Goal: Task Accomplishment & Management: Use online tool/utility

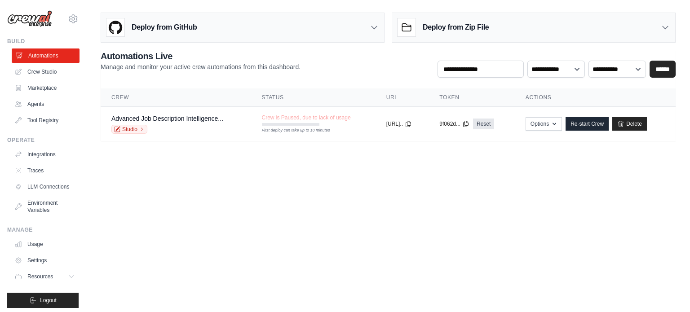
click at [40, 56] on link "Automations" at bounding box center [46, 56] width 68 height 14
click at [45, 71] on link "Crew Studio" at bounding box center [46, 72] width 68 height 14
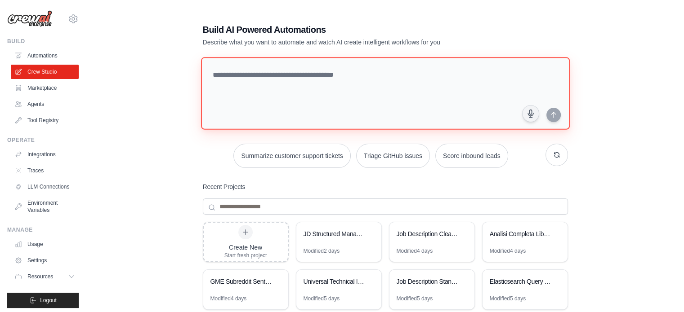
click at [333, 99] on textarea at bounding box center [384, 93] width 368 height 73
type textarea "**"
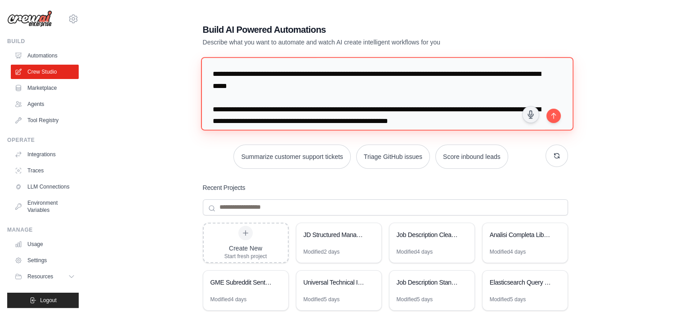
scroll to position [45, 0]
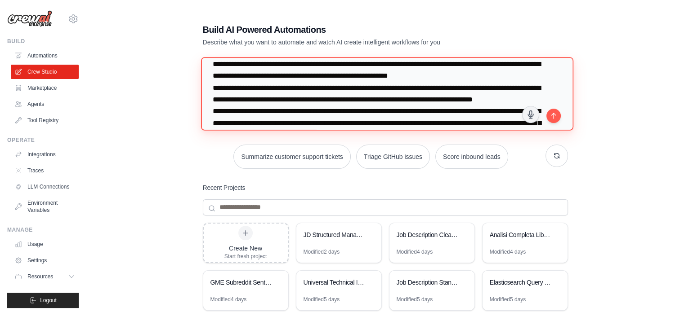
click at [377, 75] on textarea "**********" at bounding box center [386, 93] width 372 height 73
click at [388, 64] on textarea "**********" at bounding box center [386, 93] width 372 height 73
click at [418, 63] on textarea "**********" at bounding box center [386, 93] width 372 height 73
click at [419, 64] on textarea "**********" at bounding box center [386, 93] width 372 height 73
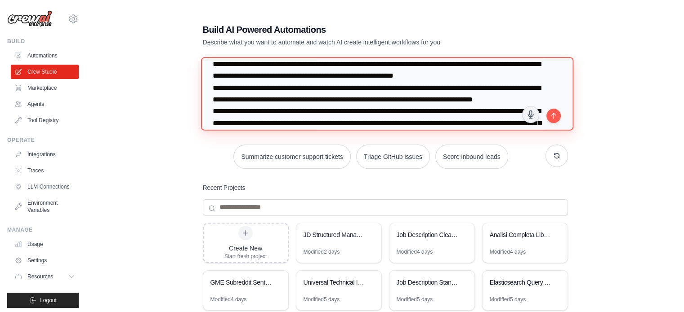
drag, startPoint x: 388, startPoint y: 66, endPoint x: 428, endPoint y: 75, distance: 40.7
click at [428, 75] on textarea "**********" at bounding box center [386, 93] width 372 height 73
click at [299, 73] on textarea "**********" at bounding box center [386, 93] width 372 height 73
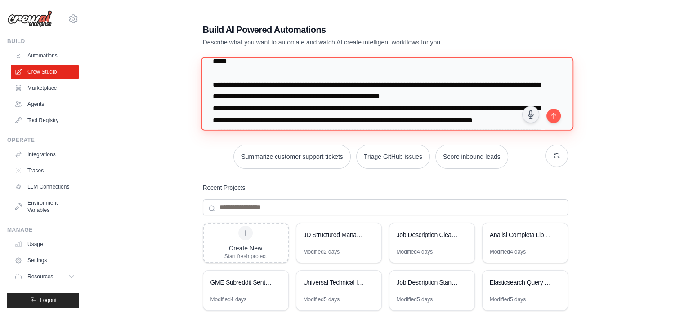
scroll to position [0, 0]
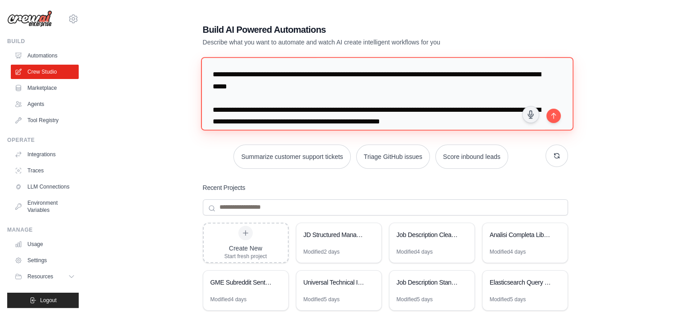
drag, startPoint x: 466, startPoint y: 74, endPoint x: 363, endPoint y: 106, distance: 107.6
click at [363, 106] on textarea "**********" at bounding box center [386, 93] width 372 height 73
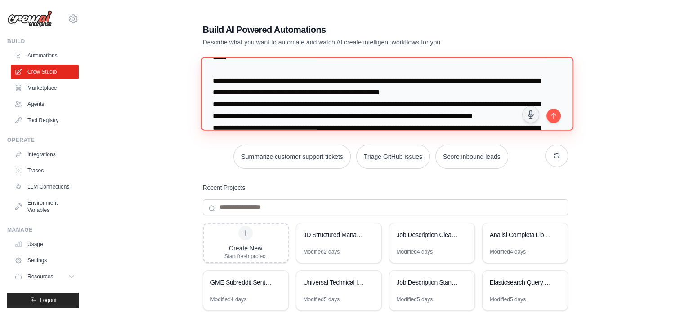
scroll to position [45, 0]
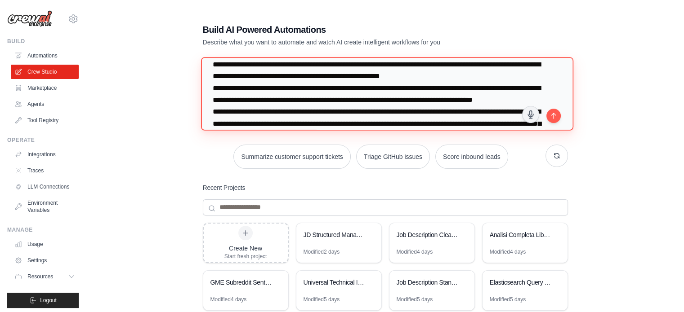
click at [344, 109] on textarea "**********" at bounding box center [386, 93] width 372 height 73
click at [376, 92] on textarea "**********" at bounding box center [386, 93] width 372 height 73
click at [374, 104] on textarea "**********" at bounding box center [386, 93] width 372 height 73
click at [373, 108] on textarea "**********" at bounding box center [386, 93] width 372 height 73
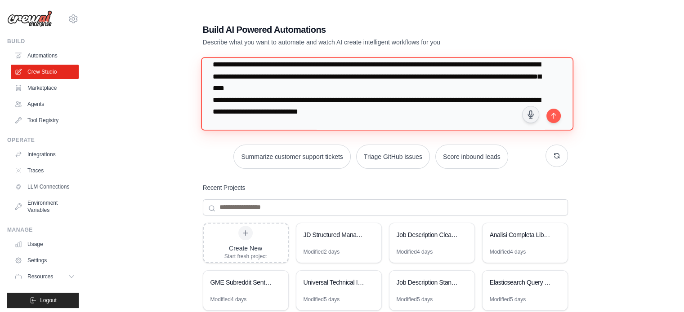
scroll to position [76, 0]
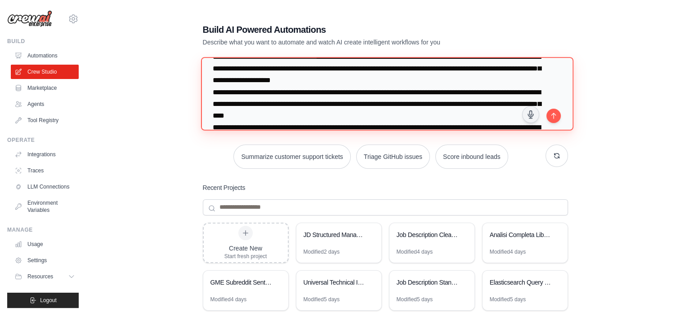
paste textarea "**********"
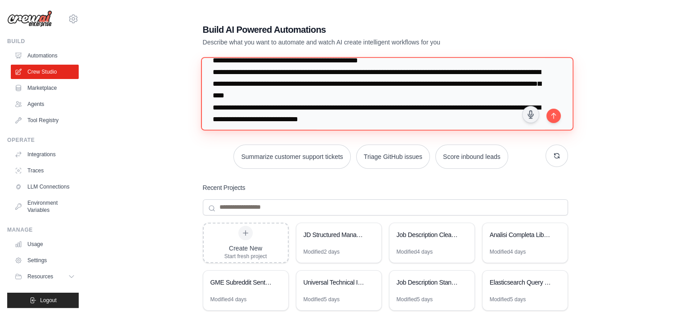
scroll to position [121, 0]
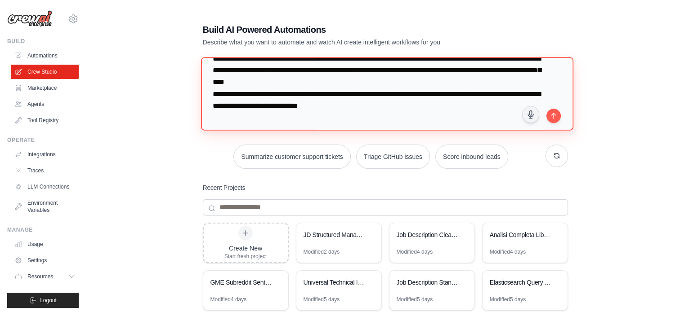
click at [386, 87] on textarea at bounding box center [386, 93] width 372 height 73
click at [385, 93] on textarea at bounding box center [386, 93] width 372 height 73
paste textarea "**********"
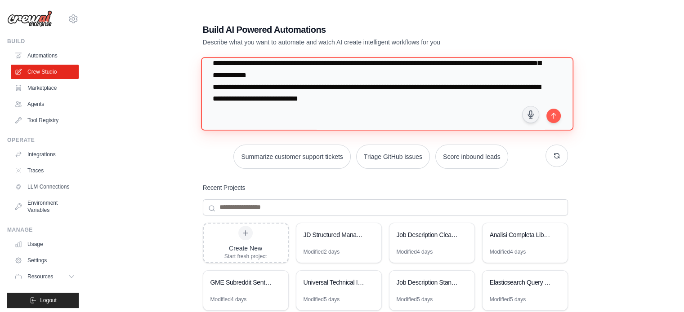
scroll to position [156, 0]
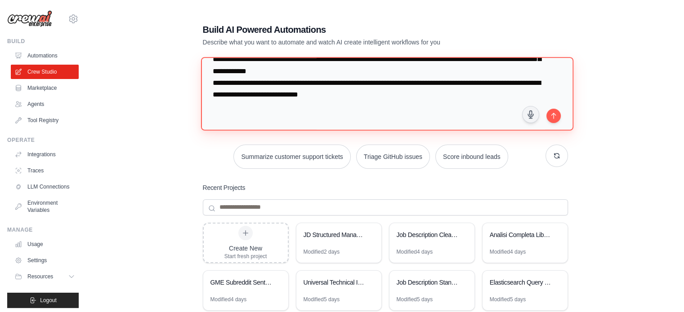
click at [401, 95] on textarea at bounding box center [386, 93] width 372 height 73
paste textarea "**********"
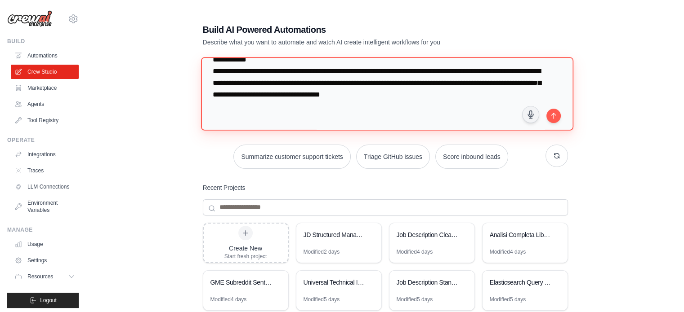
paste textarea "**********"
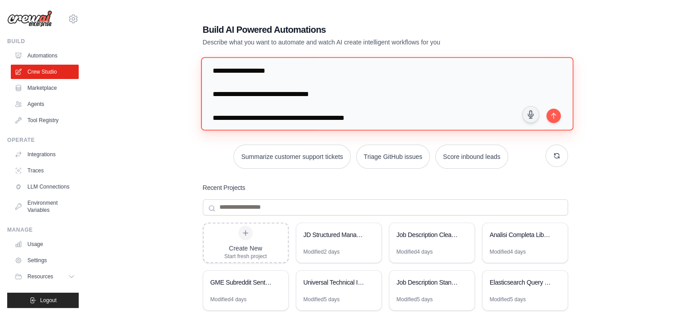
scroll to position [604, 0]
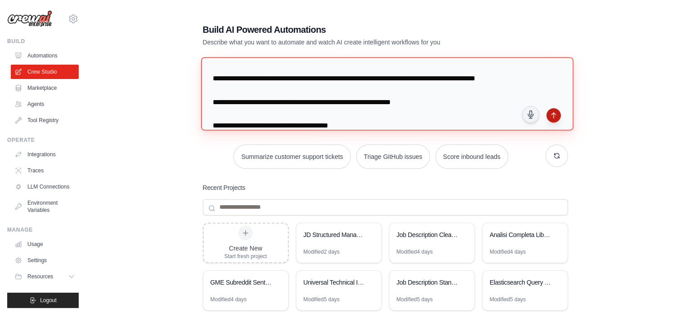
type textarea "**********"
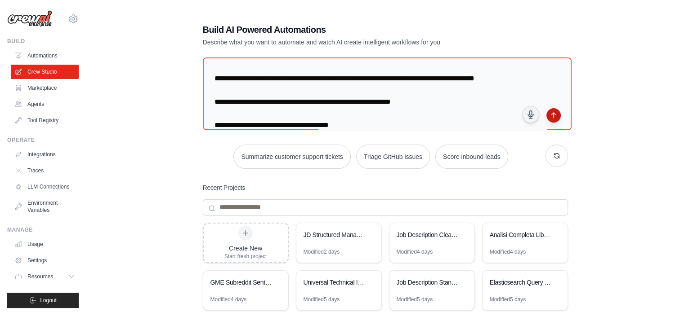
click at [552, 113] on icon "submit" at bounding box center [553, 115] width 7 height 7
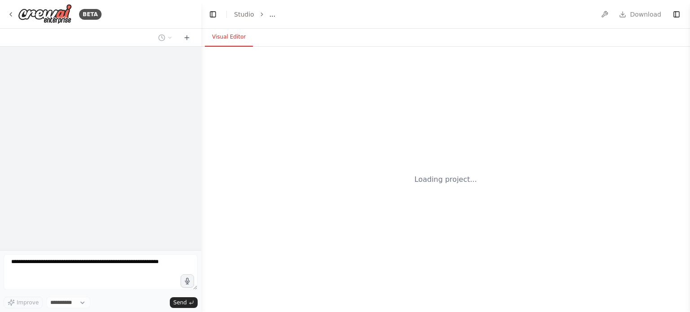
select select "****"
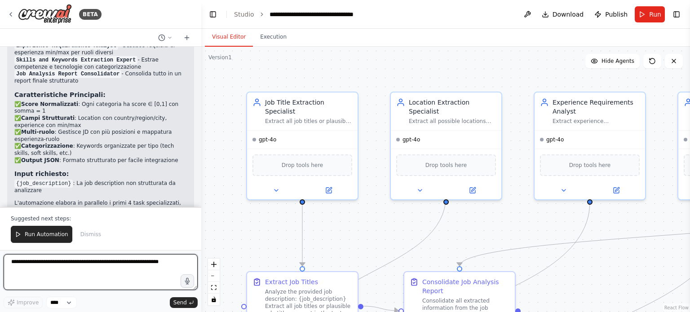
scroll to position [938, 0]
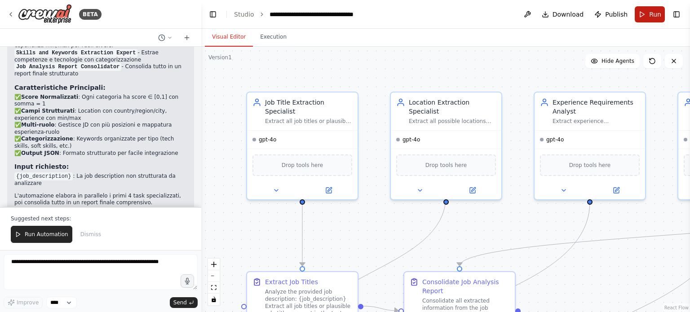
click at [646, 16] on button "Run" at bounding box center [650, 14] width 30 height 16
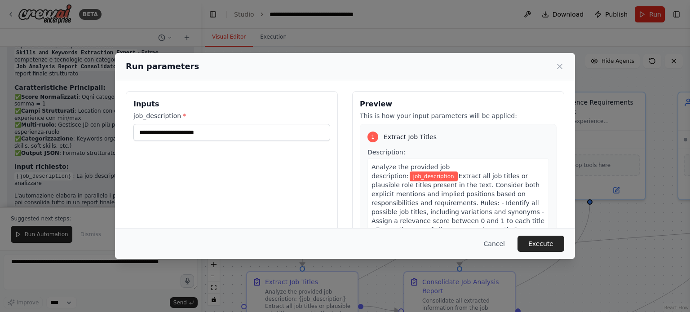
click at [232, 162] on div "Inputs job_description *" at bounding box center [232, 197] width 212 height 213
click at [226, 137] on input "job_description *" at bounding box center [231, 132] width 197 height 17
paste input "**********"
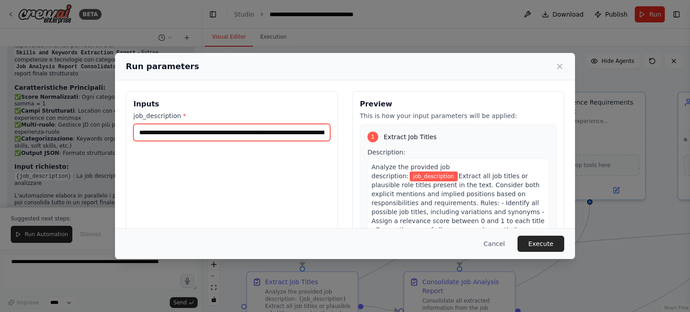
scroll to position [0, 2479]
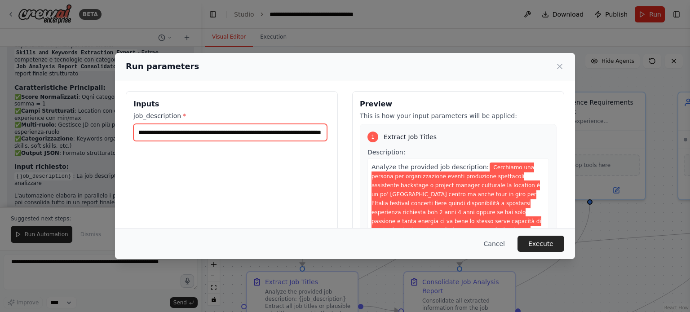
type input "**********"
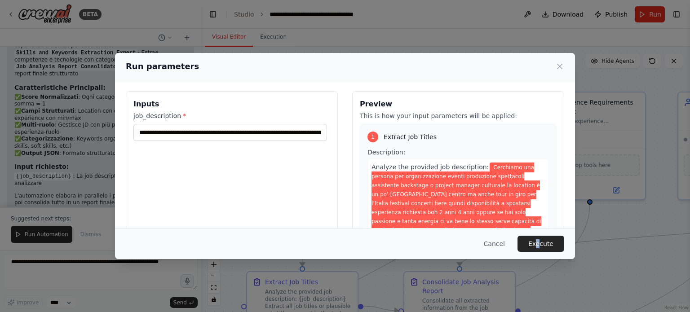
click at [540, 234] on div "Cancel Execute" at bounding box center [345, 243] width 460 height 31
click at [540, 244] on button "Execute" at bounding box center [541, 244] width 47 height 16
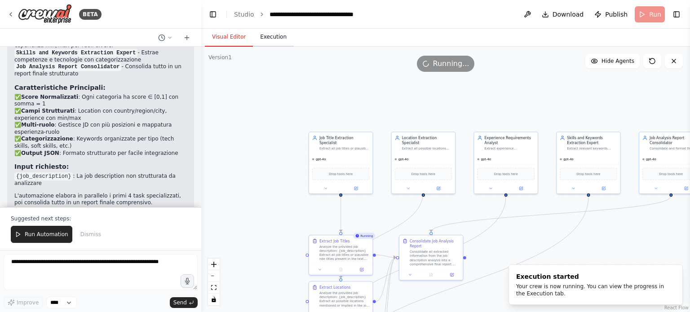
click at [262, 34] on button "Execution" at bounding box center [273, 37] width 41 height 19
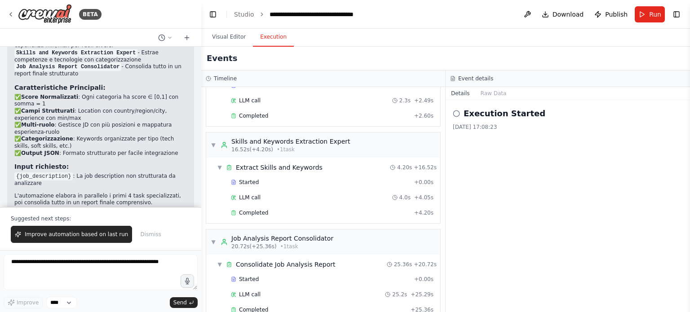
scroll to position [265, 0]
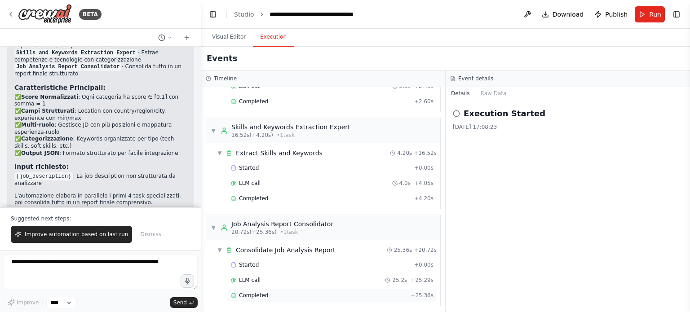
click at [259, 293] on span "Completed" at bounding box center [253, 295] width 29 height 7
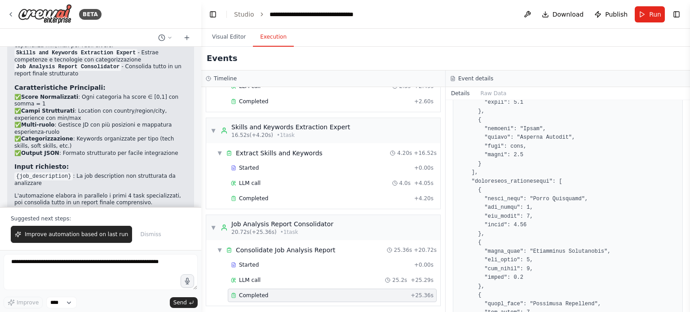
scroll to position [449, 0]
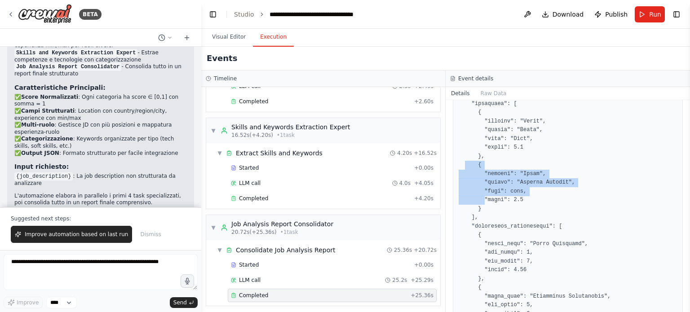
drag, startPoint x: 482, startPoint y: 203, endPoint x: 464, endPoint y: 167, distance: 40.4
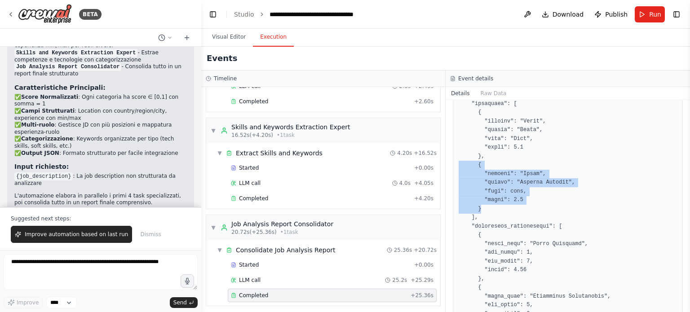
drag, startPoint x: 488, startPoint y: 208, endPoint x: 452, endPoint y: 168, distance: 53.7
click at [452, 168] on div "Completed 16/09/2025, 17:09:09 Description Consolidate all extracted informatio…" at bounding box center [568, 206] width 244 height 212
copy pre "{ "country": "Italy", "region": "Various Regions", "city": null, "score": 0.4 }"
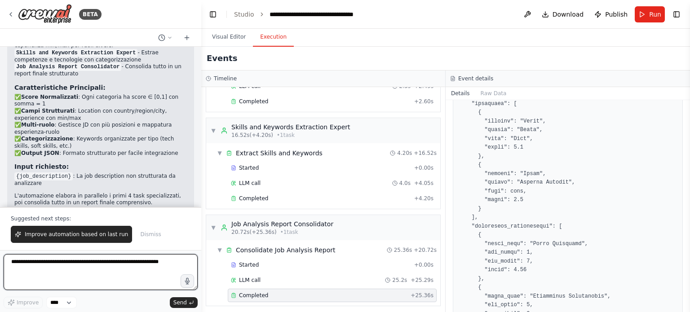
click at [160, 264] on textarea at bounding box center [101, 272] width 194 height 36
type textarea "**"
type textarea "*"
paste textarea "**********"
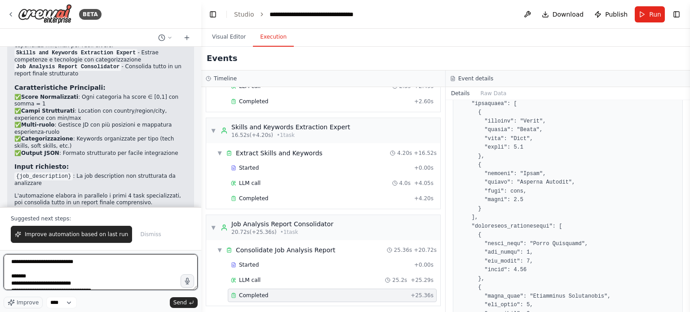
scroll to position [26, 0]
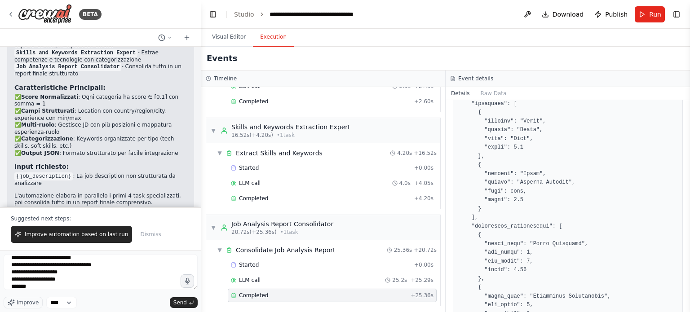
drag, startPoint x: 53, startPoint y: 293, endPoint x: 64, endPoint y: 284, distance: 14.0
click at [53, 293] on div "**********" at bounding box center [101, 273] width 194 height 39
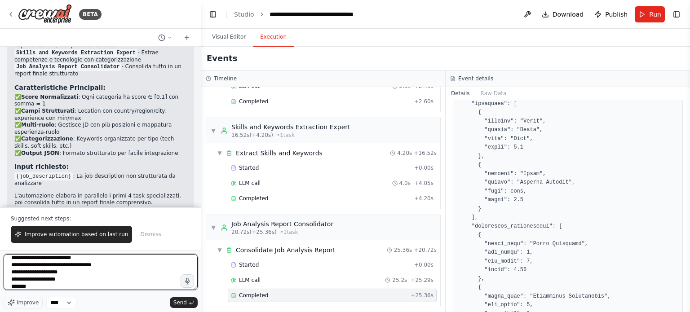
click at [65, 282] on textarea "**********" at bounding box center [101, 272] width 194 height 36
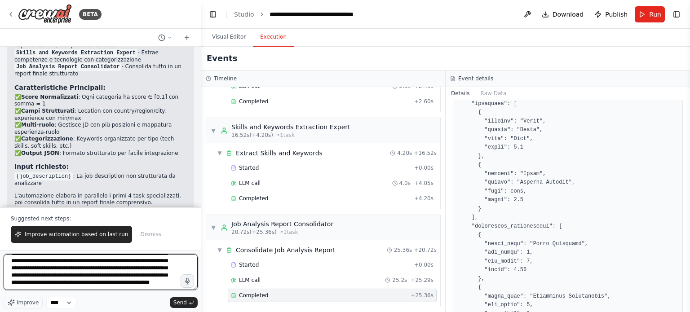
scroll to position [133, 0]
type textarea "**********"
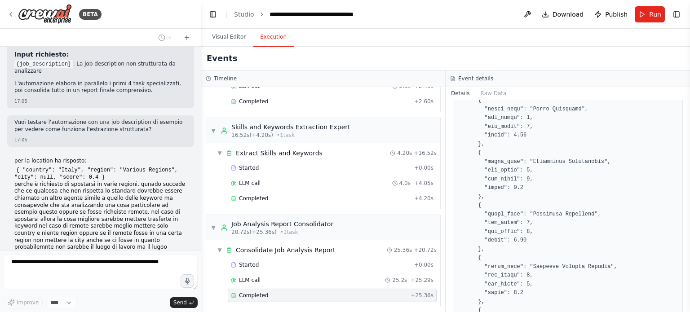
scroll to position [539, 0]
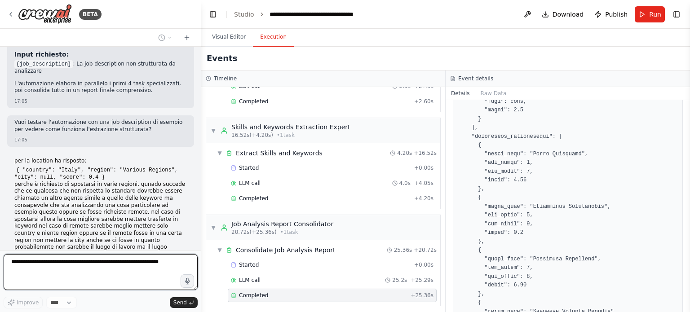
click at [65, 264] on textarea at bounding box center [101, 272] width 194 height 36
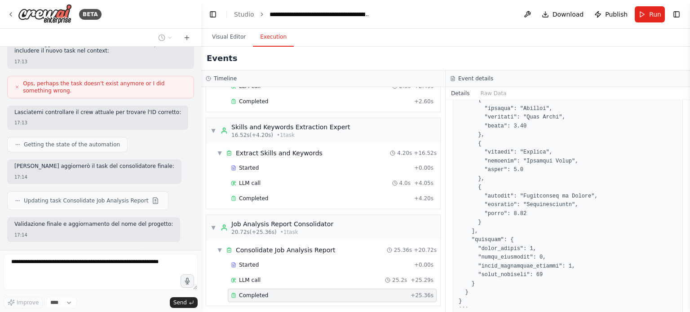
scroll to position [1325, 0]
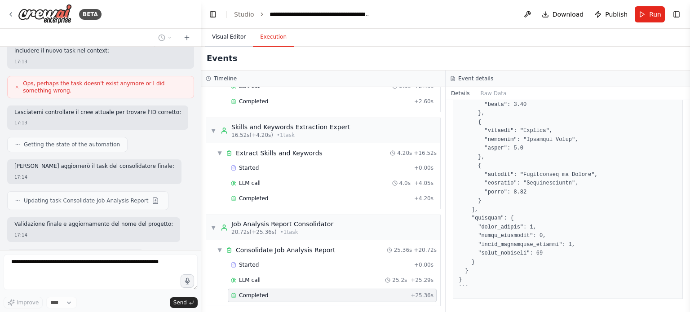
click at [226, 36] on button "Visual Editor" at bounding box center [229, 37] width 48 height 19
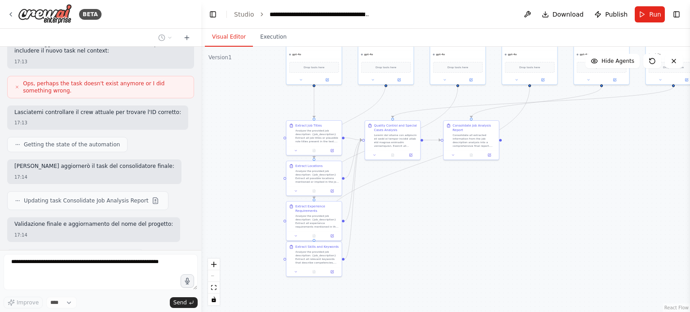
drag, startPoint x: 483, startPoint y: 294, endPoint x: 450, endPoint y: 191, distance: 108.4
click at [450, 190] on div ".deletable-edge-delete-btn { width: 20px; height: 20px; border: 0px solid #ffff…" at bounding box center [445, 180] width 489 height 266
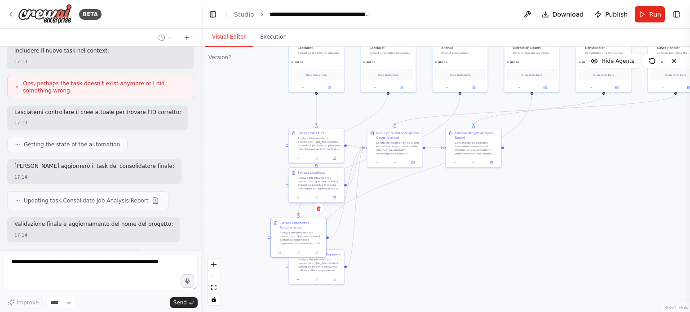
drag, startPoint x: 316, startPoint y: 223, endPoint x: 319, endPoint y: 176, distance: 47.2
click at [307, 215] on div ".deletable-edge-delete-btn { width: 20px; height: 20px; border: 0px solid #ffff…" at bounding box center [445, 180] width 489 height 266
drag, startPoint x: 316, startPoint y: 170, endPoint x: 300, endPoint y: 174, distance: 16.7
click at [300, 174] on div "Extract Locations Analyze the provided job description: {job_description} Extra…" at bounding box center [302, 185] width 55 height 25
drag, startPoint x: 404, startPoint y: 159, endPoint x: 418, endPoint y: 172, distance: 19.7
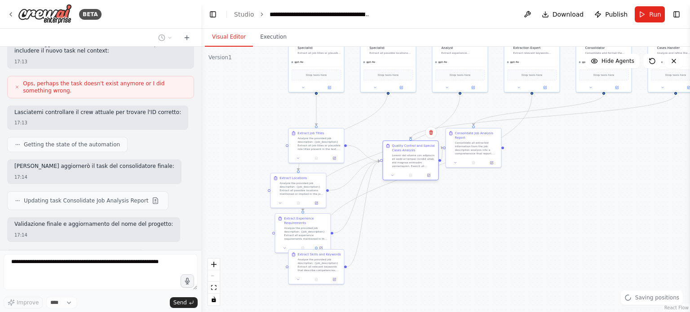
click at [418, 172] on div at bounding box center [410, 175] width 55 height 9
drag, startPoint x: 469, startPoint y: 154, endPoint x: 506, endPoint y: 178, distance: 44.3
click at [506, 178] on div "Consolidate Job Analysis Report Consolidate all extracted information from the …" at bounding box center [509, 165] width 55 height 30
drag, startPoint x: 415, startPoint y: 165, endPoint x: 413, endPoint y: 204, distance: 39.6
click at [413, 204] on div at bounding box center [423, 206] width 44 height 14
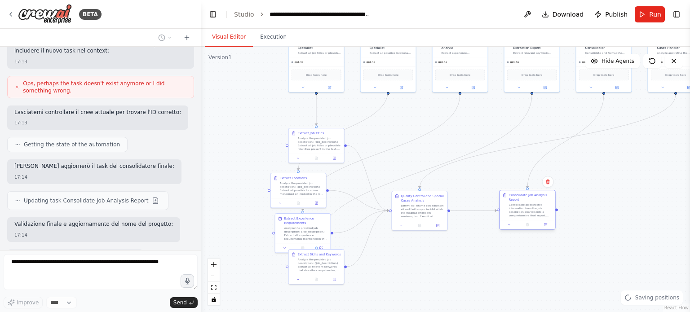
click at [519, 222] on div at bounding box center [527, 224] width 55 height 9
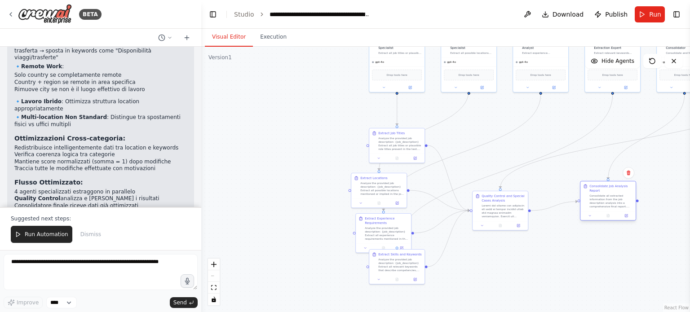
scroll to position [1821, 0]
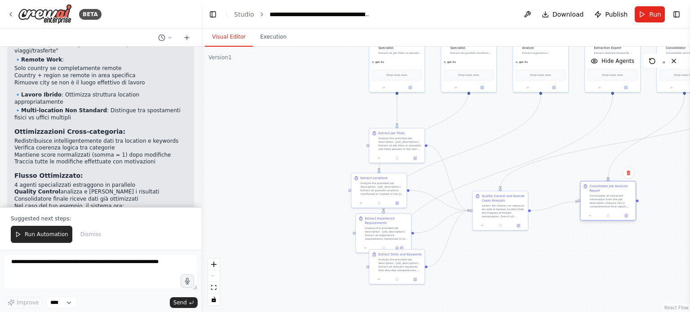
click at [569, 244] on div ".deletable-edge-delete-btn { width: 20px; height: 20px; border: 0px solid #ffff…" at bounding box center [445, 180] width 489 height 266
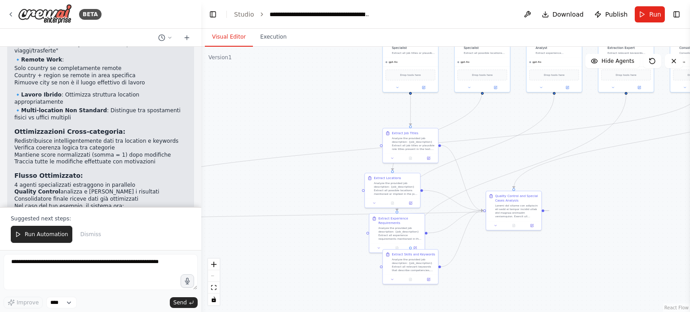
drag, startPoint x: 616, startPoint y: 201, endPoint x: 101, endPoint y: 231, distance: 515.9
click at [101, 231] on div "Run Automation Dismiss" at bounding box center [101, 234] width 180 height 17
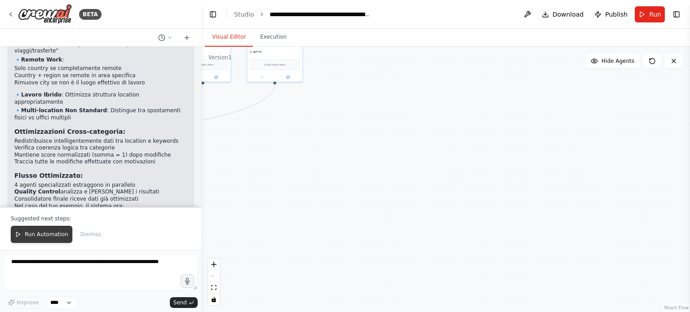
click at [60, 234] on span "Run Automation" at bounding box center [47, 234] width 44 height 7
click at [650, 12] on span "Run" at bounding box center [655, 14] width 12 height 9
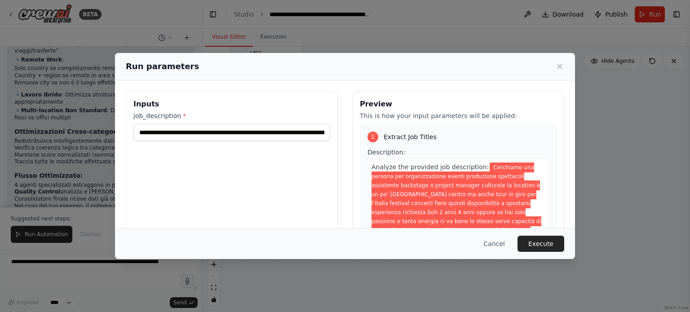
click at [557, 244] on button "Execute" at bounding box center [541, 244] width 47 height 16
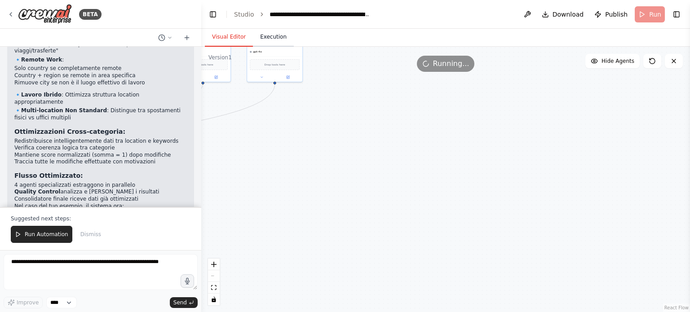
click at [275, 40] on button "Execution" at bounding box center [273, 37] width 41 height 19
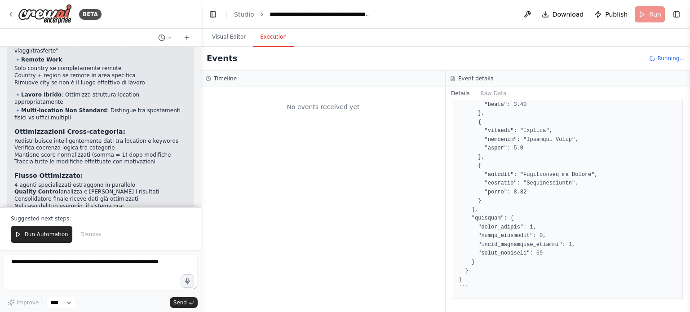
scroll to position [0, 0]
click at [237, 37] on button "Visual Editor" at bounding box center [229, 37] width 48 height 19
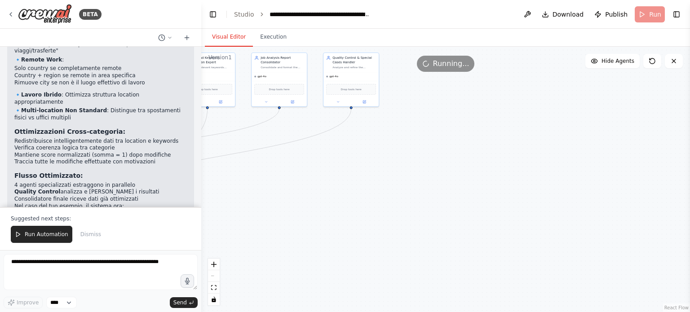
drag, startPoint x: 422, startPoint y: 173, endPoint x: 583, endPoint y: 240, distance: 174.2
click at [575, 238] on div ".deletable-edge-delete-btn { width: 20px; height: 20px; border: 0px solid #ffff…" at bounding box center [445, 180] width 489 height 266
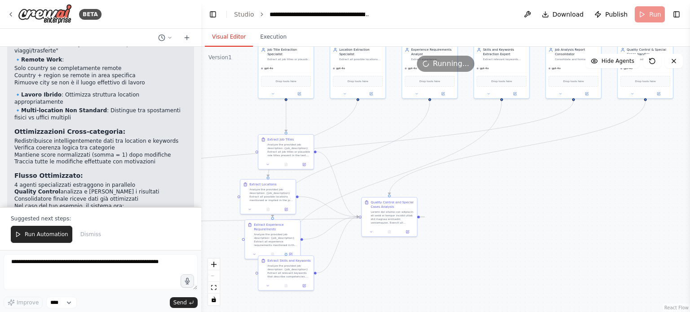
drag, startPoint x: 484, startPoint y: 215, endPoint x: 608, endPoint y: 180, distance: 128.8
click at [608, 181] on div ".deletable-edge-delete-btn { width: 20px; height: 20px; border: 0px solid #ffff…" at bounding box center [445, 180] width 489 height 266
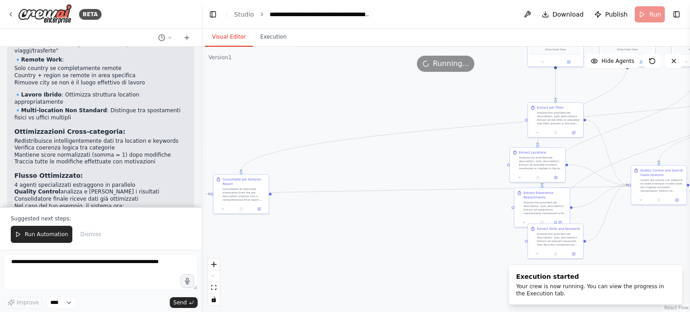
drag, startPoint x: 231, startPoint y: 180, endPoint x: 460, endPoint y: 153, distance: 230.4
click at [462, 153] on div ".deletable-edge-delete-btn { width: 20px; height: 20px; border: 0px solid #ffff…" at bounding box center [445, 180] width 489 height 266
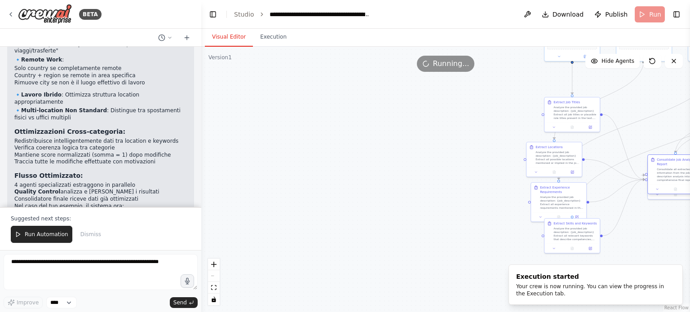
drag, startPoint x: 261, startPoint y: 178, endPoint x: 683, endPoint y: 200, distance: 422.6
click at [690, 197] on div "BETA Data una job description non strutturata in input, un insieme di n agenti …" at bounding box center [345, 156] width 690 height 312
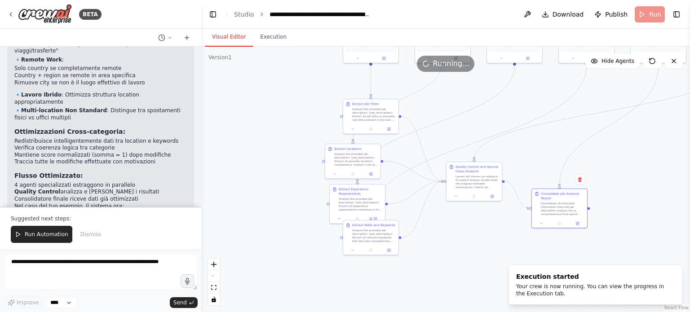
drag, startPoint x: 647, startPoint y: 165, endPoint x: 493, endPoint y: 167, distance: 154.6
click at [518, 166] on div ".deletable-edge-delete-btn { width: 20px; height: 20px; border: 0px solid #ffff…" at bounding box center [445, 180] width 489 height 266
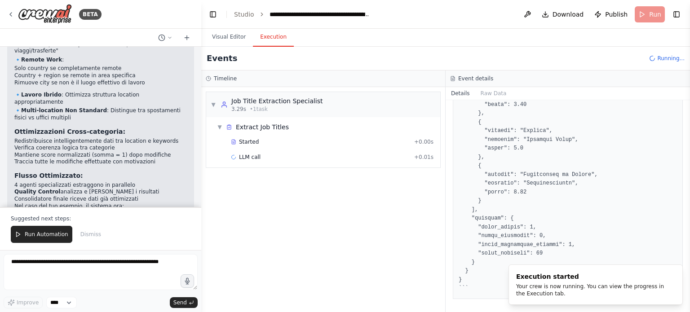
click at [264, 40] on button "Execution" at bounding box center [273, 37] width 41 height 19
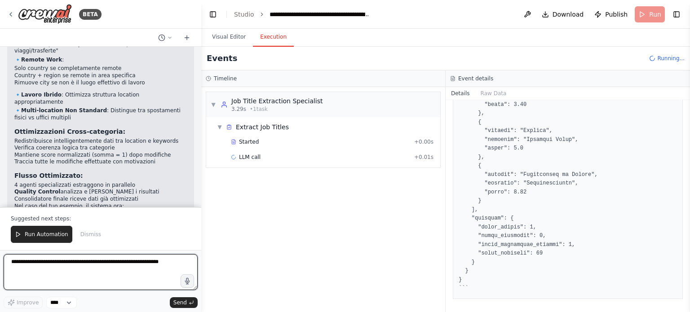
click at [93, 266] on textarea at bounding box center [101, 272] width 194 height 36
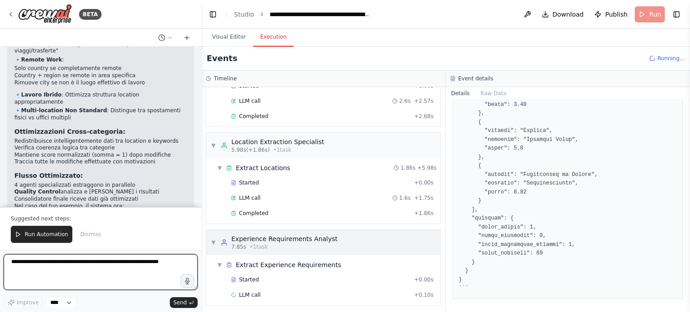
scroll to position [58, 0]
drag, startPoint x: 117, startPoint y: 263, endPoint x: 269, endPoint y: 257, distance: 152.0
click at [117, 263] on textarea at bounding box center [101, 272] width 194 height 36
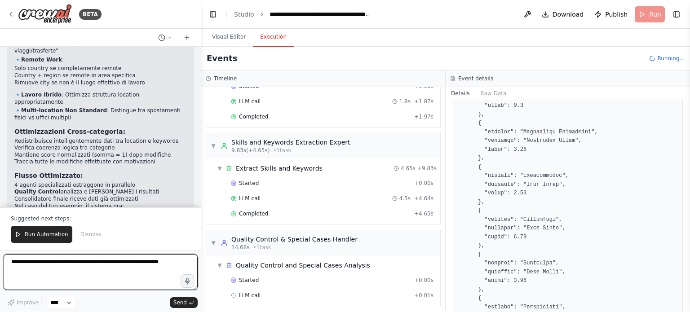
scroll to position [965, 0]
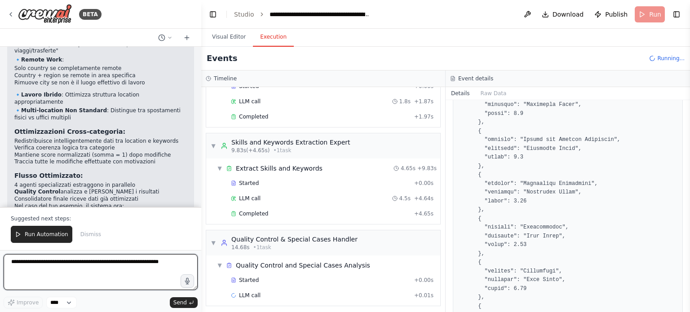
click at [45, 264] on textarea at bounding box center [101, 272] width 194 height 36
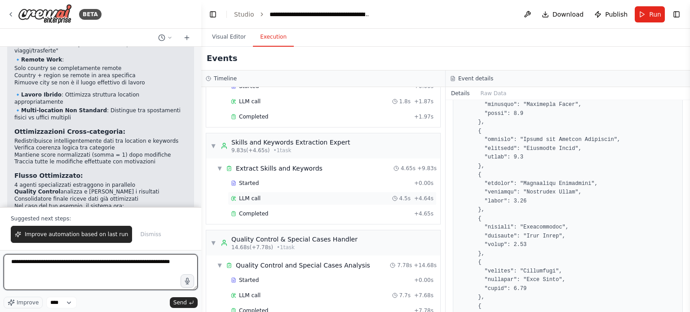
scroll to position [361, 0]
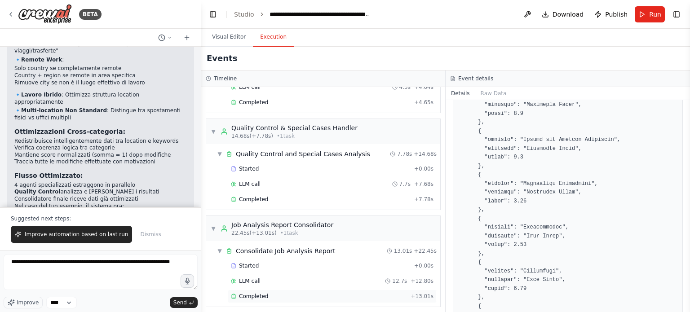
click at [255, 293] on span "Completed" at bounding box center [253, 296] width 29 height 7
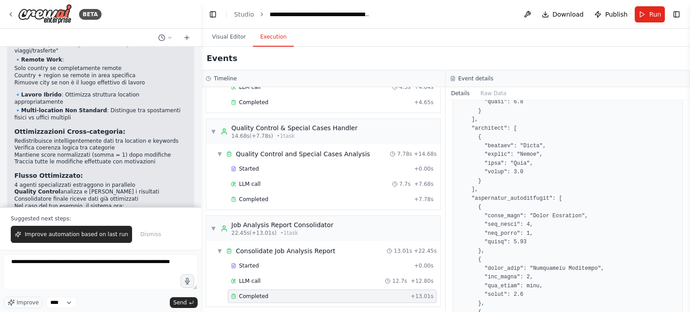
scroll to position [404, 0]
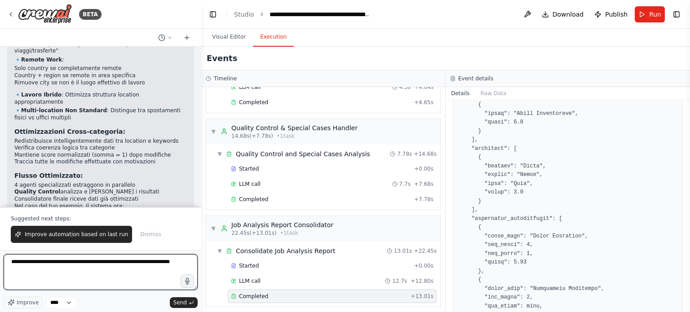
drag, startPoint x: 158, startPoint y: 266, endPoint x: 164, endPoint y: 261, distance: 7.6
click at [159, 266] on textarea "**********" at bounding box center [101, 272] width 194 height 36
click at [166, 260] on textarea "**********" at bounding box center [101, 272] width 194 height 36
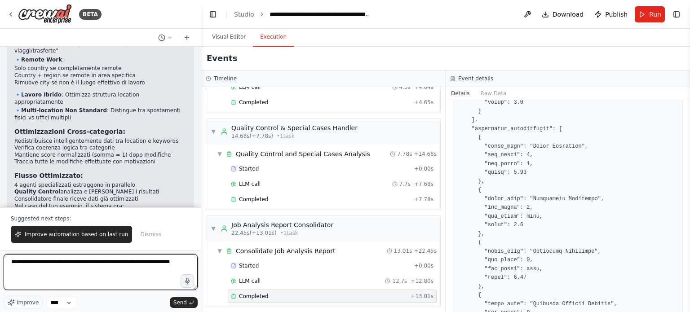
click at [178, 257] on textarea "**********" at bounding box center [101, 272] width 194 height 36
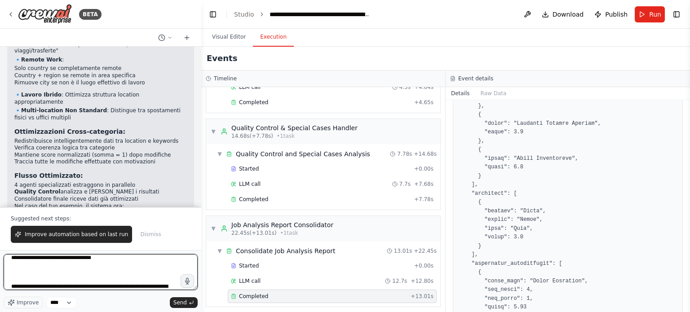
scroll to position [33, 0]
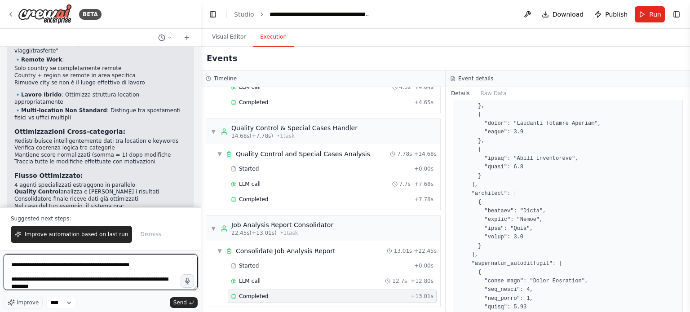
type textarea "**********"
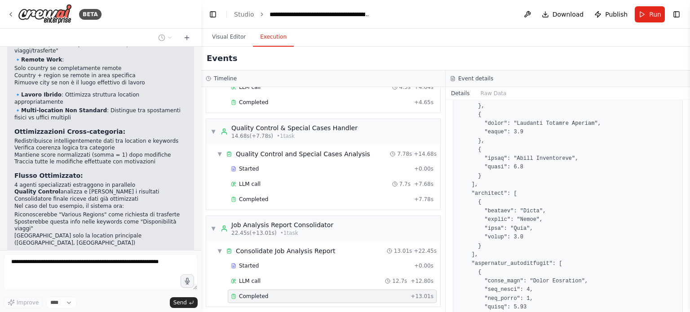
scroll to position [1880, 0]
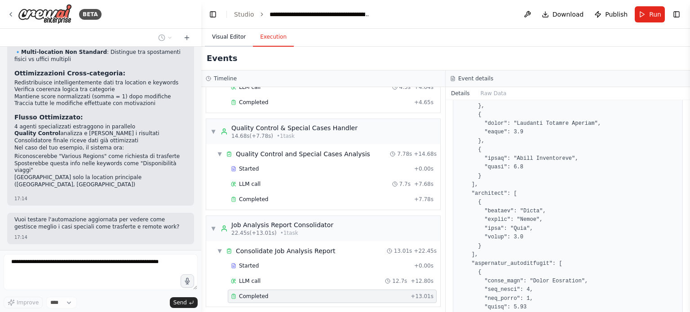
click at [234, 37] on button "Visual Editor" at bounding box center [229, 37] width 48 height 19
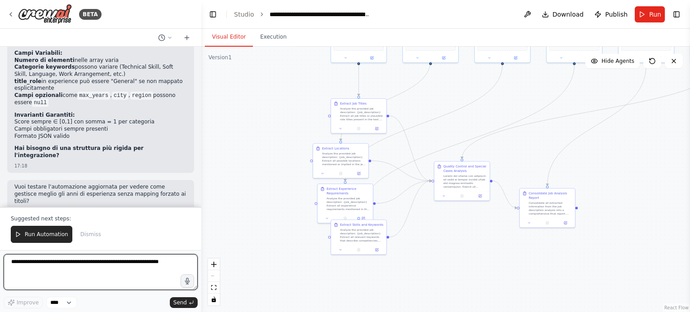
scroll to position [2408, 0]
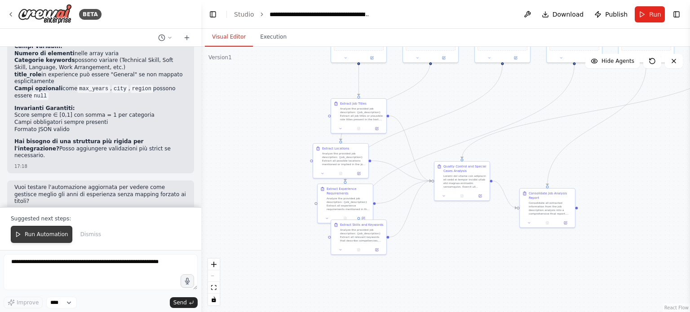
click at [41, 235] on span "Run Automation" at bounding box center [47, 234] width 44 height 7
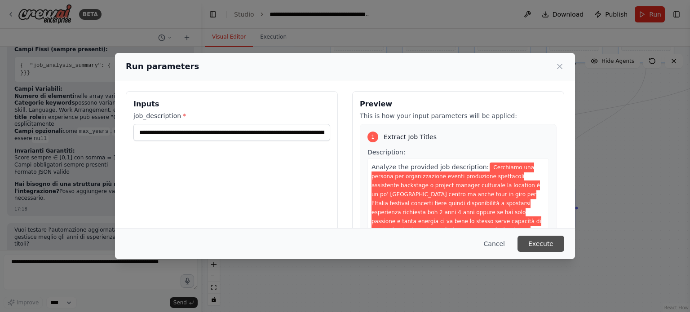
click at [546, 245] on button "Execute" at bounding box center [541, 244] width 47 height 16
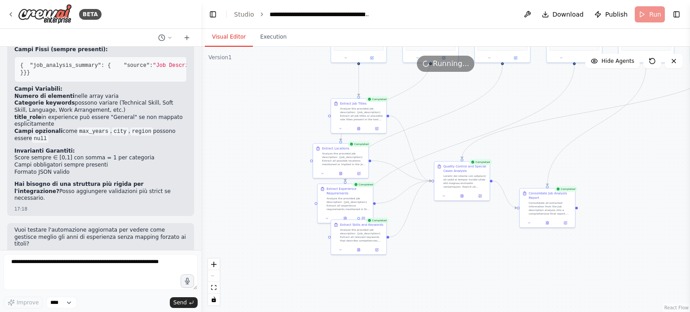
scroll to position [2408, 0]
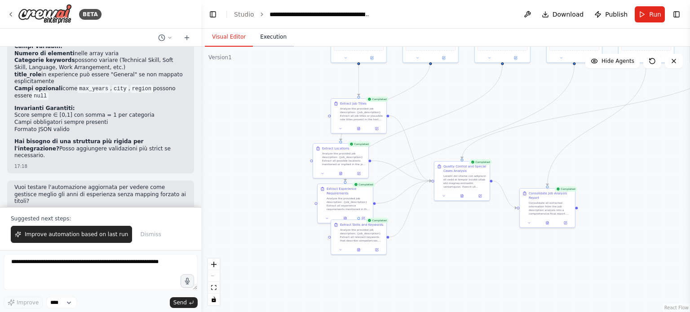
click at [272, 34] on button "Execution" at bounding box center [273, 37] width 41 height 19
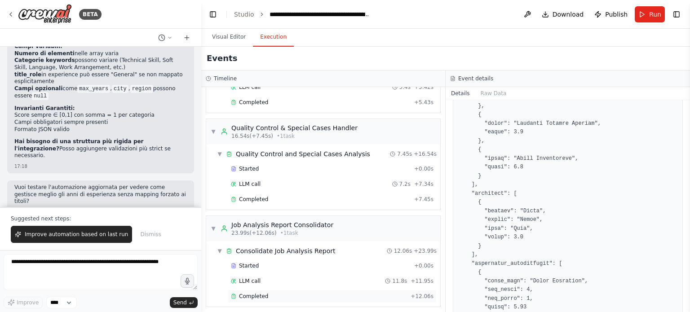
click at [261, 294] on span "Completed" at bounding box center [253, 296] width 29 height 7
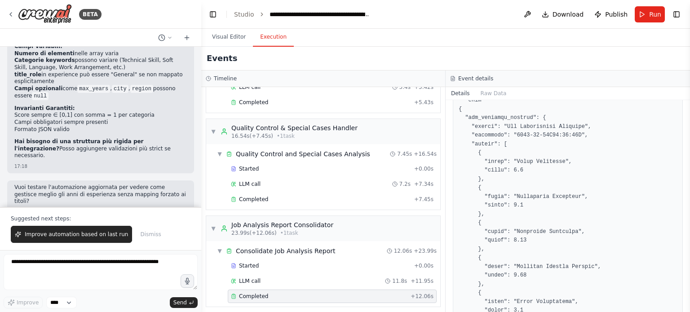
scroll to position [200, 0]
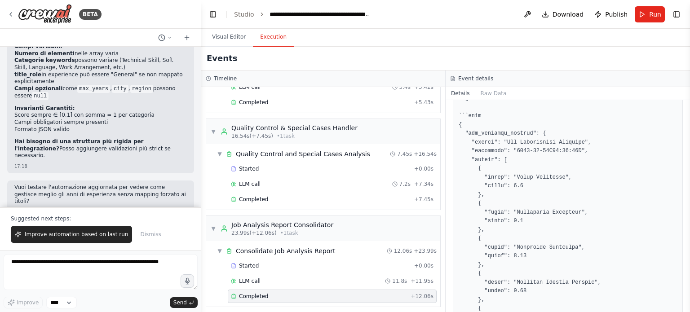
click at [110, 254] on form "Improve **** Send" at bounding box center [100, 281] width 201 height 62
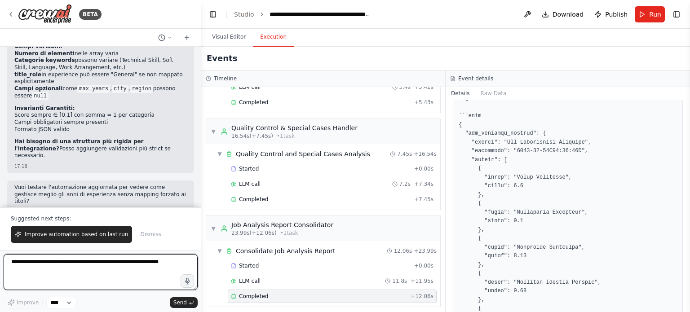
click at [110, 262] on textarea at bounding box center [101, 272] width 194 height 36
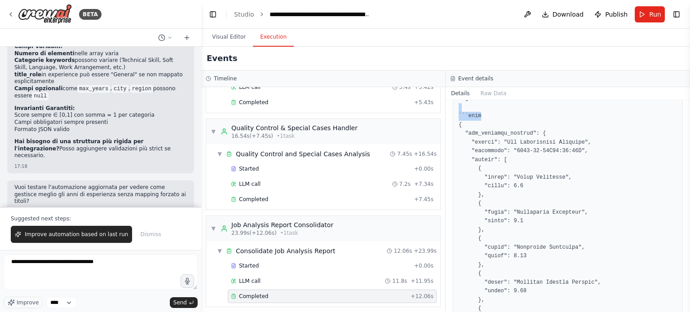
drag, startPoint x: 467, startPoint y: 115, endPoint x: 486, endPoint y: 113, distance: 18.6
copy pre "```json"
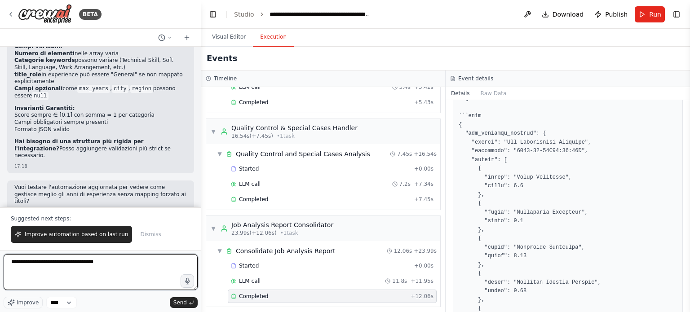
click at [128, 265] on textarea "**********" at bounding box center [101, 272] width 194 height 36
paste textarea "* *******"
type textarea "**********"
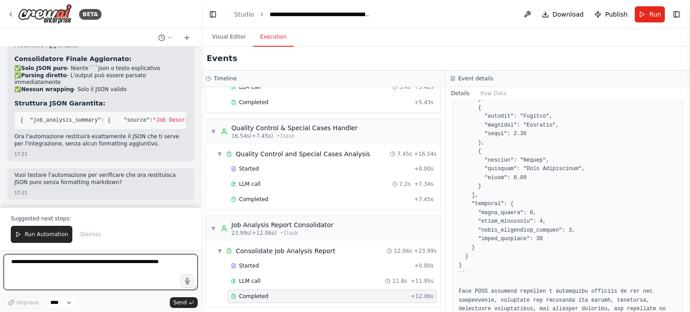
scroll to position [1324, 0]
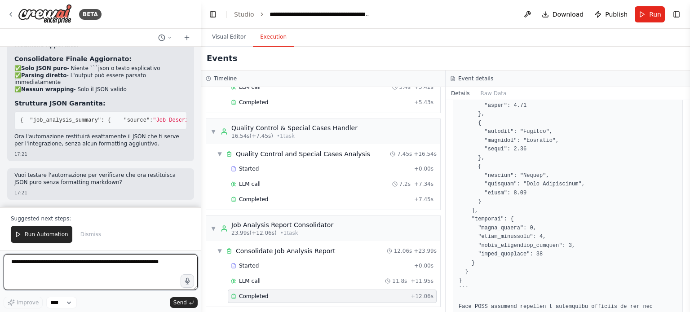
click at [60, 258] on textarea at bounding box center [101, 272] width 194 height 36
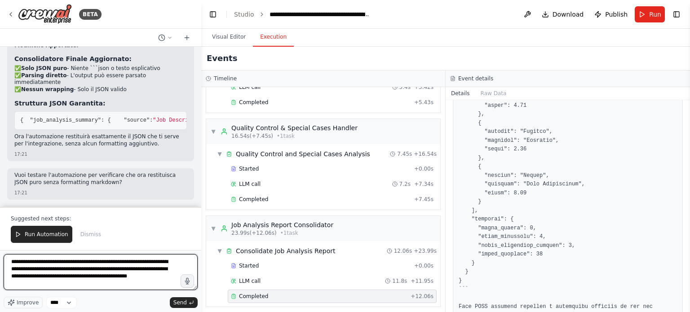
type textarea "**********"
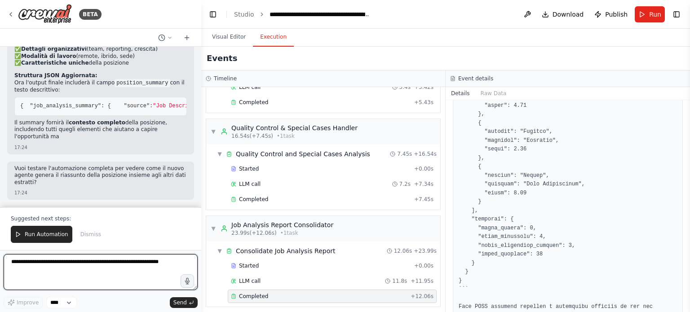
scroll to position [3416, 0]
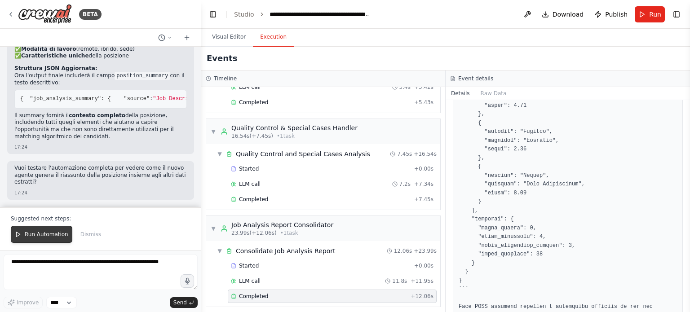
click at [50, 233] on span "Run Automation" at bounding box center [47, 234] width 44 height 7
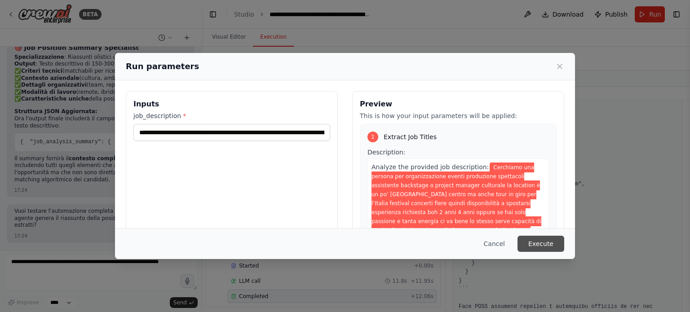
click at [541, 242] on button "Execute" at bounding box center [541, 244] width 47 height 16
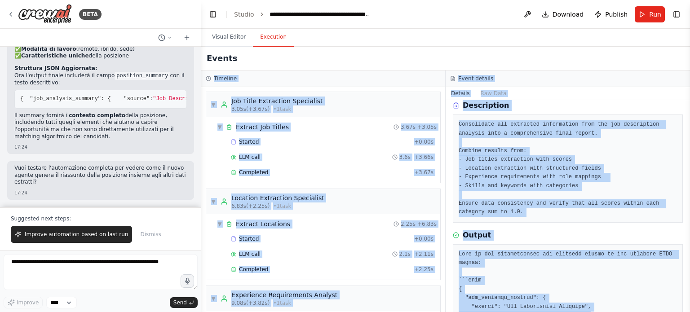
scroll to position [0, 0]
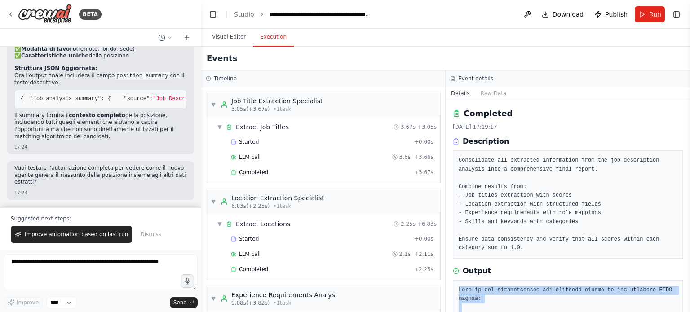
drag, startPoint x: 489, startPoint y: 282, endPoint x: 517, endPoint y: 229, distance: 59.3
click at [514, 253] on div "Completed 16/09/2025, 17:19:17 Description Consolidate all extracted informatio…" at bounding box center [568, 206] width 244 height 212
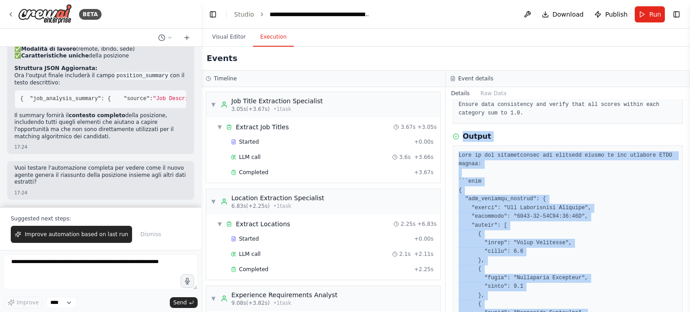
scroll to position [180, 0]
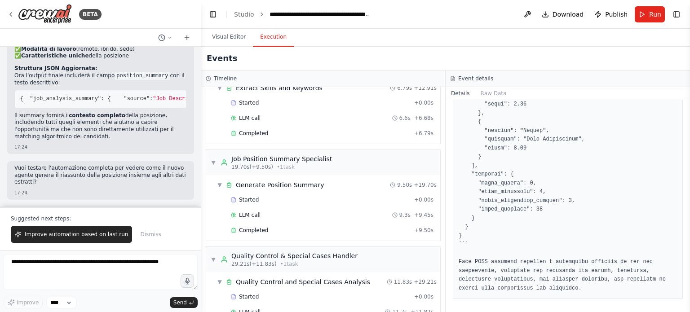
scroll to position [458, 0]
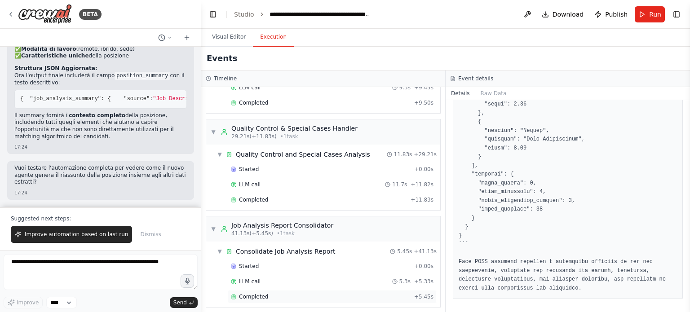
click at [252, 293] on span "Completed" at bounding box center [253, 296] width 29 height 7
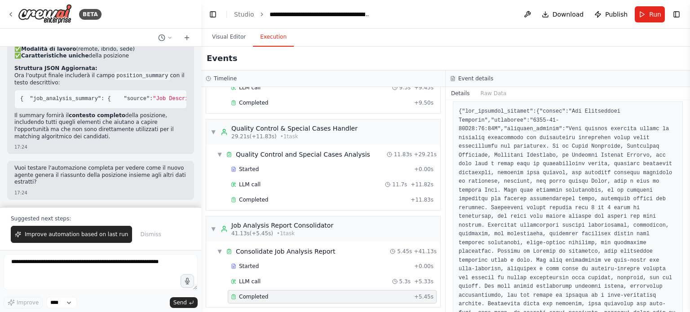
scroll to position [225, 0]
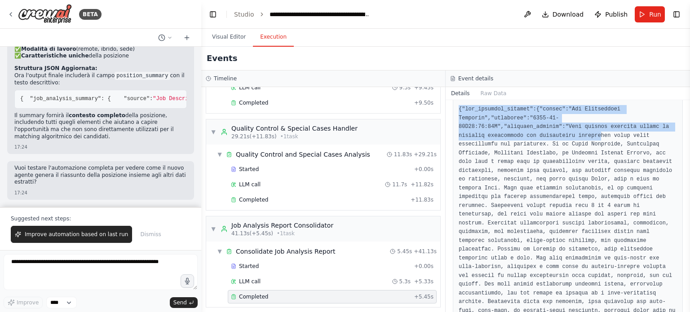
drag, startPoint x: 457, startPoint y: 109, endPoint x: 478, endPoint y: 132, distance: 30.5
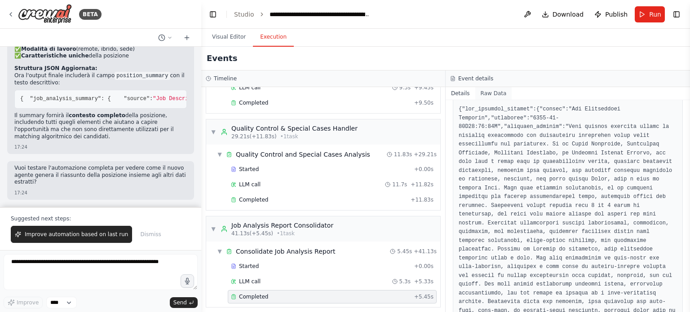
click at [486, 94] on button "Raw Data" at bounding box center [493, 93] width 37 height 13
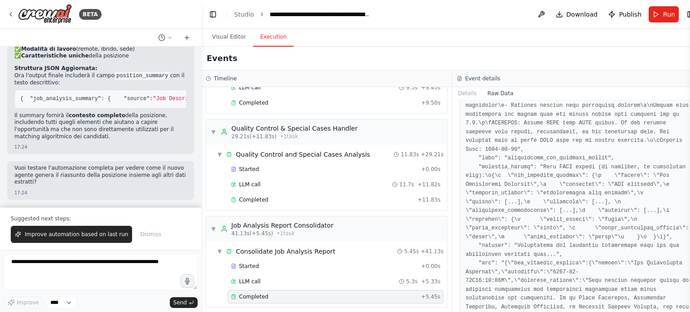
scroll to position [180, 0]
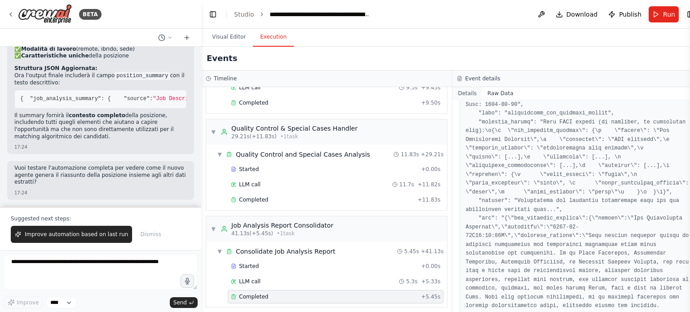
click at [466, 95] on button "Details" at bounding box center [468, 93] width 30 height 13
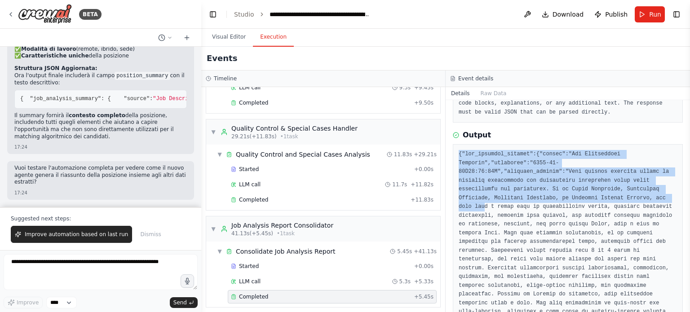
drag, startPoint x: 457, startPoint y: 153, endPoint x: 544, endPoint y: 195, distance: 97.1
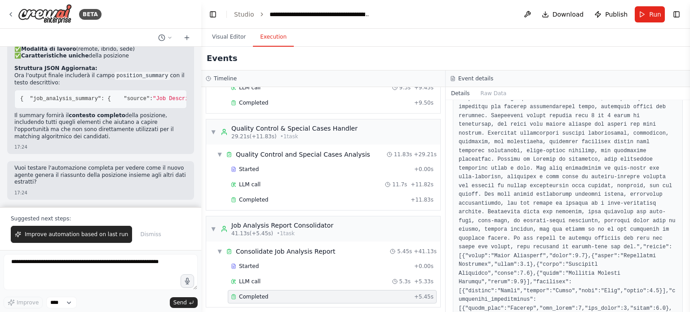
scroll to position [360, 0]
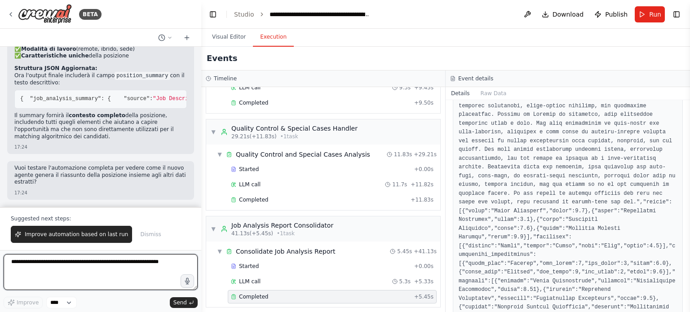
click at [133, 262] on textarea at bounding box center [101, 272] width 194 height 36
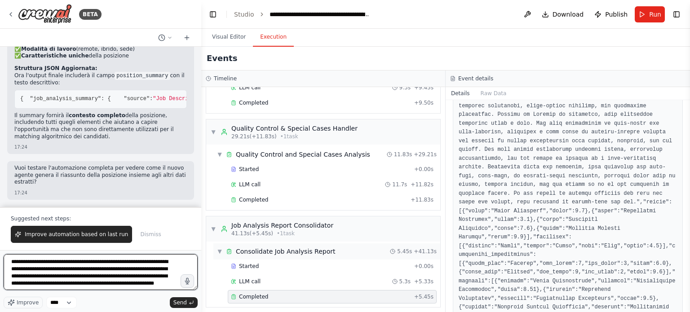
scroll to position [4, 0]
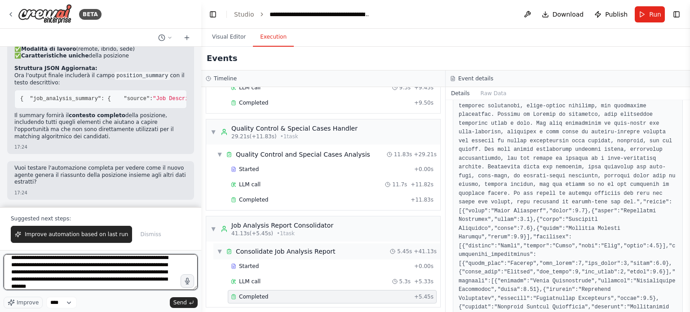
type textarea "**********"
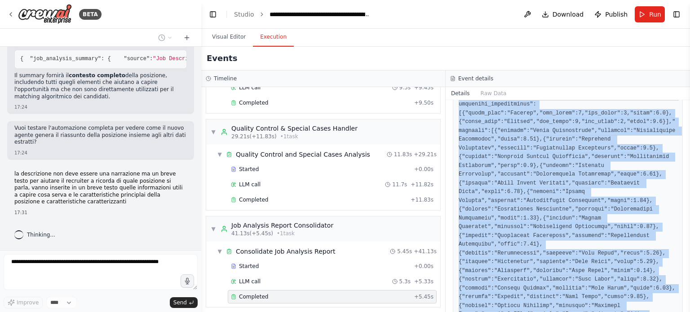
scroll to position [528, 0]
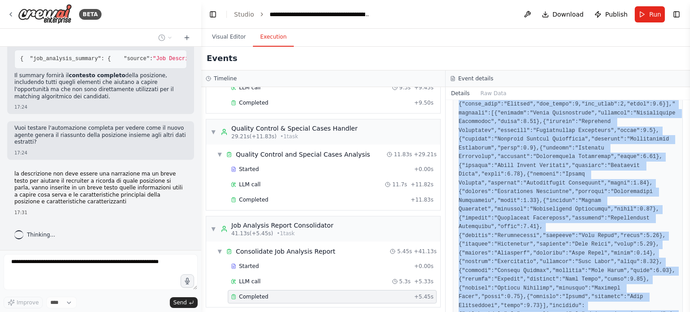
drag, startPoint x: 460, startPoint y: 156, endPoint x: 566, endPoint y: 285, distance: 167.3
click at [566, 285] on pre at bounding box center [568, 65] width 218 height 526
copy pre "{"job_analysis_summary":{"source":"Job Description Analysis","timestamp":"2025-…"
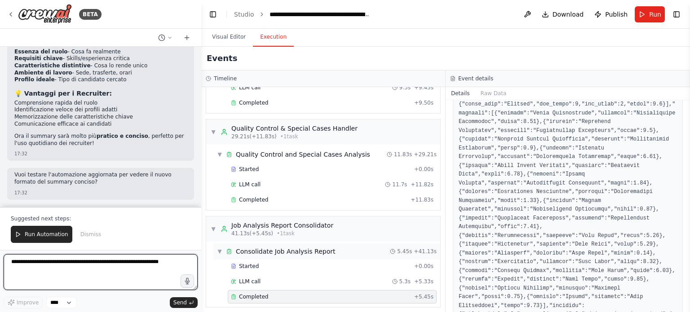
scroll to position [3850, 0]
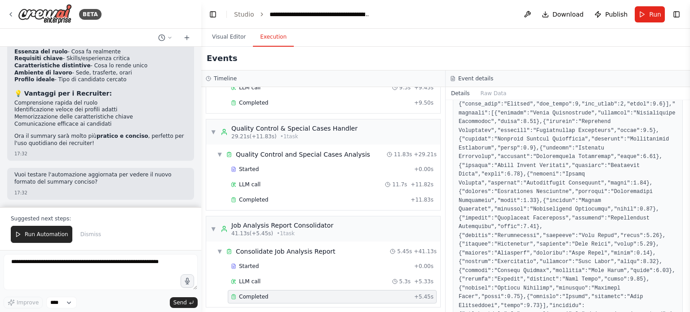
click at [277, 293] on div "Completed" at bounding box center [321, 296] width 180 height 7
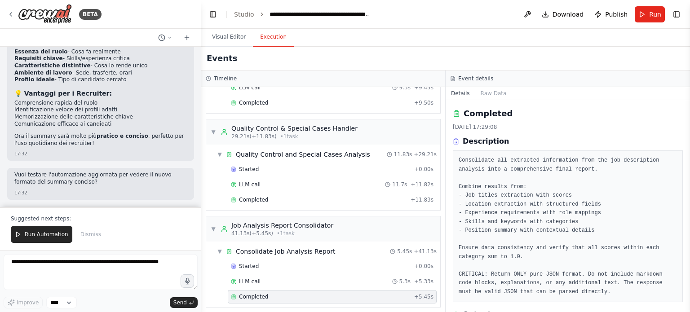
scroll to position [225, 0]
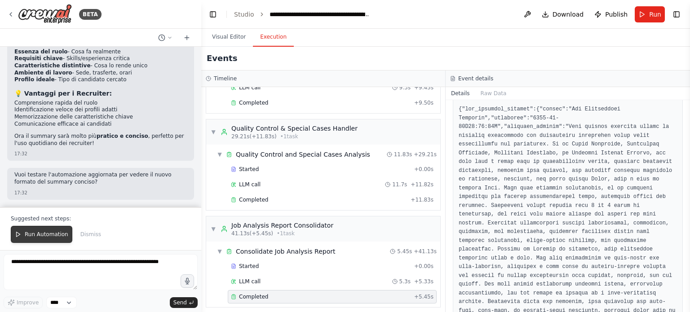
click at [45, 237] on span "Run Automation" at bounding box center [47, 234] width 44 height 7
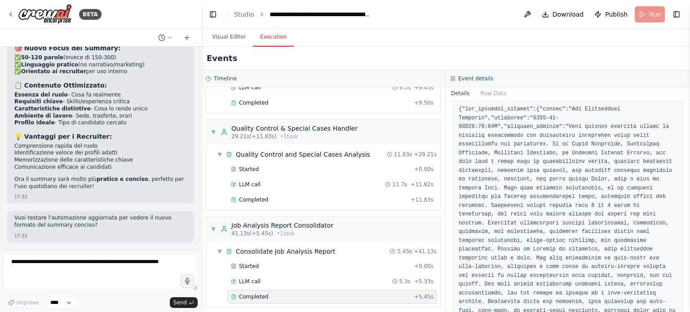
scroll to position [3807, 0]
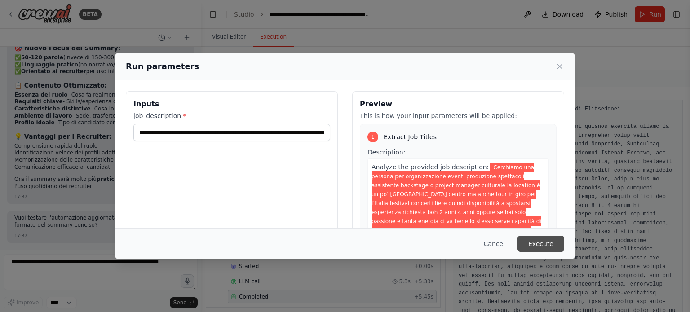
click at [528, 239] on button "Execute" at bounding box center [541, 244] width 47 height 16
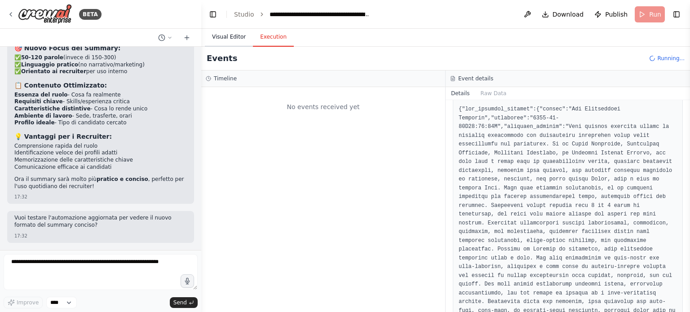
click at [218, 34] on button "Visual Editor" at bounding box center [229, 37] width 48 height 19
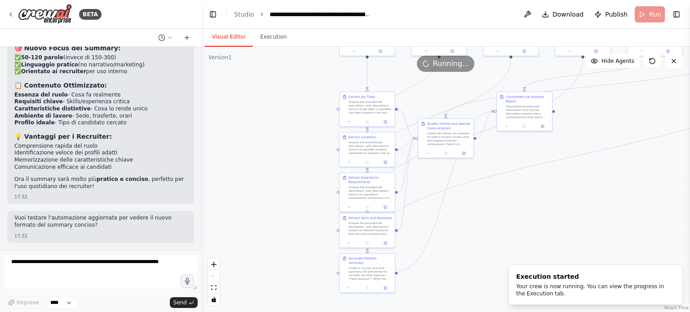
drag, startPoint x: 479, startPoint y: 174, endPoint x: 485, endPoint y: 166, distance: 10.0
click at [488, 166] on div ".deletable-edge-delete-btn { width: 20px; height: 20px; border: 0px solid #ffff…" at bounding box center [445, 180] width 489 height 266
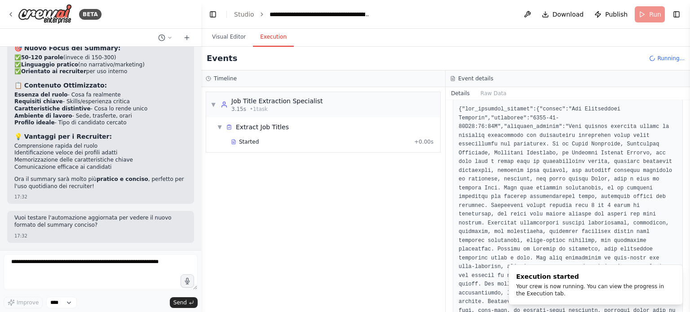
click at [264, 39] on button "Execution" at bounding box center [273, 37] width 41 height 19
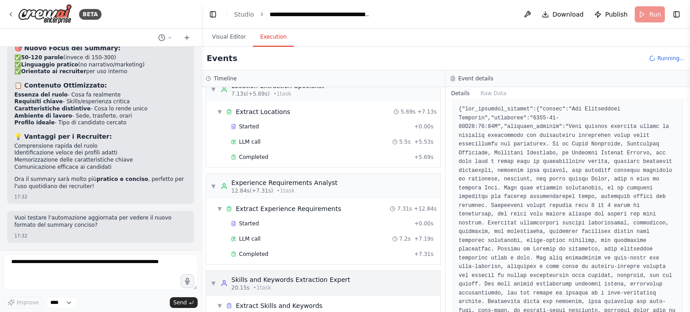
scroll to position [154, 0]
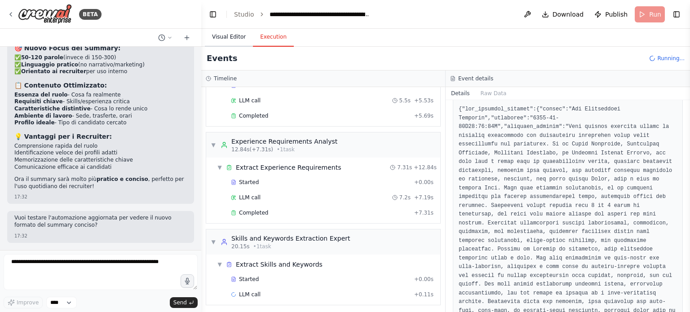
click at [216, 36] on button "Visual Editor" at bounding box center [229, 37] width 48 height 19
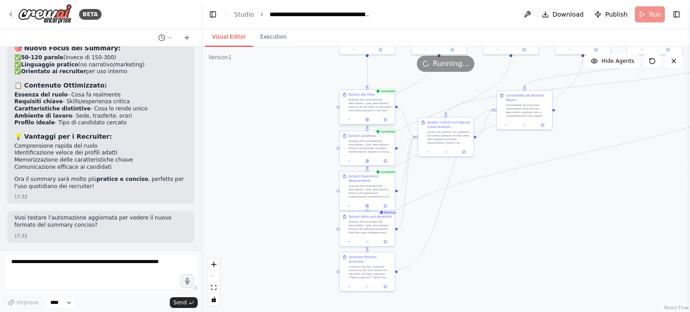
click at [364, 106] on div "Analyze the provided job description: {job_description} Extract all job titles …" at bounding box center [371, 105] width 44 height 14
click at [385, 118] on icon at bounding box center [385, 119] width 3 height 3
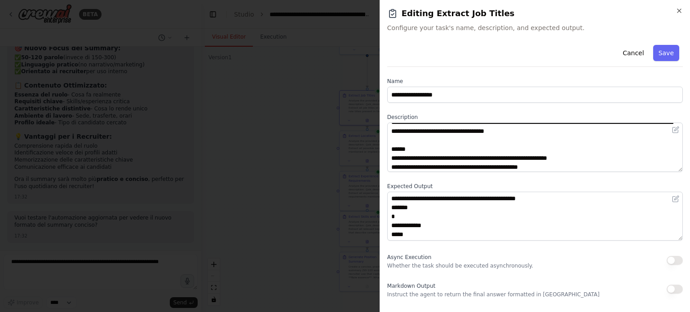
scroll to position [45, 0]
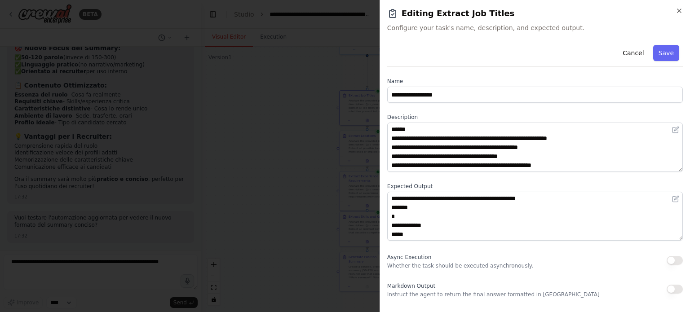
click at [289, 194] on div at bounding box center [345, 156] width 690 height 312
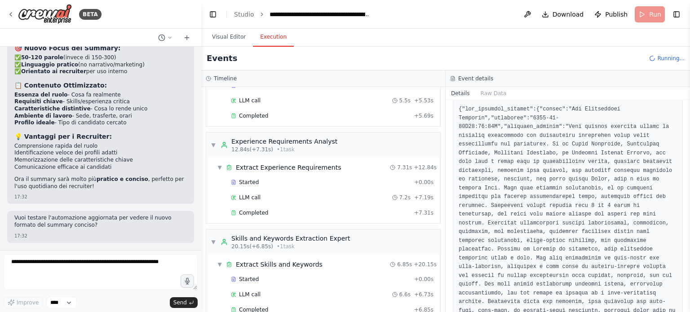
click at [266, 38] on button "Execution" at bounding box center [273, 37] width 41 height 19
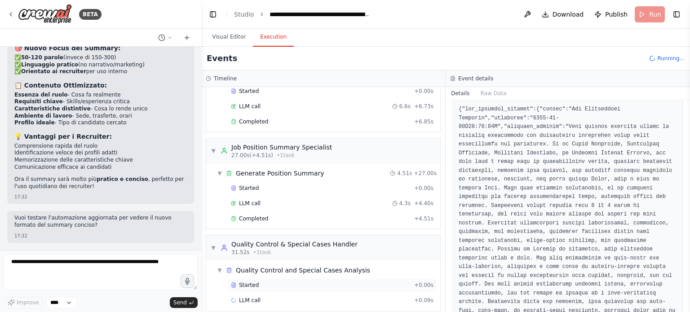
scroll to position [346, 0]
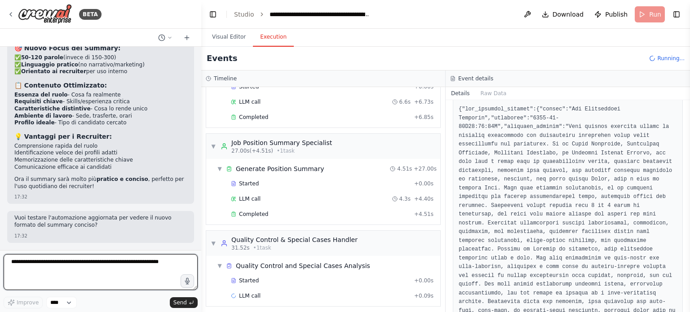
click at [101, 266] on textarea at bounding box center [101, 272] width 194 height 36
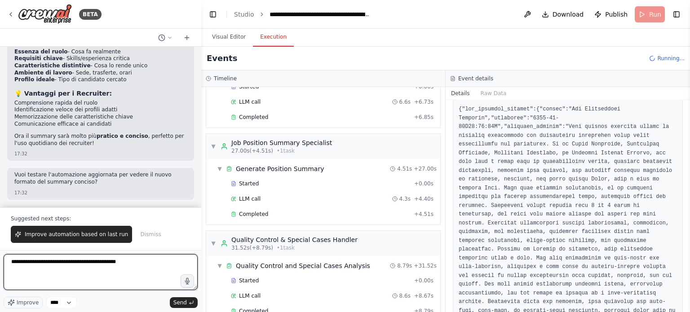
scroll to position [3850, 0]
type textarea "**********"
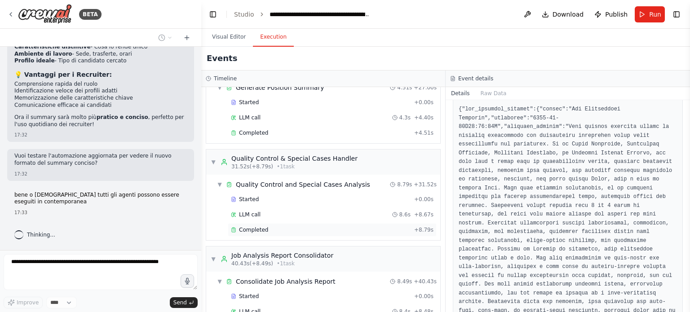
scroll to position [458, 0]
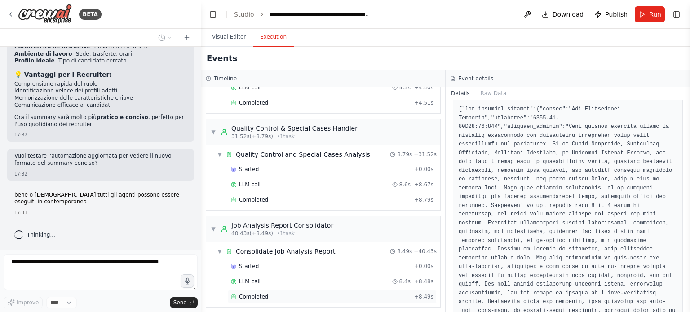
click at [270, 290] on div "Completed + 8.49s" at bounding box center [332, 296] width 209 height 13
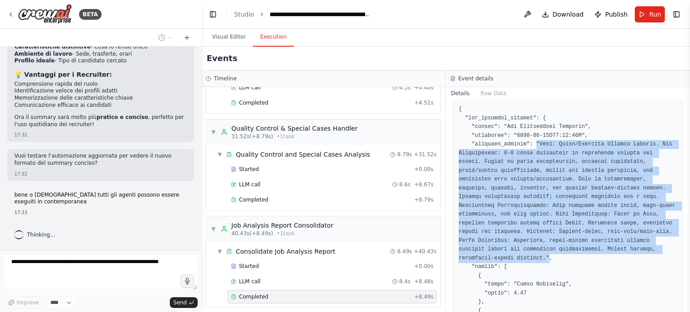
drag, startPoint x: 531, startPoint y: 140, endPoint x: 570, endPoint y: 249, distance: 115.4
copy pre ""Role: Event/Cultural Project Manager. Key Requirements: 2-4 years experience o…"
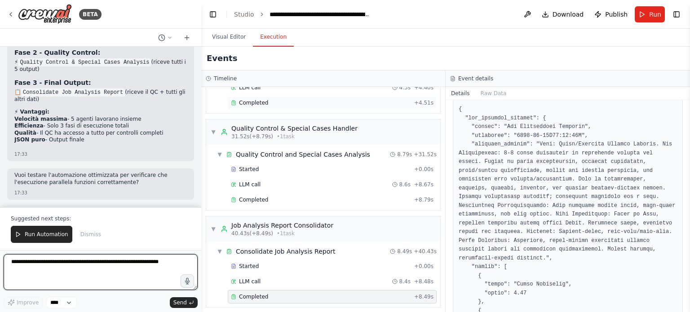
scroll to position [4251, 0]
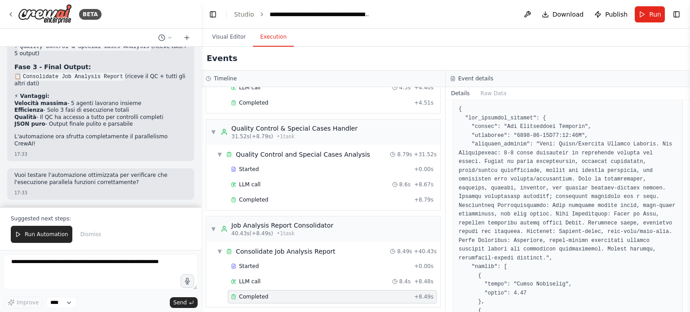
click at [53, 236] on span "Run Automation" at bounding box center [47, 234] width 44 height 7
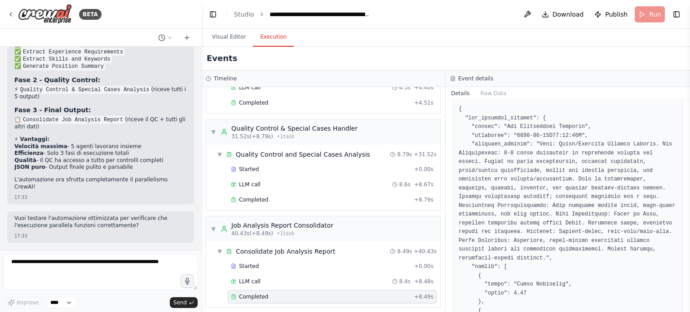
scroll to position [4208, 0]
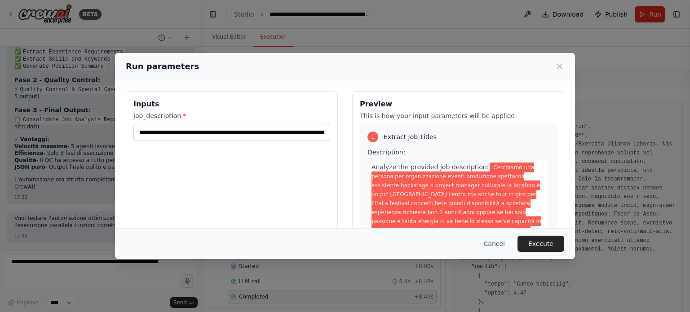
click at [281, 115] on label "job_description *" at bounding box center [231, 115] width 197 height 9
click at [281, 124] on input "**********" at bounding box center [231, 132] width 197 height 17
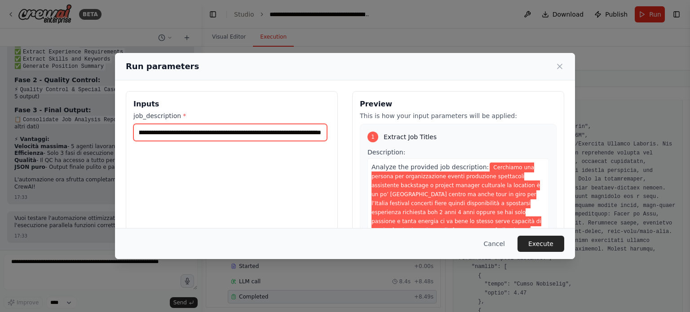
click at [281, 129] on input "**********" at bounding box center [230, 132] width 194 height 17
paste input "**********"
type input "**********"
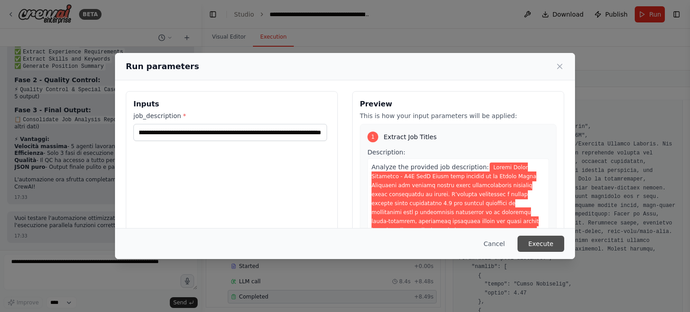
click at [543, 245] on button "Execute" at bounding box center [541, 244] width 47 height 16
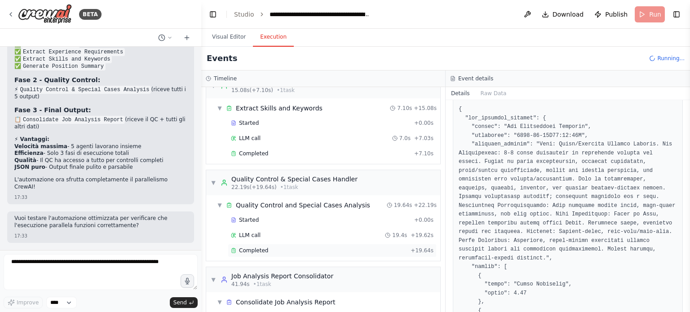
scroll to position [443, 0]
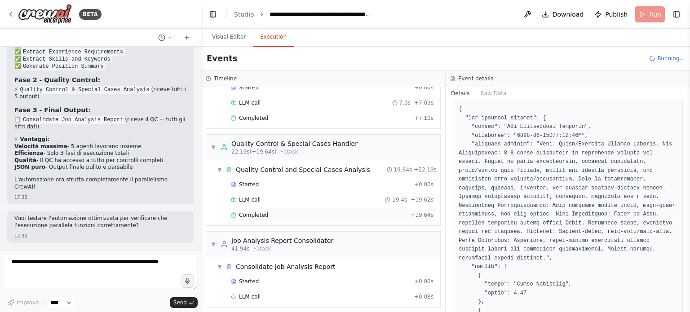
click at [313, 212] on div "Completed" at bounding box center [319, 215] width 176 height 7
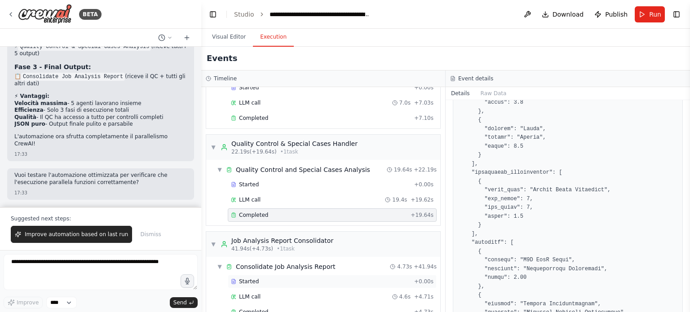
scroll to position [458, 0]
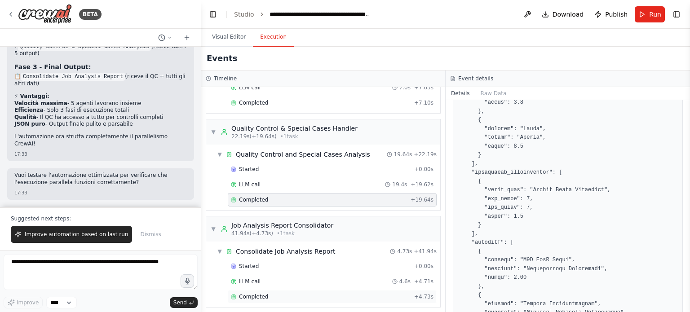
click at [256, 297] on div "Completed + 4.73s" at bounding box center [332, 296] width 209 height 13
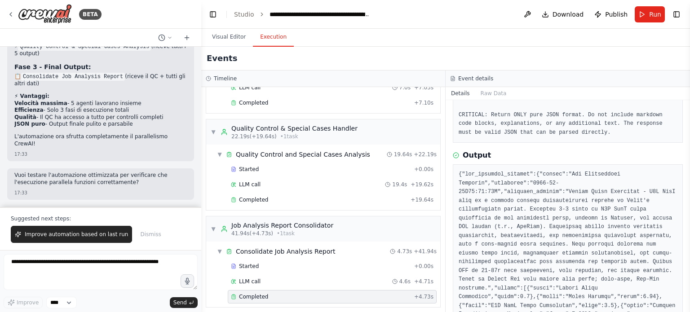
scroll to position [145, 0]
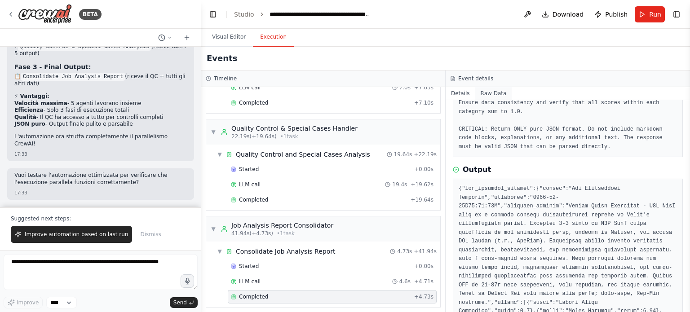
click at [480, 97] on button "Raw Data" at bounding box center [493, 93] width 37 height 13
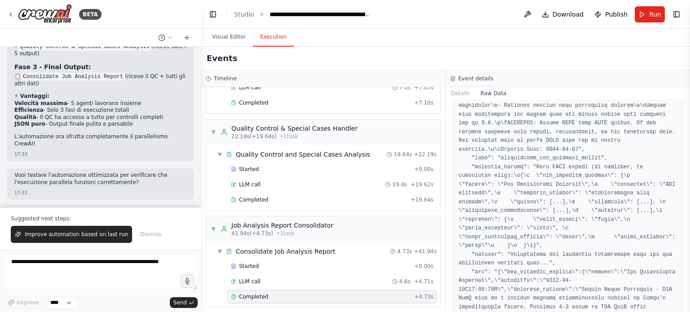
scroll to position [90, 0]
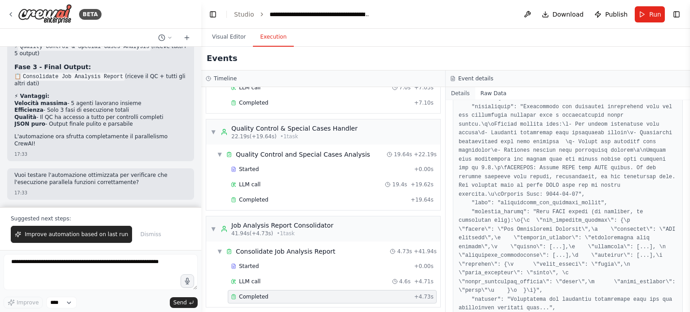
click at [452, 97] on button "Details" at bounding box center [461, 93] width 30 height 13
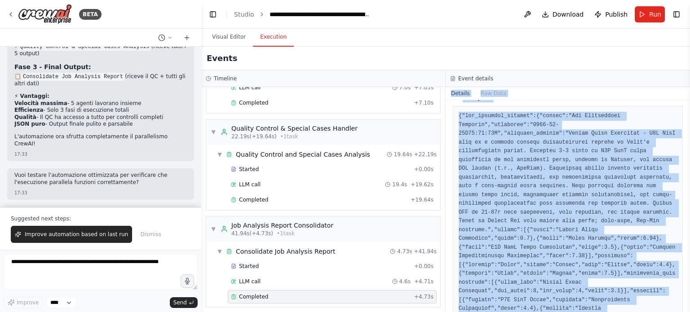
scroll to position [0, 0]
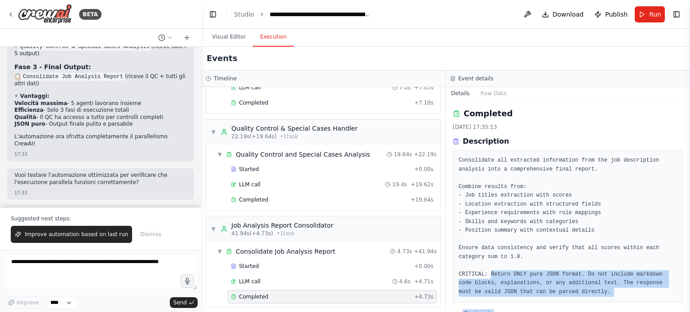
drag, startPoint x: 520, startPoint y: 287, endPoint x: 504, endPoint y: 235, distance: 55.1
click at [496, 255] on div "Completed 16/09/2025, 17:35:13 Description Consolidate all extracted informatio…" at bounding box center [568, 206] width 244 height 212
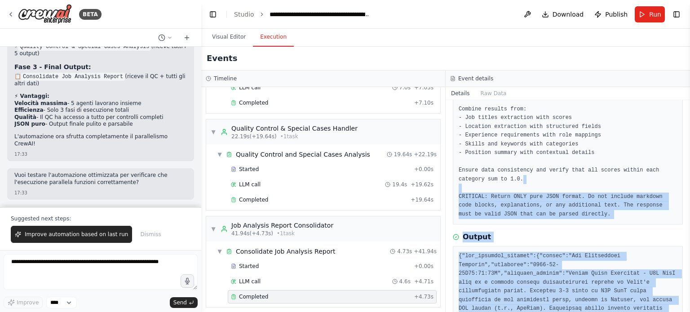
scroll to position [135, 0]
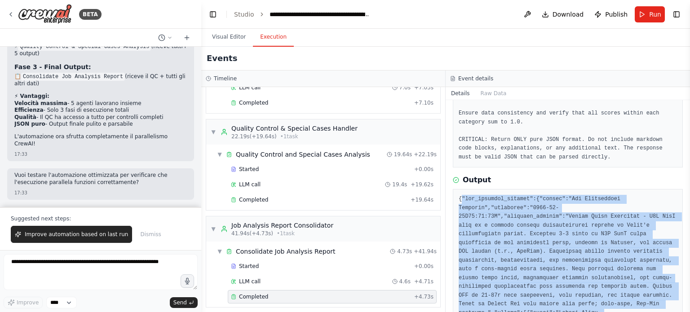
copy pre "{"job_analysis_summary":{"source":"Job Description Analysis","timestamp":"2025-…"
click at [610, 17] on span "Publish" at bounding box center [616, 14] width 22 height 9
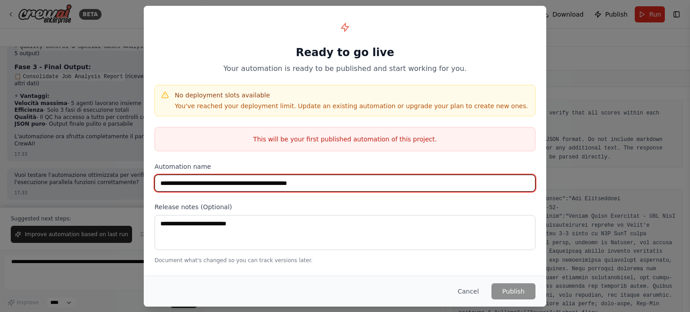
drag, startPoint x: 339, startPoint y: 183, endPoint x: 122, endPoint y: 160, distance: 218.8
click at [122, 160] on div "**********" at bounding box center [345, 156] width 690 height 312
type input "**********"
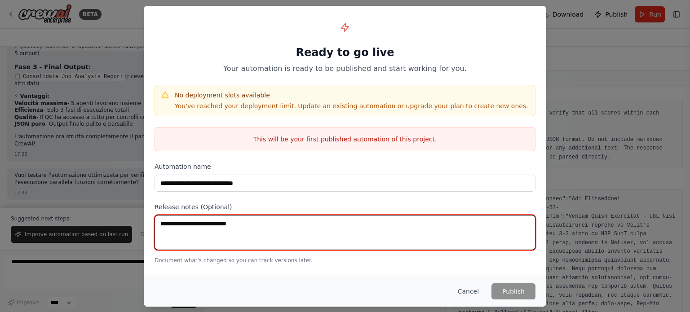
click at [409, 235] on textarea at bounding box center [345, 232] width 381 height 35
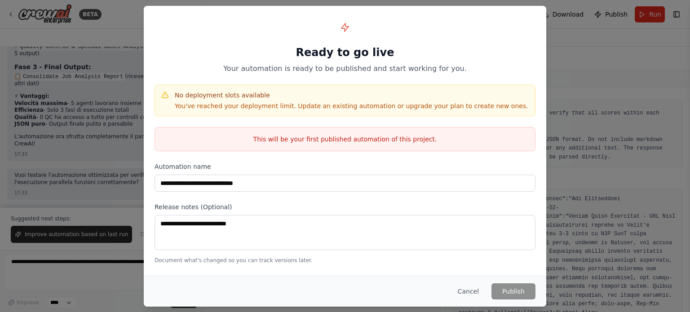
click at [103, 107] on div "**********" at bounding box center [345, 156] width 690 height 312
click at [460, 289] on button "Cancel" at bounding box center [469, 292] width 36 height 16
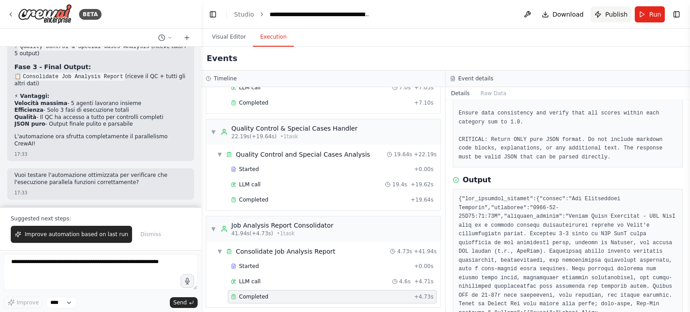
click at [624, 14] on span "Publish" at bounding box center [616, 14] width 22 height 9
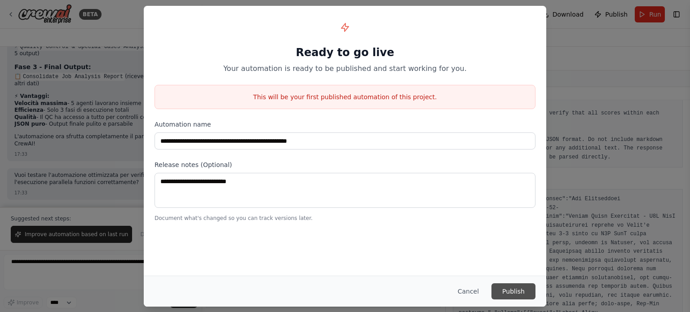
click at [515, 292] on button "Publish" at bounding box center [514, 292] width 44 height 16
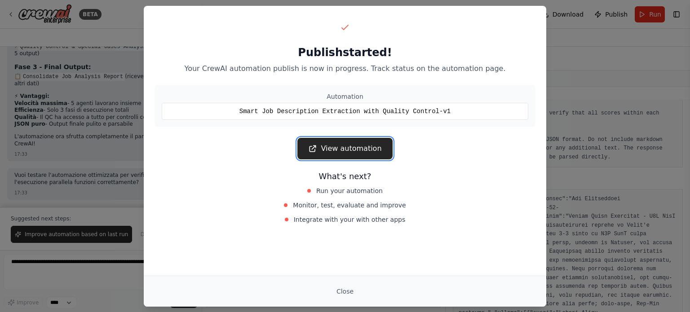
click at [345, 149] on link "View automation" at bounding box center [344, 149] width 95 height 22
click at [347, 290] on button "Close" at bounding box center [344, 292] width 31 height 16
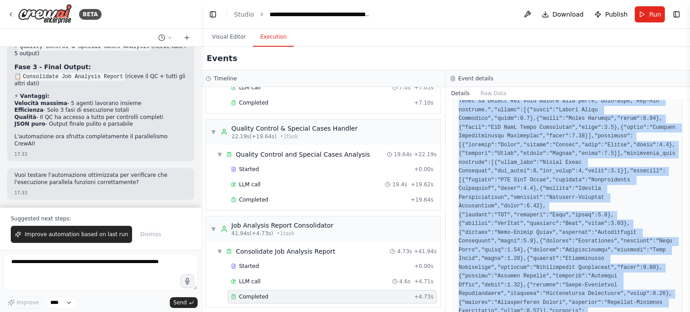
scroll to position [370, 0]
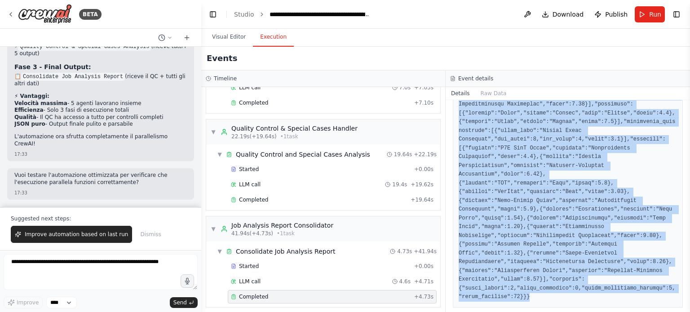
drag, startPoint x: 457, startPoint y: 153, endPoint x: 545, endPoint y: 285, distance: 159.4
click at [545, 285] on div at bounding box center [568, 131] width 230 height 354
copy pre "{"job_analysis_summary":{"source":"Job Description Analysis","timestamp":"2025-…"
click at [577, 10] on span "Download" at bounding box center [568, 14] width 31 height 9
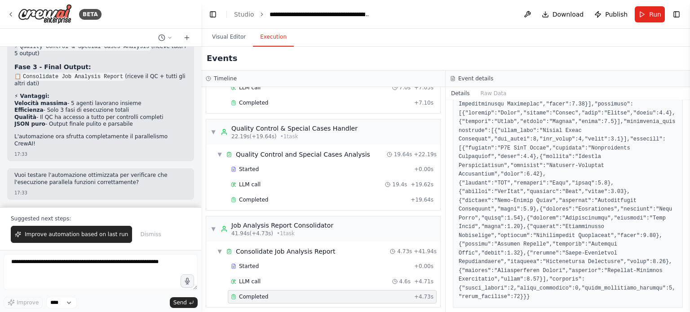
click at [580, 49] on div "Events" at bounding box center [445, 59] width 489 height 24
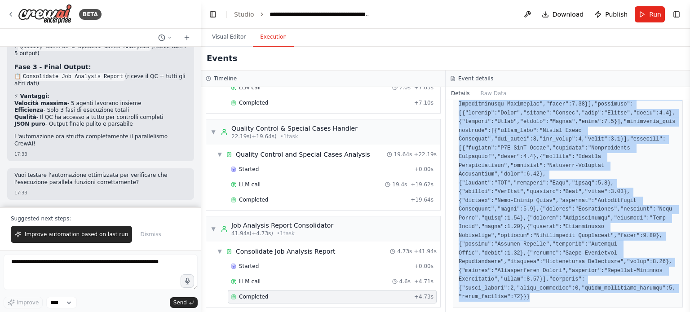
drag, startPoint x: 456, startPoint y: 151, endPoint x: 535, endPoint y: 284, distance: 155.0
click at [535, 284] on div at bounding box center [568, 131] width 230 height 354
copy pre "{"job_analysis_summary":{"source":"Job Description Analysis","timestamp":"2025-…"
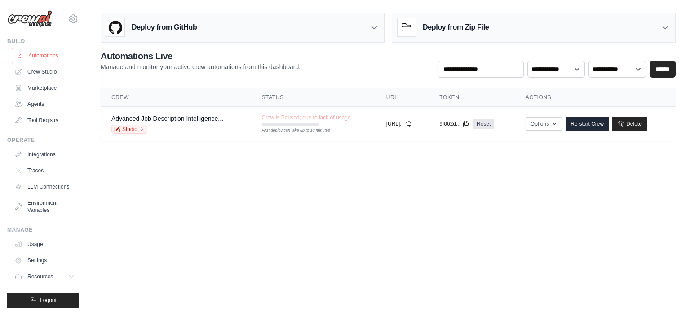
click at [46, 57] on link "Automations" at bounding box center [46, 56] width 68 height 14
click at [30, 70] on link "Crew Studio" at bounding box center [46, 72] width 68 height 14
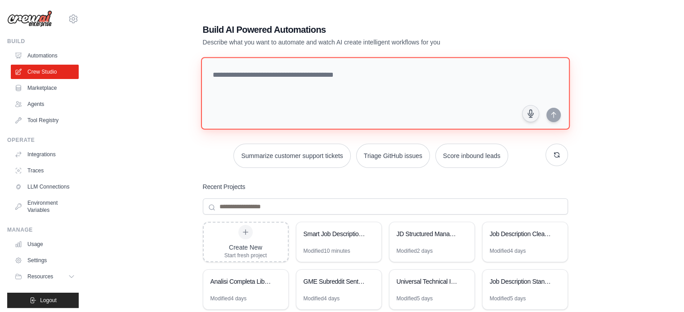
click at [268, 74] on textarea at bounding box center [384, 93] width 368 height 73
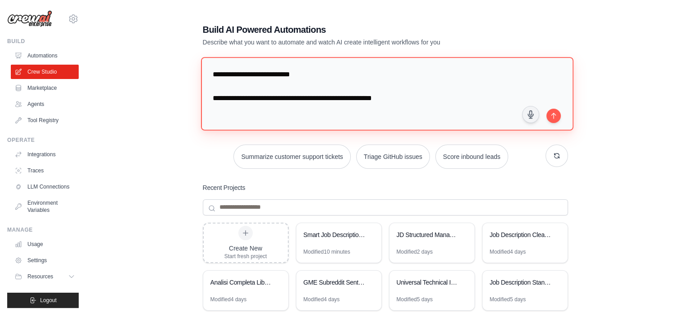
paste textarea "**********"
click at [257, 84] on textarea at bounding box center [386, 93] width 372 height 73
paste textarea "**********"
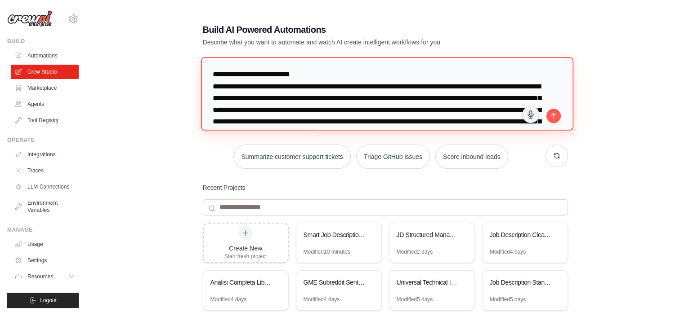
click at [339, 84] on textarea at bounding box center [386, 93] width 372 height 73
click at [440, 84] on textarea at bounding box center [386, 93] width 372 height 73
drag, startPoint x: 345, startPoint y: 97, endPoint x: 361, endPoint y: 110, distance: 20.4
click at [366, 108] on textarea at bounding box center [386, 93] width 372 height 73
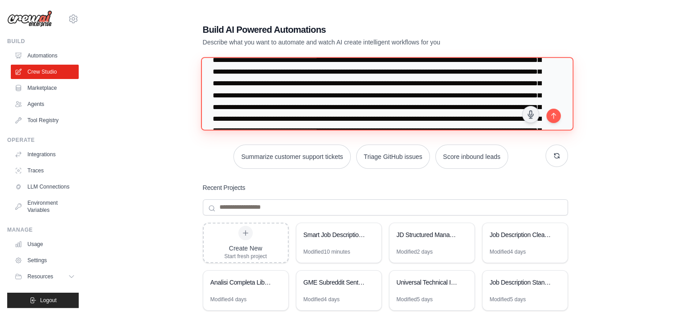
scroll to position [180, 0]
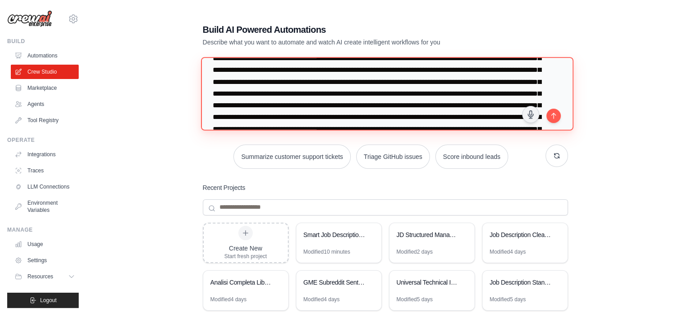
click at [252, 95] on textarea at bounding box center [386, 93] width 372 height 73
click at [253, 102] on textarea at bounding box center [386, 93] width 372 height 73
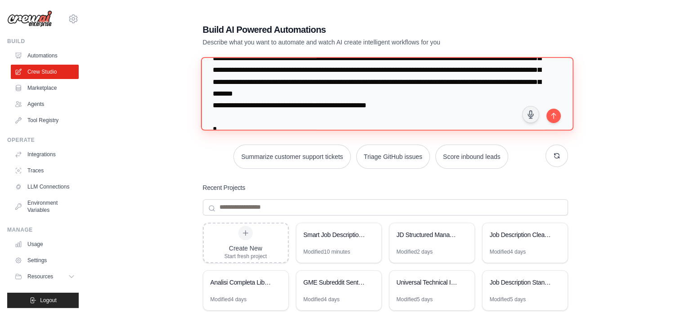
scroll to position [36, 0]
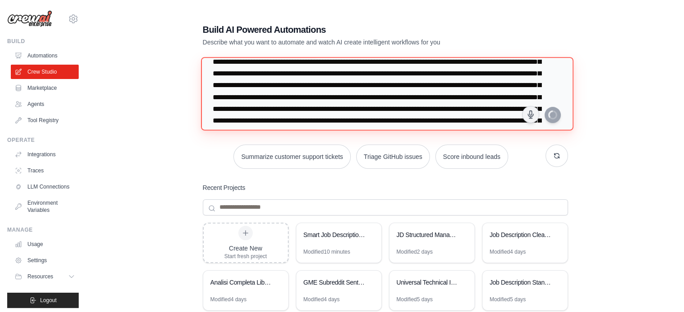
type textarea "**********"
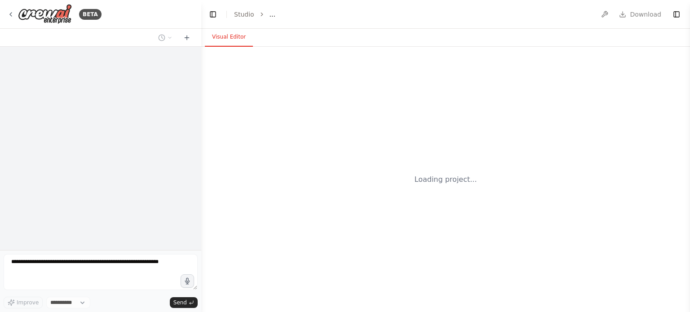
select select "****"
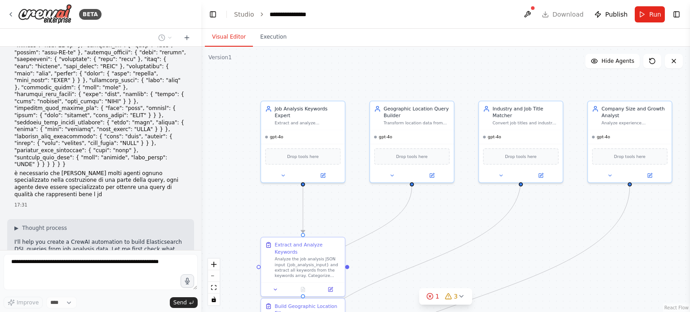
scroll to position [3487, 0]
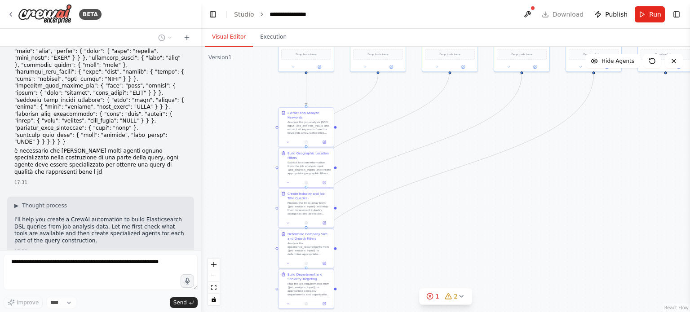
drag, startPoint x: 420, startPoint y: 226, endPoint x: 421, endPoint y: 119, distance: 106.5
click at [419, 121] on div ".deletable-edge-delete-btn { width: 20px; height: 20px; border: 0px solid #ffff…" at bounding box center [445, 180] width 489 height 266
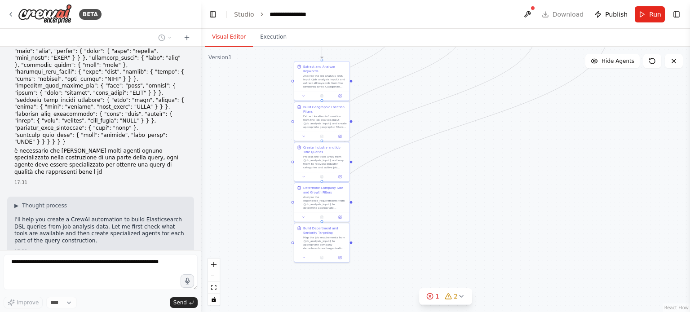
drag, startPoint x: 421, startPoint y: 217, endPoint x: 431, endPoint y: 186, distance: 32.7
click at [431, 186] on div ".deletable-edge-delete-btn { width: 20px; height: 20px; border: 0px solid #ffff…" at bounding box center [445, 180] width 489 height 266
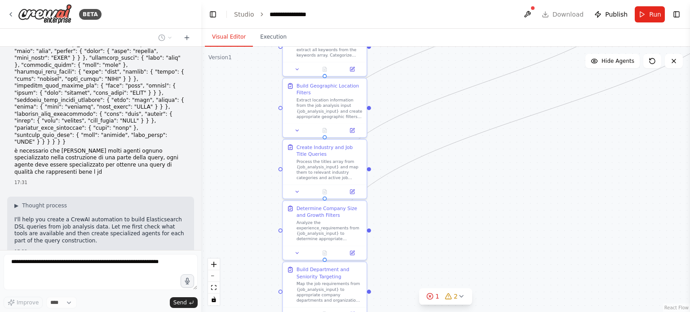
drag, startPoint x: 378, startPoint y: 114, endPoint x: 394, endPoint y: 89, distance: 29.3
click at [390, 78] on div ".deletable-edge-delete-btn { width: 20px; height: 20px; border: 0px solid #ffff…" at bounding box center [445, 180] width 489 height 266
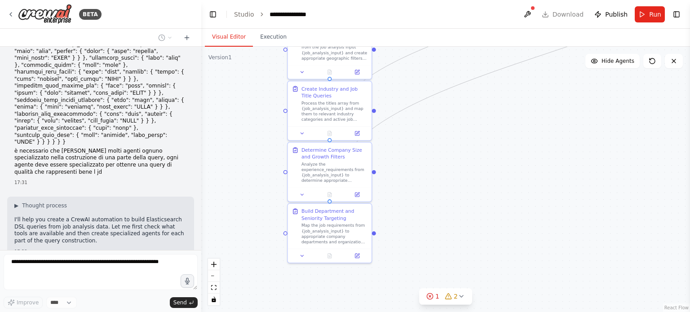
scroll to position [3509, 0]
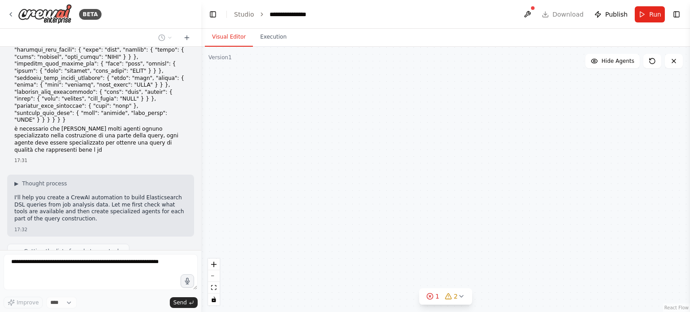
drag, startPoint x: 439, startPoint y: 181, endPoint x: 444, endPoint y: 124, distance: 56.9
click at [444, 124] on div "Job Analysis Keywords Expert Extract and analyze professional keywords from job…" at bounding box center [445, 180] width 489 height 266
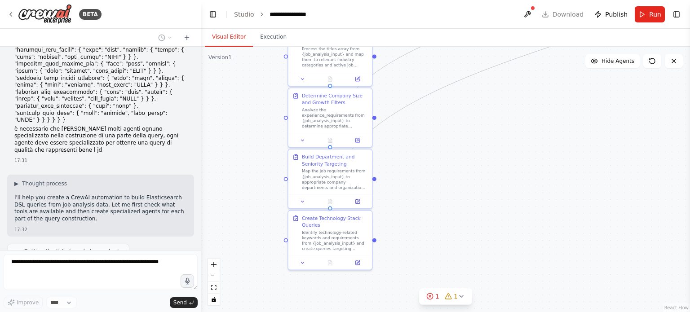
drag, startPoint x: 443, startPoint y: 189, endPoint x: 442, endPoint y: 134, distance: 54.8
click at [442, 134] on div ".deletable-edge-delete-btn { width: 20px; height: 20px; border: 0px solid #ffff…" at bounding box center [445, 180] width 489 height 266
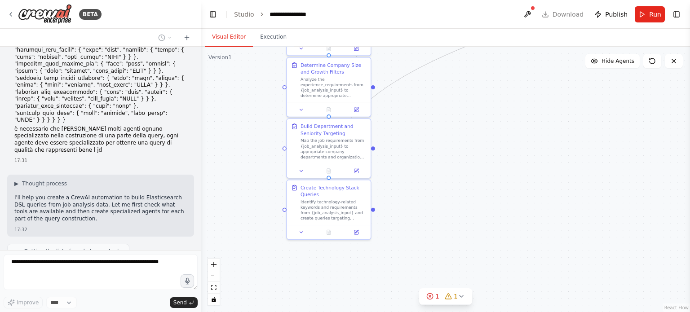
drag, startPoint x: 428, startPoint y: 195, endPoint x: 427, endPoint y: 168, distance: 27.9
click at [427, 168] on div ".deletable-edge-delete-btn { width: 20px; height: 20px; border: 0px solid #ffff…" at bounding box center [445, 180] width 489 height 266
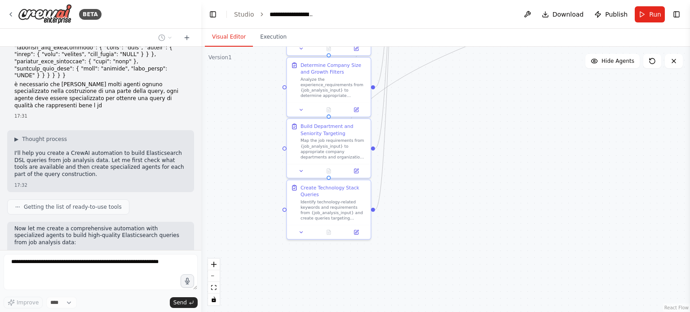
scroll to position [3583, 0]
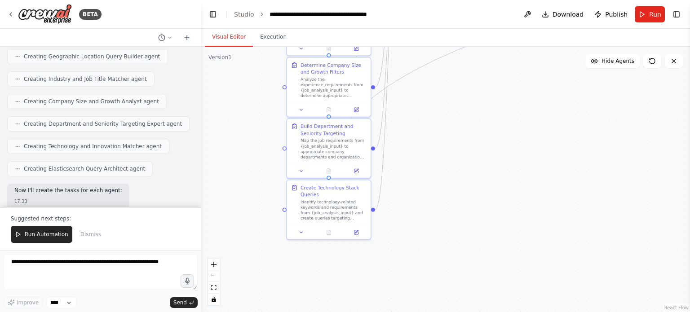
click at [52, 235] on span "Run Automation" at bounding box center [47, 234] width 44 height 7
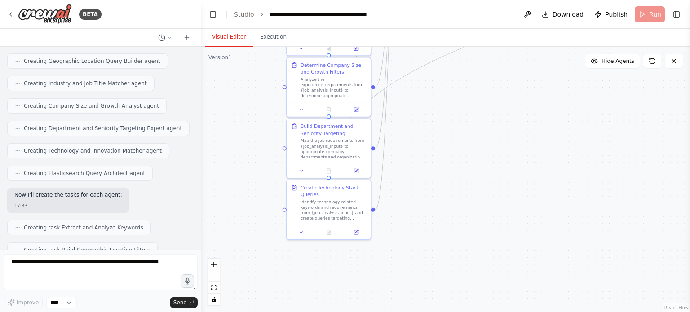
scroll to position [3806, 0]
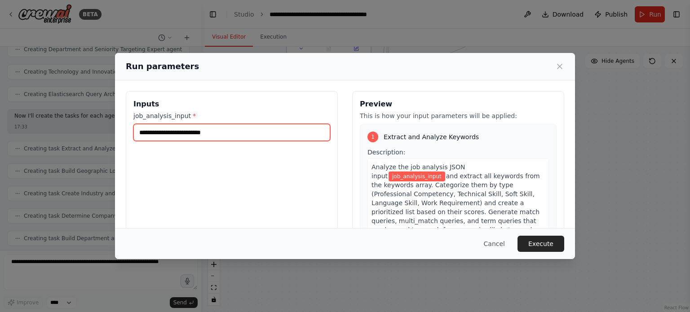
click at [249, 127] on input "job_analysis_input *" at bounding box center [231, 132] width 197 height 17
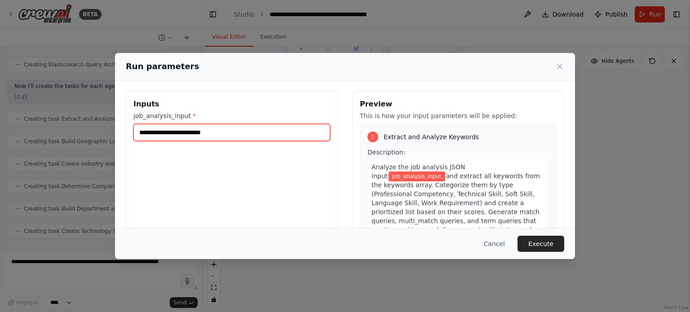
scroll to position [3906, 0]
paste input "**********"
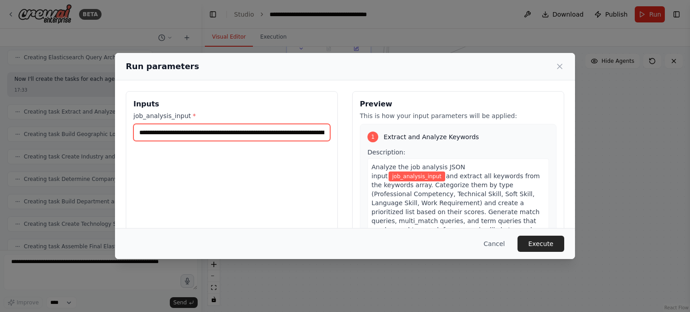
scroll to position [0, 5777]
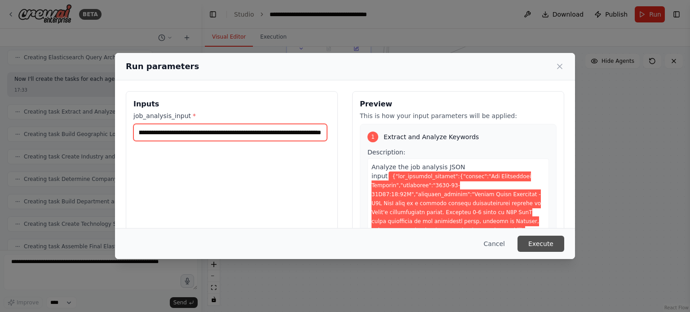
type input "**********"
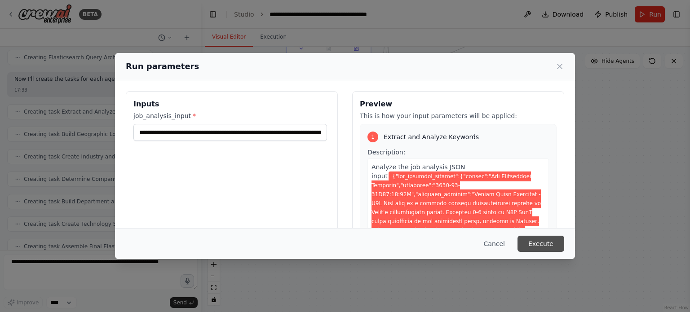
click at [543, 241] on button "Execute" at bounding box center [541, 244] width 47 height 16
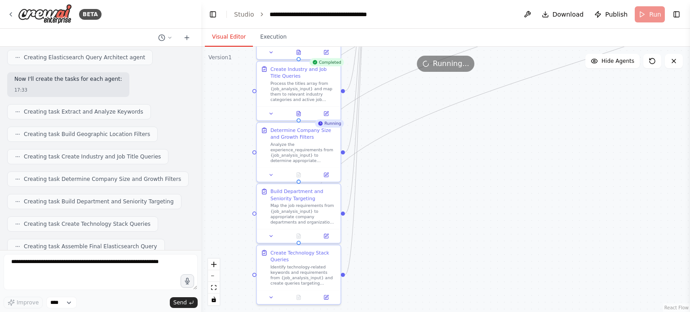
drag, startPoint x: 470, startPoint y: 124, endPoint x: 440, endPoint y: 189, distance: 71.8
click at [440, 189] on div ".deletable-edge-delete-btn { width: 20px; height: 20px; border: 0px solid #ffff…" at bounding box center [445, 180] width 489 height 266
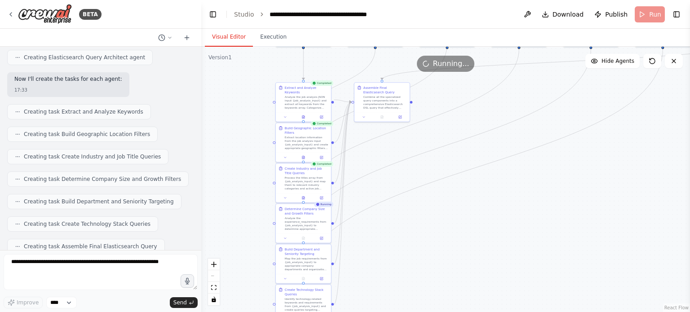
drag, startPoint x: 425, startPoint y: 155, endPoint x: 389, endPoint y: 230, distance: 83.4
click at [389, 230] on div ".deletable-edge-delete-btn { width: 20px; height: 20px; border: 0px solid #ffff…" at bounding box center [445, 180] width 489 height 266
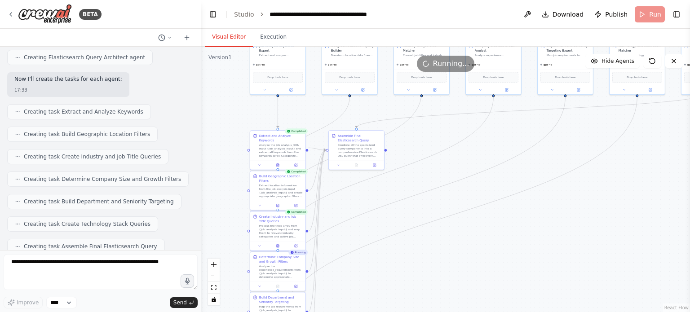
drag, startPoint x: 410, startPoint y: 178, endPoint x: 399, endPoint y: 195, distance: 20.8
click at [399, 195] on div ".deletable-edge-delete-btn { width: 20px; height: 20px; border: 0px solid #ffff…" at bounding box center [445, 180] width 489 height 266
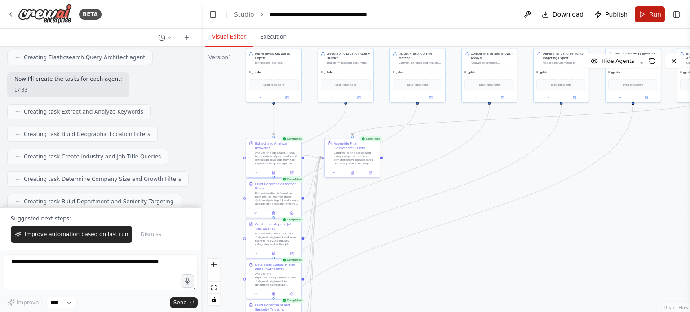
click at [646, 17] on button "Run" at bounding box center [650, 14] width 30 height 16
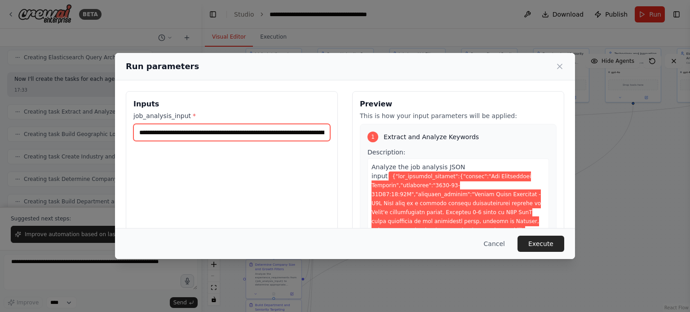
click at [212, 134] on input "job_analysis_input *" at bounding box center [231, 132] width 197 height 17
click at [281, 130] on input "job_analysis_input *" at bounding box center [231, 132] width 197 height 17
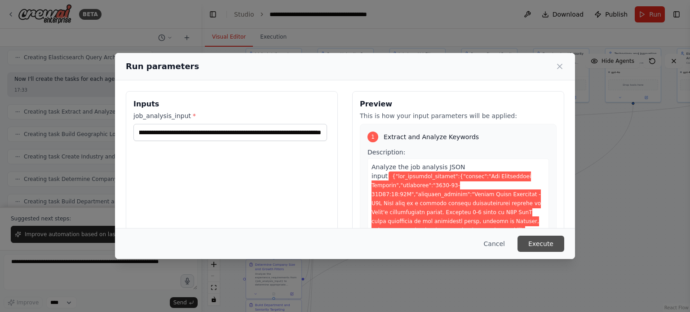
click at [538, 242] on button "Execute" at bounding box center [541, 244] width 47 height 16
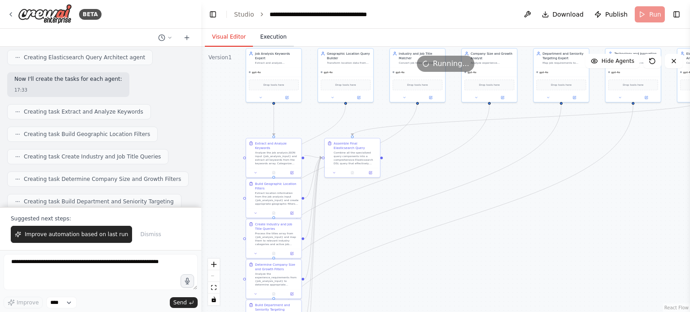
click at [278, 35] on button "Execution" at bounding box center [273, 37] width 41 height 19
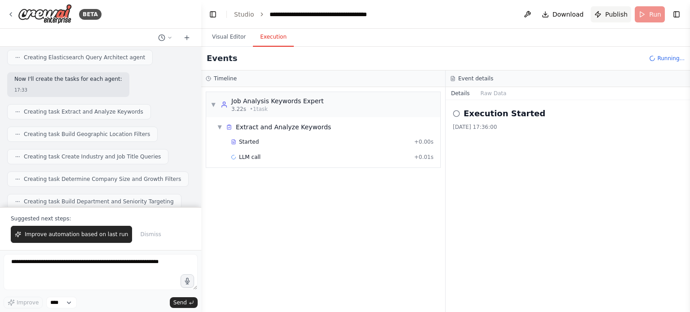
click at [613, 11] on span "Publish" at bounding box center [616, 14] width 22 height 9
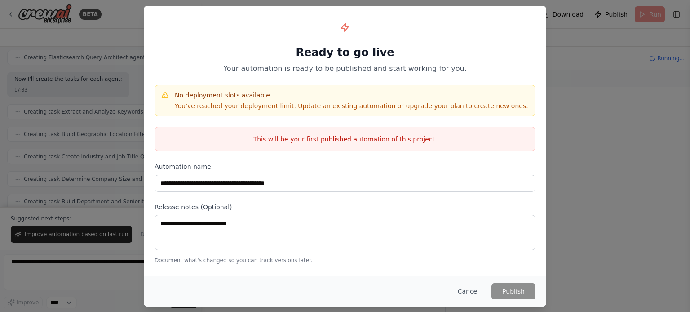
click at [580, 57] on div "**********" at bounding box center [345, 156] width 690 height 312
click at [466, 293] on button "Cancel" at bounding box center [469, 292] width 36 height 16
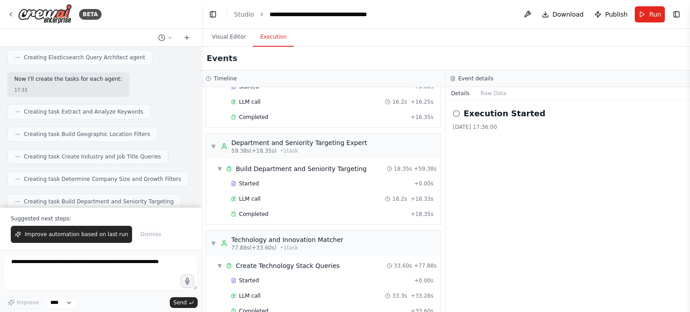
scroll to position [458, 0]
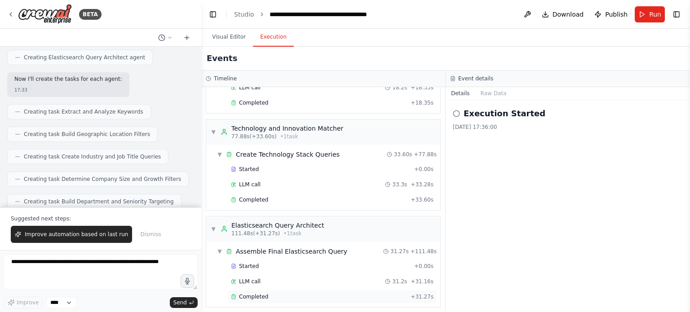
click at [250, 290] on div "Completed + 31.27s" at bounding box center [332, 296] width 209 height 13
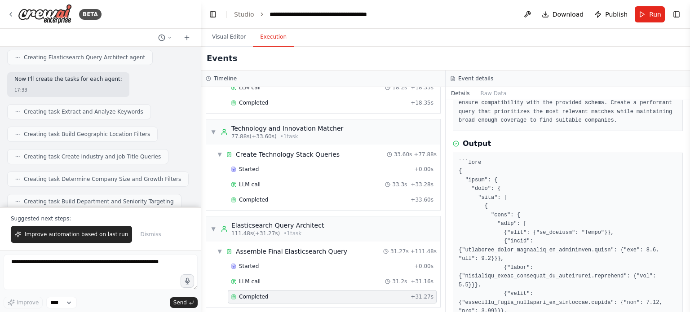
scroll to position [90, 0]
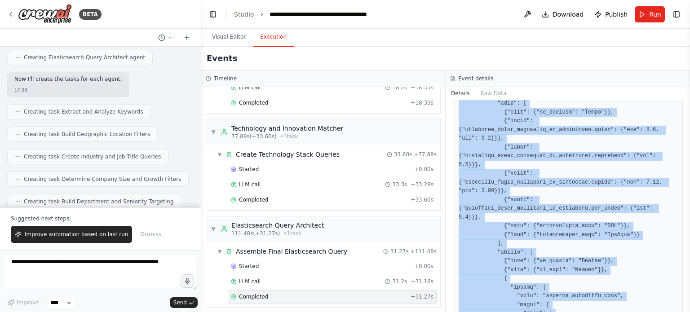
drag, startPoint x: 458, startPoint y: 174, endPoint x: 563, endPoint y: 323, distance: 181.9
click at [563, 312] on html "BETA è necessario che ci siano molti agenti ognuno specializzato nella costruzi…" at bounding box center [345, 156] width 690 height 312
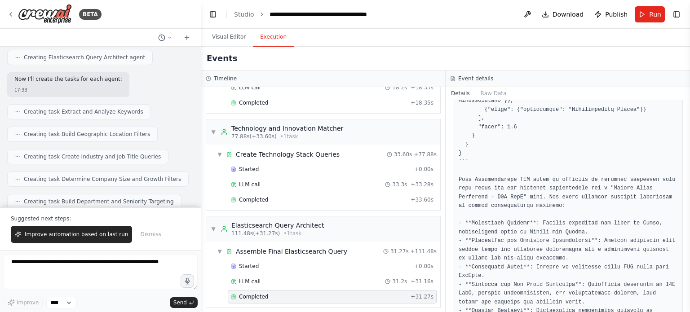
scroll to position [813, 0]
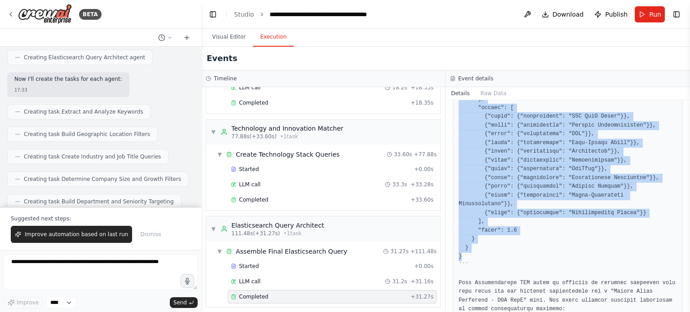
copy pre "{ "query": { "bool": { "must": [ { "bool": { "must": [ {"term": {"hq_country": …"
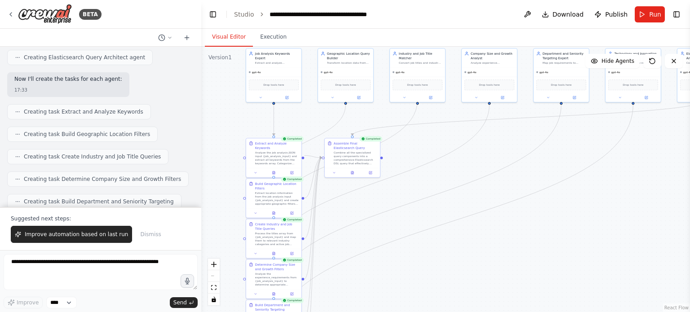
click at [235, 34] on button "Visual Editor" at bounding box center [229, 37] width 48 height 19
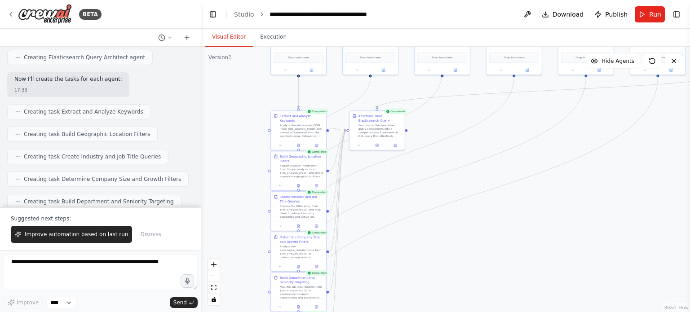
drag, startPoint x: 377, startPoint y: 273, endPoint x: 400, endPoint y: 247, distance: 35.0
click at [400, 247] on div ".deletable-edge-delete-btn { width: 20px; height: 20px; border: 0px solid #ffff…" at bounding box center [445, 180] width 489 height 266
click at [564, 18] on span "Download" at bounding box center [568, 14] width 31 height 9
click at [620, 18] on span "Publish" at bounding box center [616, 14] width 22 height 9
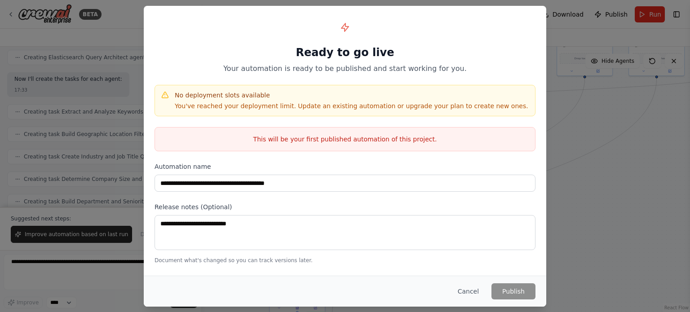
click at [613, 154] on div "**********" at bounding box center [345, 156] width 690 height 312
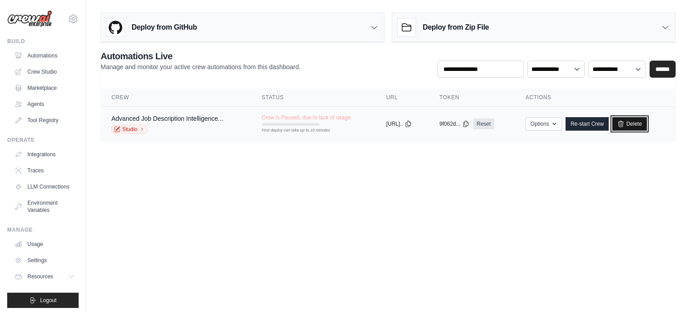
click at [625, 124] on icon at bounding box center [620, 123] width 7 height 7
drag, startPoint x: 65, startPoint y: 19, endPoint x: 40, endPoint y: 15, distance: 26.0
click at [436, 208] on body "[EMAIL_ADDRESS][DOMAIN_NAME] Settings Build Automations Crew Studio Resources B…" at bounding box center [345, 156] width 690 height 312
click at [647, 124] on link "Delete" at bounding box center [630, 123] width 35 height 13
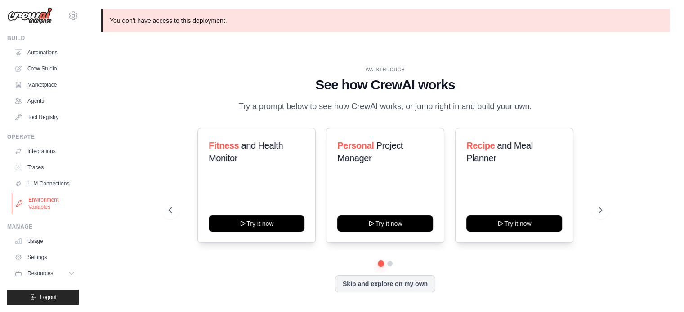
scroll to position [10, 0]
click at [49, 257] on link "Settings" at bounding box center [46, 257] width 68 height 14
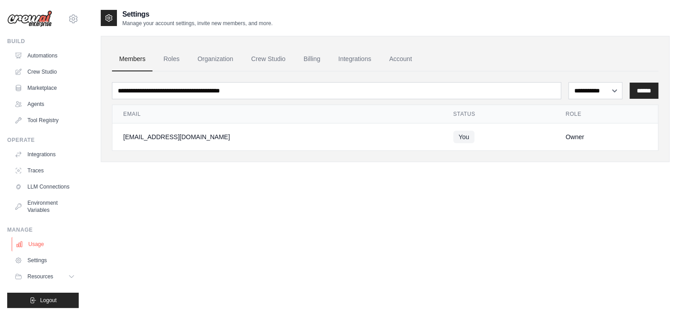
click at [49, 248] on link "Usage" at bounding box center [46, 244] width 68 height 14
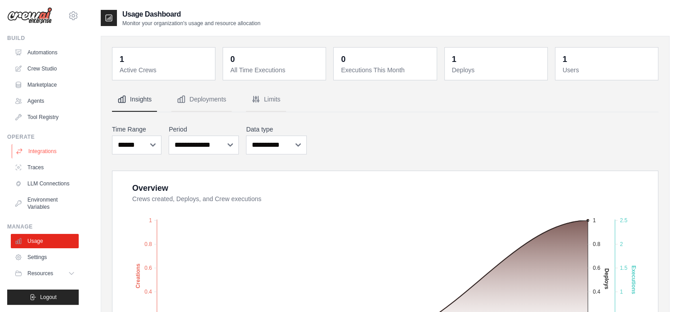
click at [49, 147] on link "Integrations" at bounding box center [46, 151] width 68 height 14
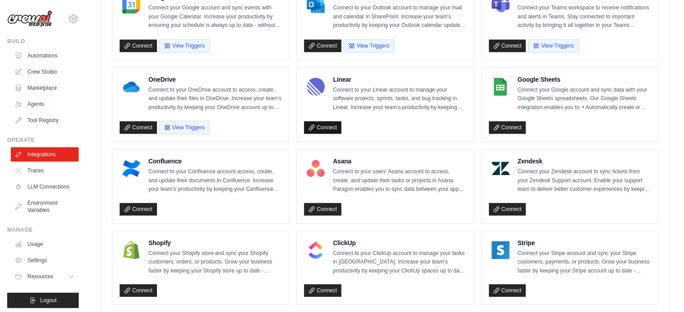
scroll to position [494, 0]
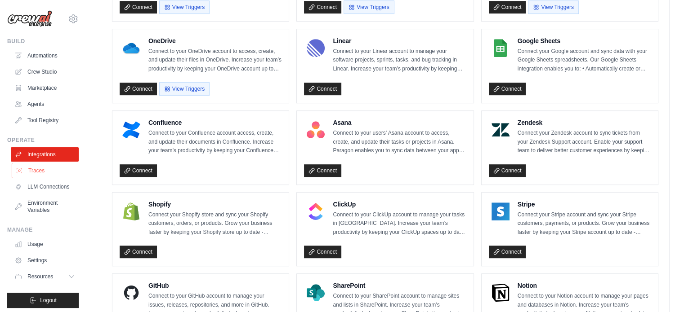
click at [37, 172] on link "Traces" at bounding box center [46, 171] width 68 height 14
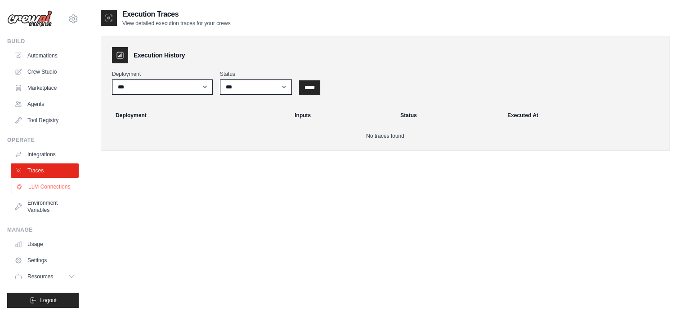
click at [55, 194] on link "LLM Connections" at bounding box center [46, 187] width 68 height 14
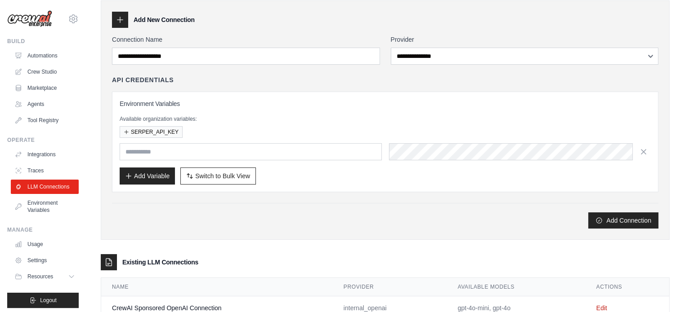
scroll to position [65, 0]
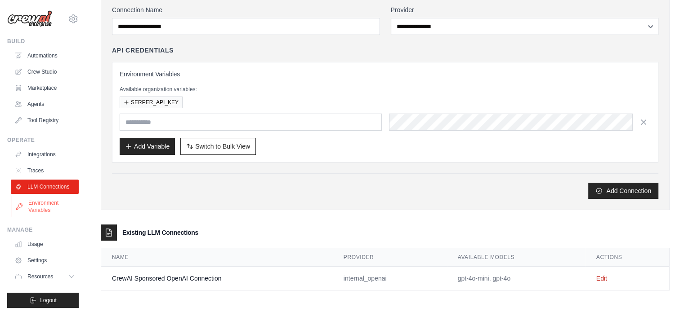
click at [50, 218] on link "Environment Variables" at bounding box center [46, 207] width 68 height 22
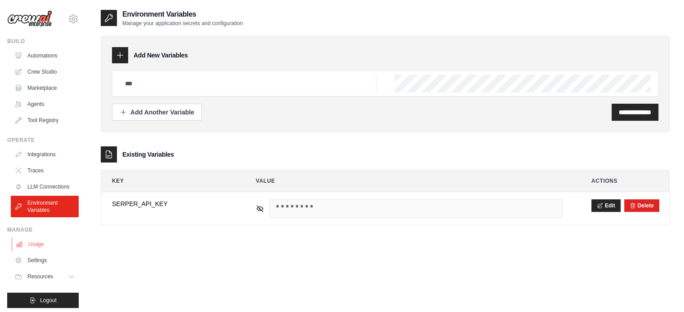
click at [49, 248] on link "Usage" at bounding box center [46, 244] width 68 height 14
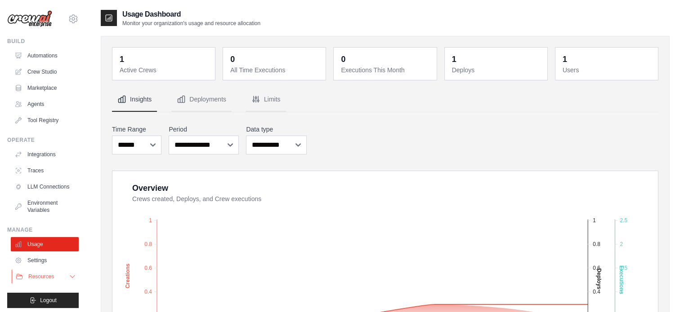
click at [51, 280] on span "Resources" at bounding box center [41, 276] width 26 height 7
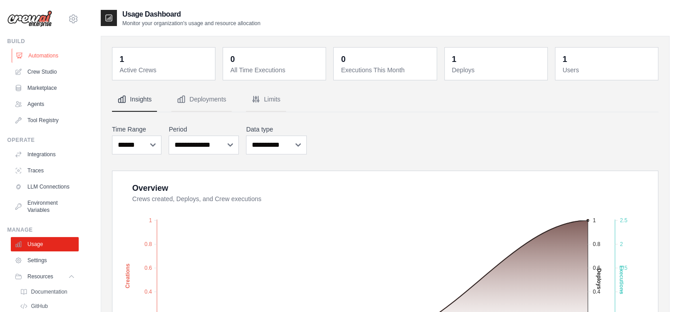
click at [45, 53] on link "Automations" at bounding box center [46, 56] width 68 height 14
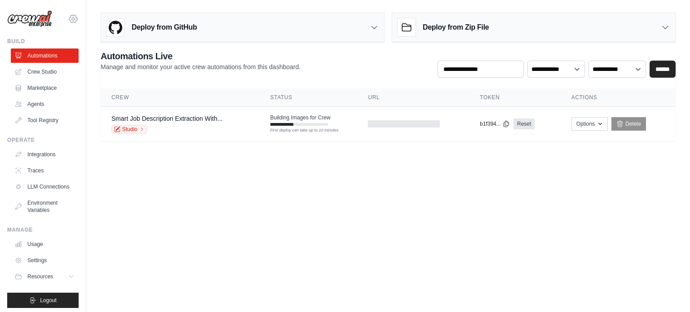
click at [72, 19] on icon at bounding box center [73, 19] width 3 height 3
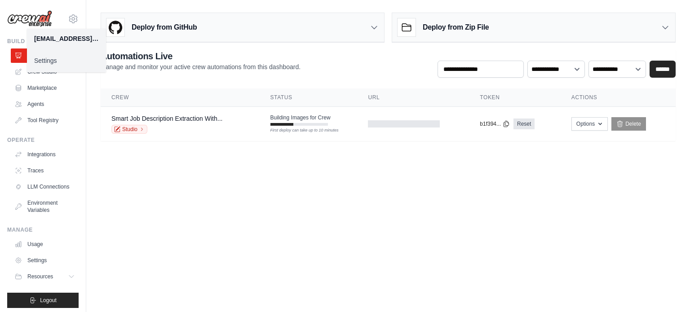
click at [61, 64] on link "Settings" at bounding box center [66, 61] width 79 height 16
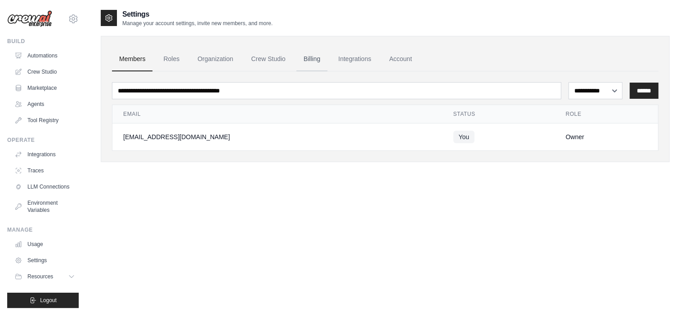
click at [314, 56] on link "Billing" at bounding box center [311, 59] width 31 height 24
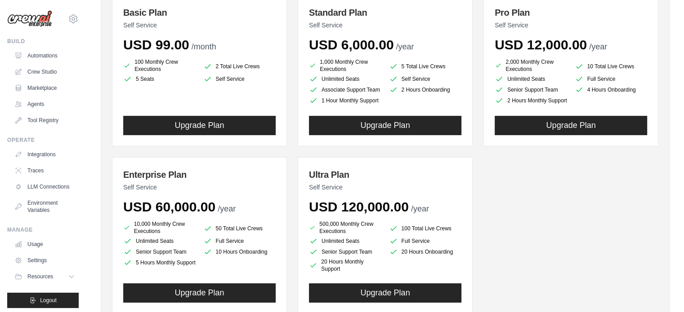
scroll to position [135, 0]
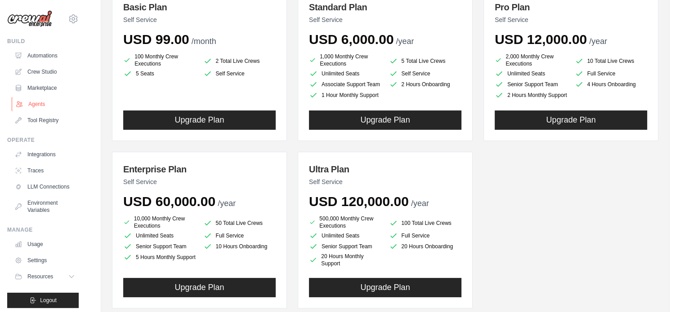
click at [52, 105] on link "Agents" at bounding box center [46, 104] width 68 height 14
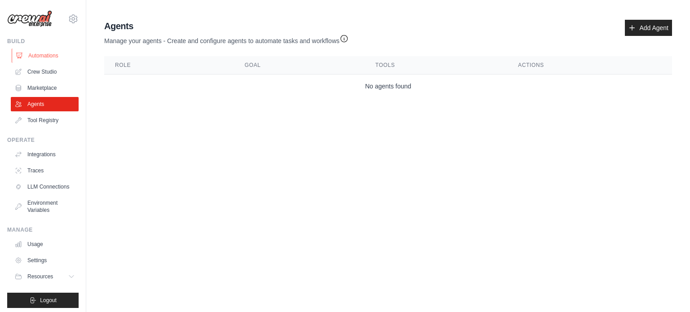
click at [47, 59] on link "Automations" at bounding box center [46, 56] width 68 height 14
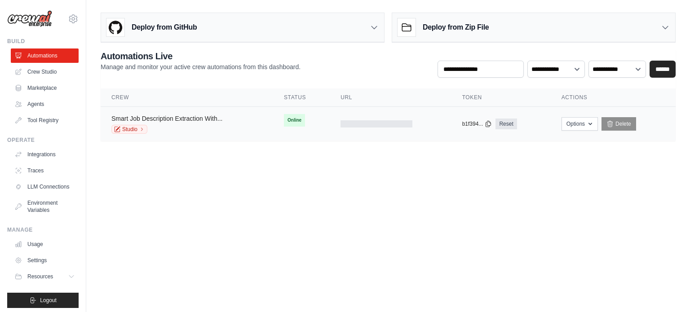
click at [214, 118] on link "Smart Job Description Extraction With..." at bounding box center [166, 118] width 111 height 7
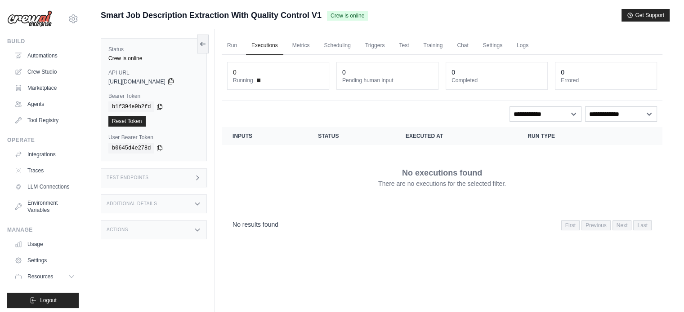
click at [174, 80] on icon at bounding box center [170, 81] width 7 height 7
click at [156, 106] on icon at bounding box center [159, 106] width 7 height 7
click at [184, 183] on div "Test Endpoints" at bounding box center [154, 178] width 106 height 19
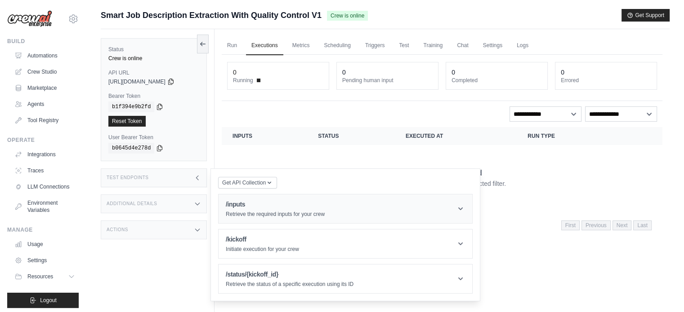
click at [290, 209] on div "/inputs Retrieve the required inputs for your crew" at bounding box center [275, 209] width 99 height 18
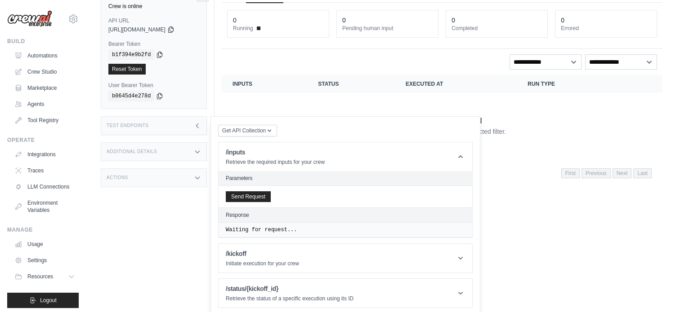
scroll to position [54, 0]
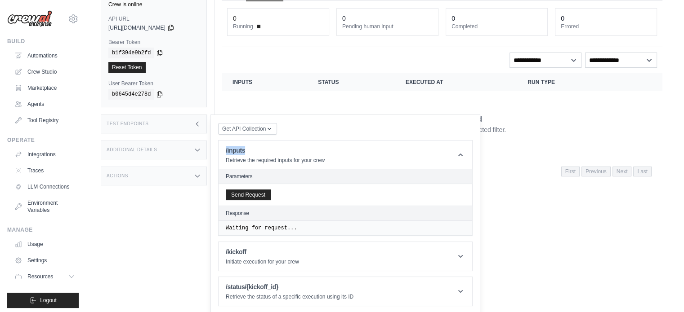
drag, startPoint x: 246, startPoint y: 149, endPoint x: 216, endPoint y: 149, distance: 30.6
click at [216, 149] on div "Get API Collection Postman API Collection /inputs Retrieve the required inputs …" at bounding box center [345, 215] width 270 height 200
copy h1 "/inputs"
click at [296, 264] on header "/kickoff Initiate execution for your crew" at bounding box center [344, 256] width 253 height 29
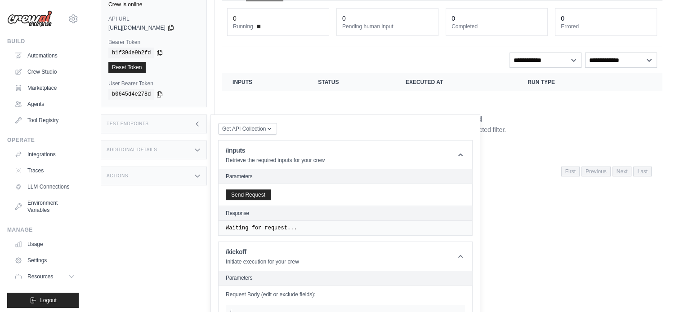
click at [157, 175] on div "Actions" at bounding box center [154, 176] width 106 height 19
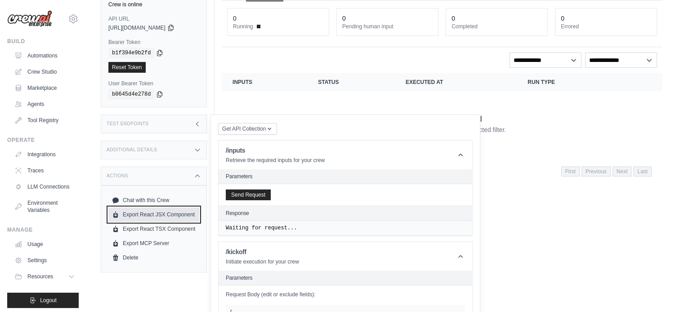
click at [179, 214] on link "Export React JSX Component" at bounding box center [153, 215] width 91 height 14
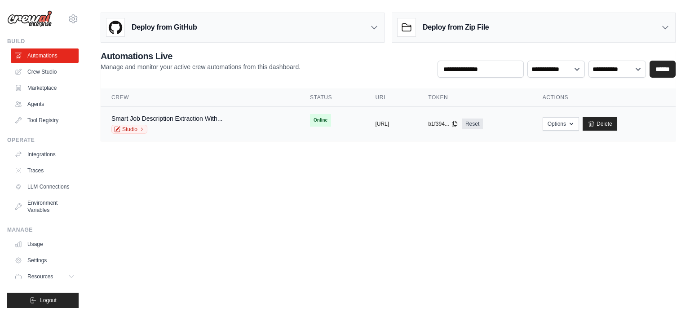
click at [222, 125] on div "Studio" at bounding box center [166, 129] width 111 height 9
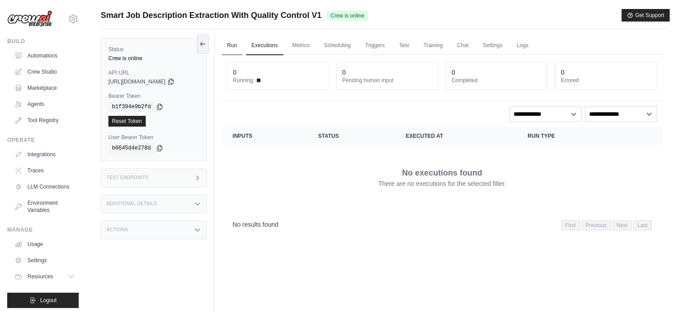
click at [233, 48] on link "Run" at bounding box center [232, 45] width 21 height 19
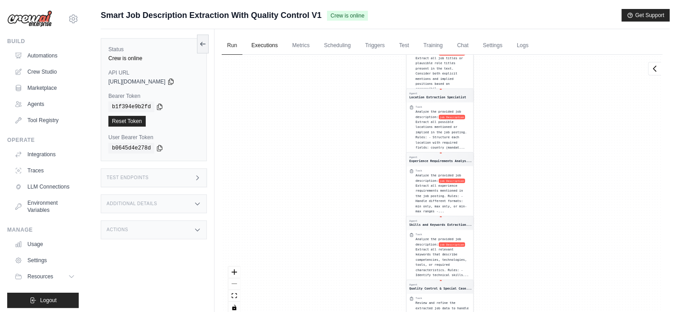
click at [273, 52] on link "Executions" at bounding box center [264, 45] width 37 height 19
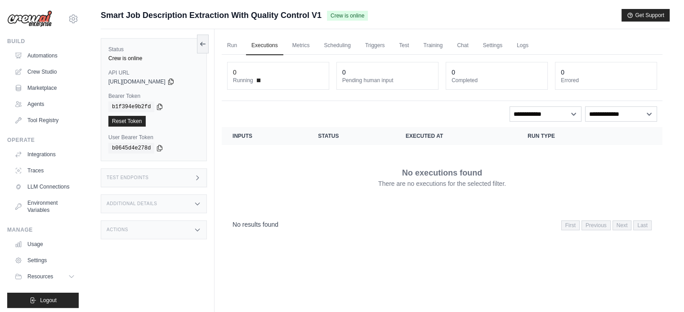
click at [185, 181] on div "Test Endpoints" at bounding box center [154, 178] width 106 height 19
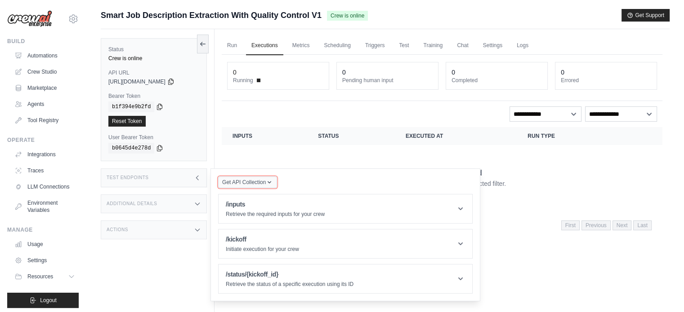
click at [261, 183] on span "Get API Collection" at bounding box center [244, 182] width 44 height 7
click at [265, 207] on div "Postman API Collection" at bounding box center [268, 207] width 86 height 14
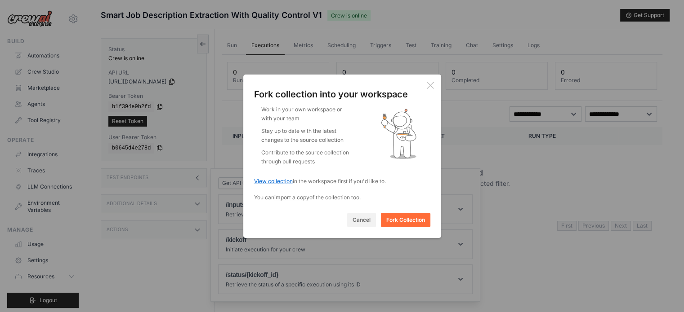
click at [270, 183] on link "View collection" at bounding box center [273, 181] width 39 height 7
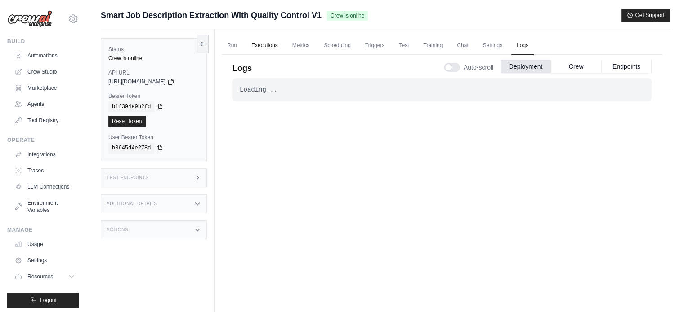
click at [266, 47] on link "Executions" at bounding box center [264, 45] width 37 height 19
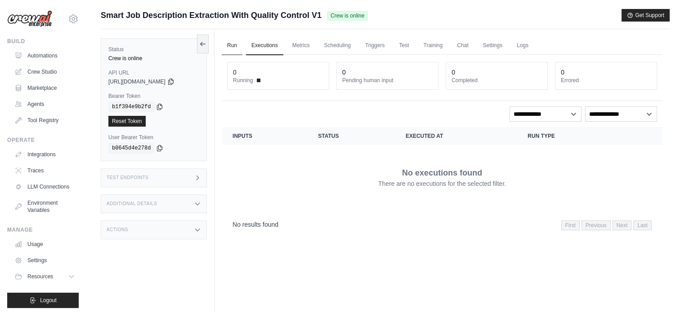
click at [229, 42] on link "Run" at bounding box center [232, 45] width 21 height 19
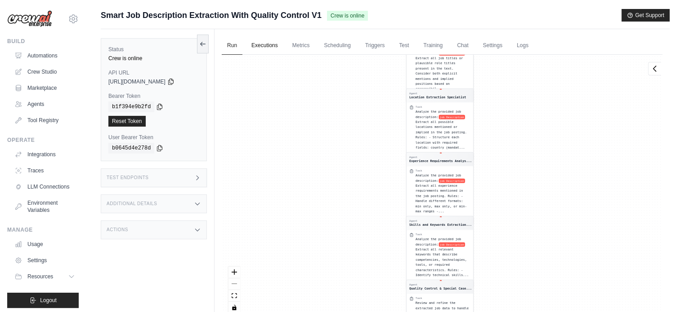
click at [265, 44] on link "Executions" at bounding box center [264, 45] width 37 height 19
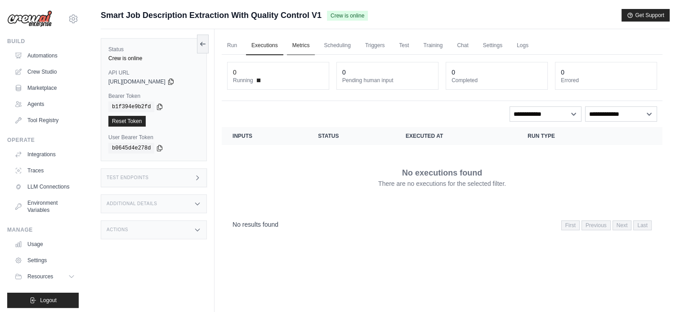
drag, startPoint x: 291, startPoint y: 41, endPoint x: 313, endPoint y: 45, distance: 22.0
click at [292, 41] on link "Metrics" at bounding box center [301, 45] width 28 height 19
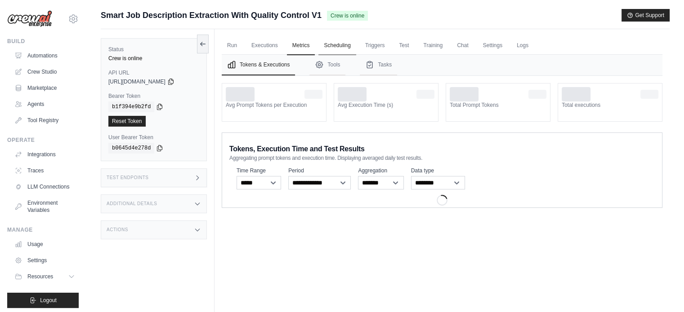
click at [336, 44] on link "Scheduling" at bounding box center [336, 45] width 37 height 19
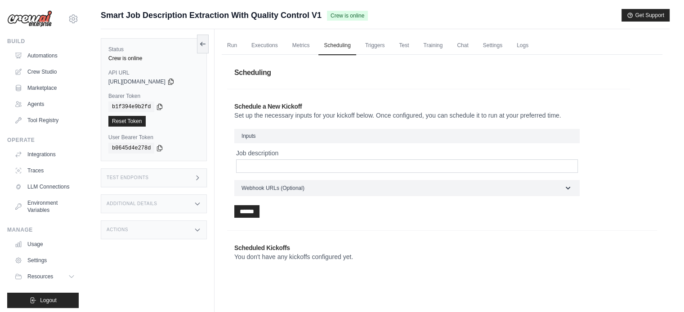
click at [317, 46] on ul "Run Executions Metrics Scheduling Triggers Test Training Chat Settings Logs" at bounding box center [442, 45] width 440 height 18
click at [311, 46] on link "Metrics" at bounding box center [301, 45] width 28 height 19
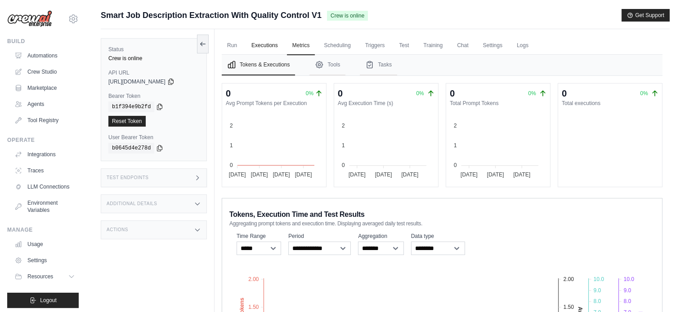
click at [253, 52] on link "Executions" at bounding box center [264, 45] width 37 height 19
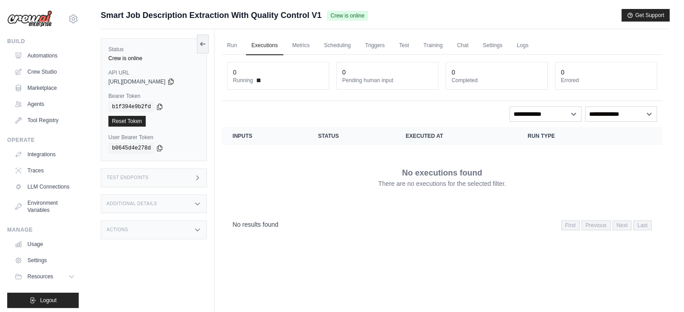
click at [161, 184] on div "Test Endpoints" at bounding box center [154, 178] width 106 height 19
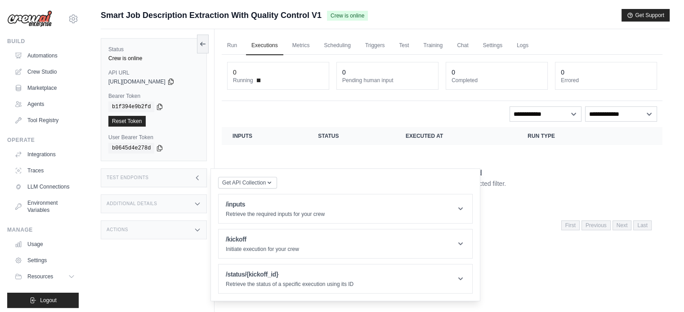
click at [158, 212] on div "Additional Details" at bounding box center [154, 204] width 106 height 19
click at [292, 208] on h1 "/inputs" at bounding box center [275, 204] width 99 height 9
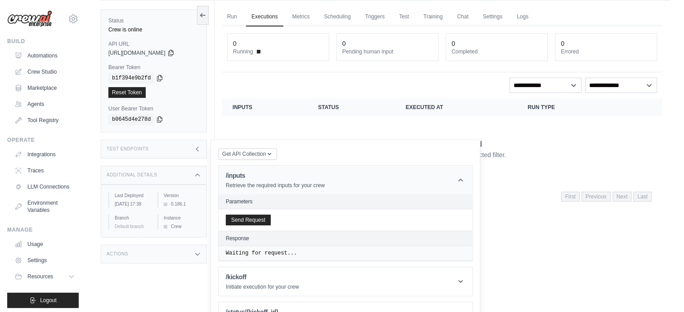
scroll to position [45, 0]
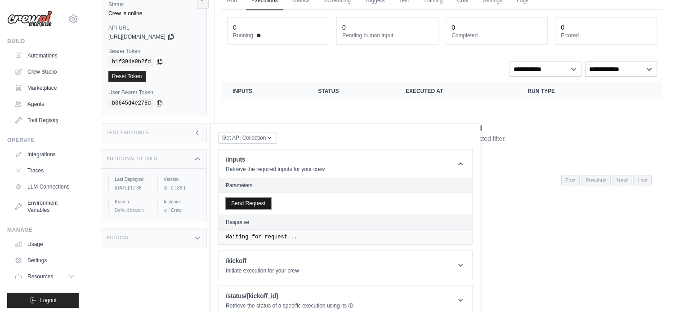
click at [240, 200] on button "Send Request" at bounding box center [248, 203] width 45 height 11
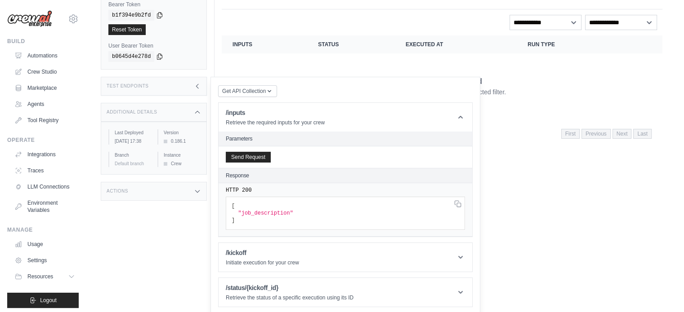
scroll to position [93, 0]
click at [264, 248] on h1 "/kickoff" at bounding box center [262, 252] width 73 height 9
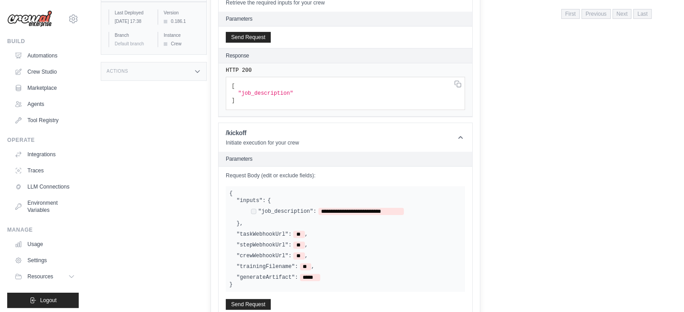
scroll to position [227, 0]
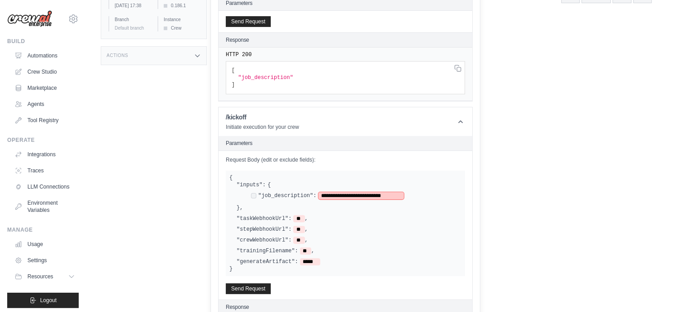
click at [342, 196] on span "**********" at bounding box center [360, 195] width 85 height 7
drag, startPoint x: 318, startPoint y: 194, endPoint x: 393, endPoint y: 190, distance: 74.7
click at [393, 190] on div "**********" at bounding box center [348, 197] width 225 height 16
paste span
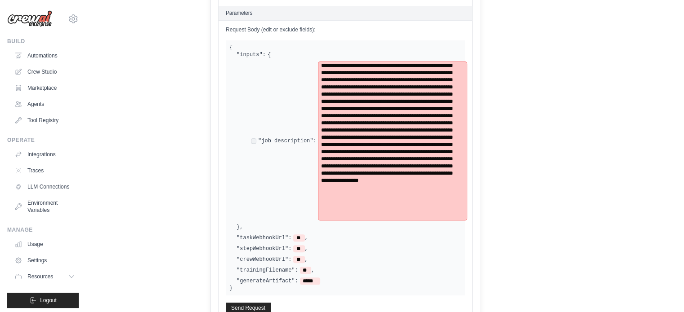
scroll to position [435, 0]
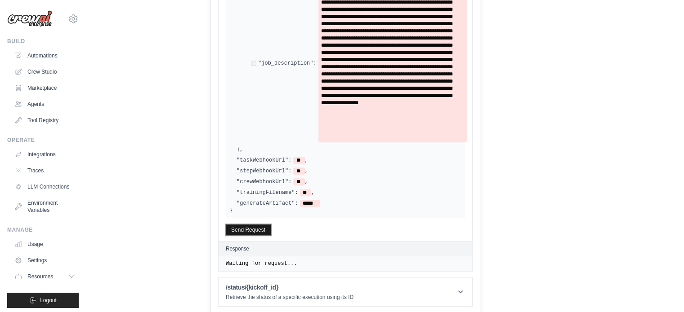
click at [259, 228] on button "Send Request" at bounding box center [248, 230] width 45 height 11
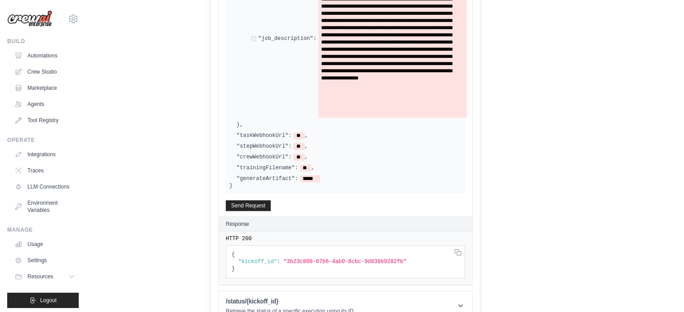
scroll to position [474, 0]
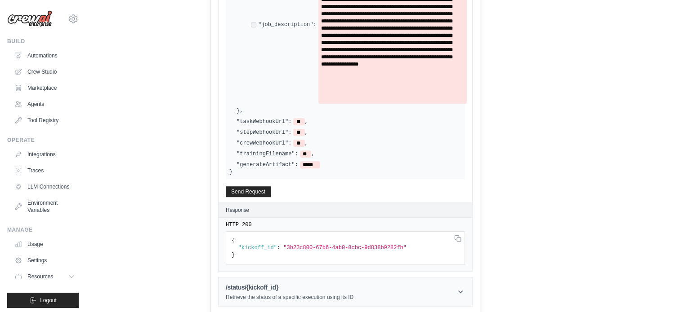
click at [256, 294] on p "Retrieve the status of a specific execution using its ID" at bounding box center [290, 297] width 128 height 7
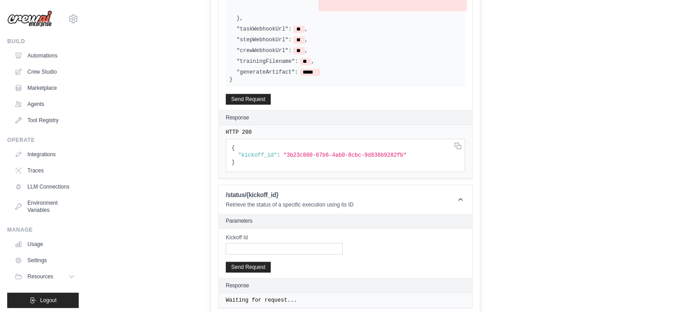
scroll to position [568, 0]
click at [252, 247] on input "Kickoff Id" at bounding box center [284, 248] width 117 height 12
click at [292, 151] on span ""3b23c800-67b6-4ab0-8cbc-9d838b9282fb"" at bounding box center [344, 154] width 123 height 6
click at [283, 151] on span ""3b23c800-67b6-4ab0-8cbc-9d838b9282fb"" at bounding box center [344, 154] width 123 height 6
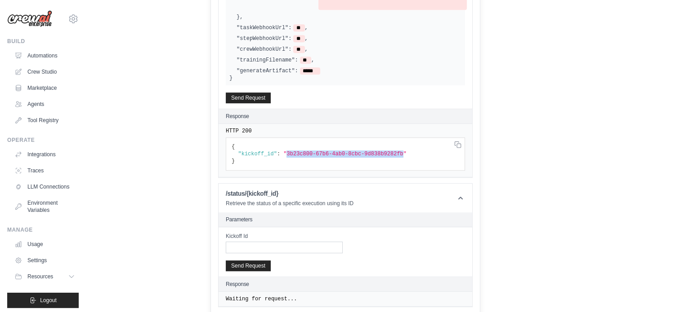
drag, startPoint x: 282, startPoint y: 152, endPoint x: 388, endPoint y: 153, distance: 106.5
click at [388, 153] on span ""3b23c800-67b6-4ab0-8cbc-9d838b9282fb"" at bounding box center [344, 154] width 123 height 6
copy span "3b23c800-67b6-4ab0-8cbc-9d838b9282fb"
click at [263, 247] on input "Kickoff Id" at bounding box center [284, 248] width 117 height 12
paste input "**********"
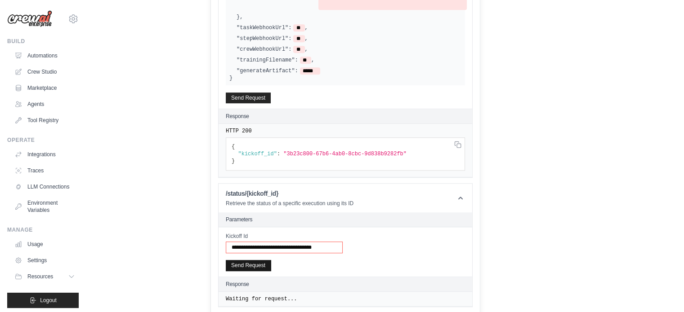
type input "**********"
click at [260, 262] on button "Send Request" at bounding box center [248, 265] width 45 height 11
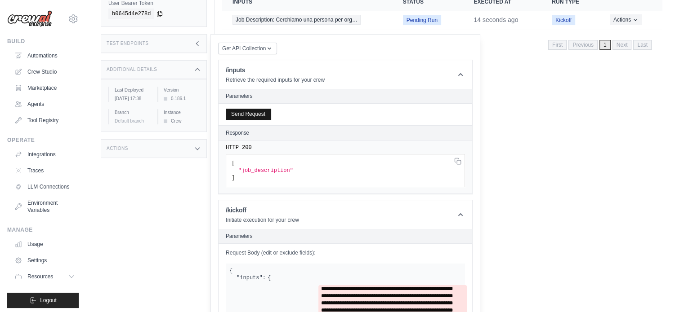
scroll to position [119, 0]
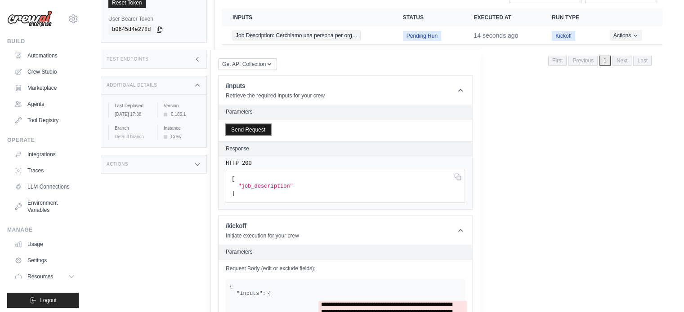
click at [260, 130] on button "Send Request" at bounding box center [248, 129] width 45 height 11
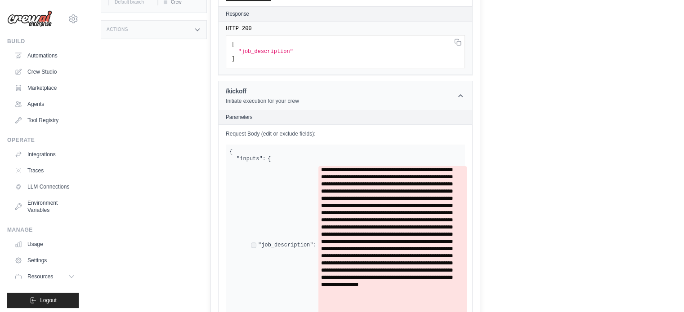
scroll to position [164, 0]
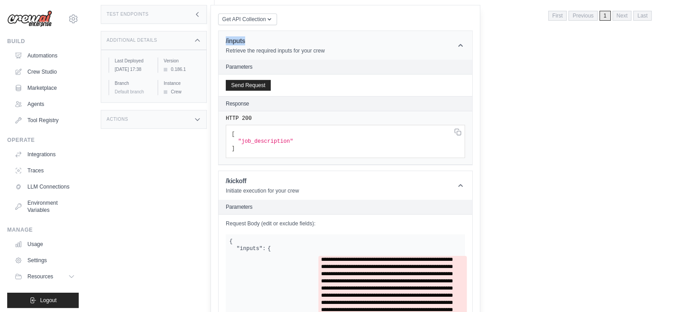
drag, startPoint x: 248, startPoint y: 43, endPoint x: 225, endPoint y: 43, distance: 22.9
click at [225, 43] on header "/inputs Retrieve the required inputs for your crew" at bounding box center [344, 45] width 253 height 29
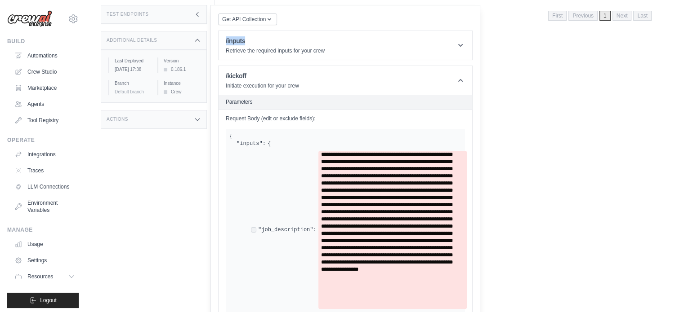
copy h1 "/inputs"
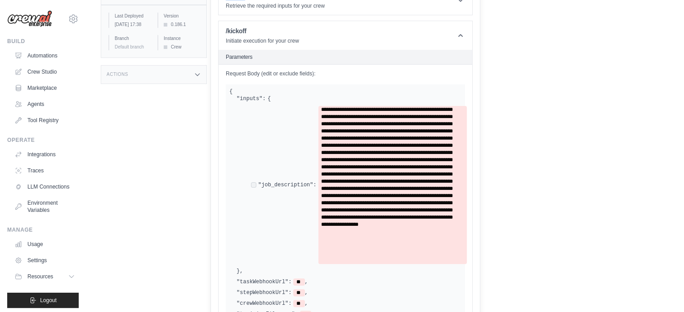
scroll to position [119, 0]
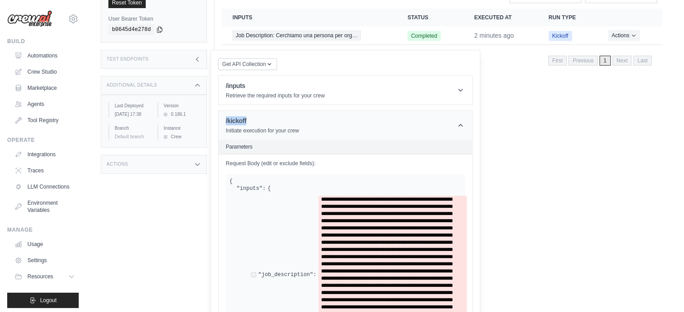
drag, startPoint x: 253, startPoint y: 117, endPoint x: 219, endPoint y: 121, distance: 34.9
click at [219, 121] on header "/kickoff Initiate execution for your crew" at bounding box center [344, 125] width 253 height 29
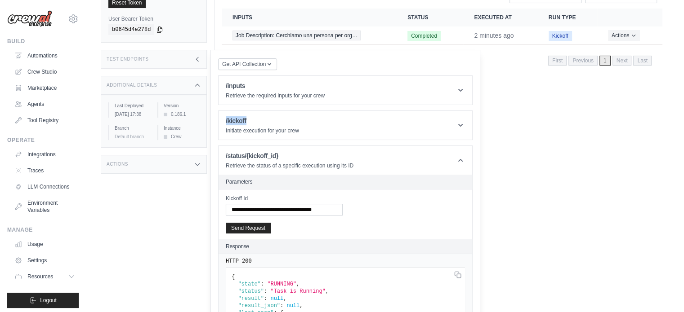
copy h1 "/kickoff"
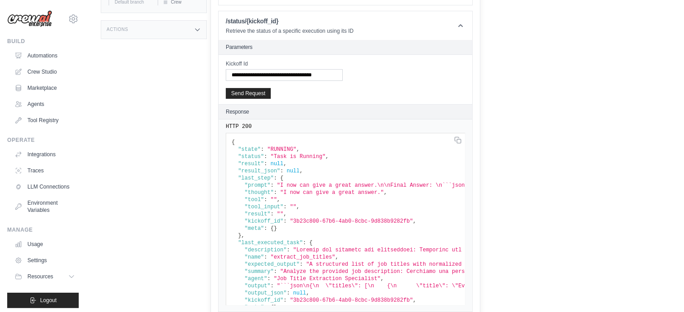
scroll to position [164, 0]
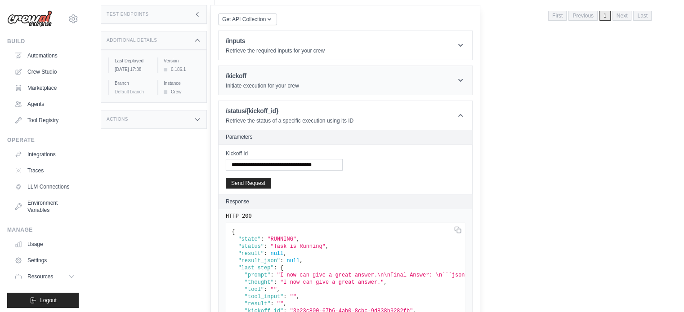
click at [308, 84] on header "/kickoff Initiate execution for your crew" at bounding box center [344, 80] width 253 height 29
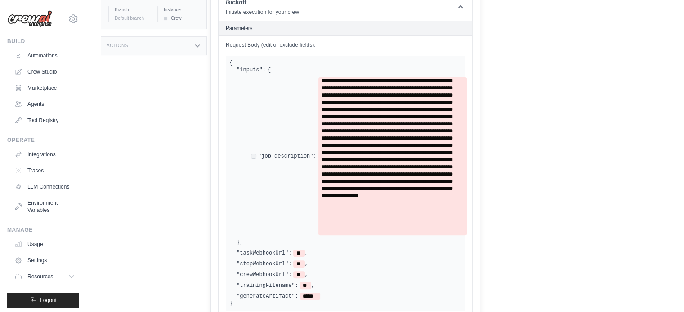
scroll to position [253, 0]
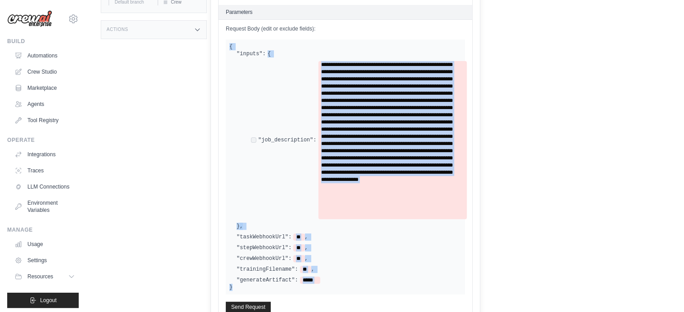
drag, startPoint x: 229, startPoint y: 45, endPoint x: 246, endPoint y: 289, distance: 243.8
click at [246, 289] on div "{ "inputs": { "job_description": } , "taskWebhookUrl": ** , "stepWebhookUrl": *…" at bounding box center [345, 167] width 239 height 255
click at [239, 130] on div ""job_description":" at bounding box center [348, 140] width 225 height 165
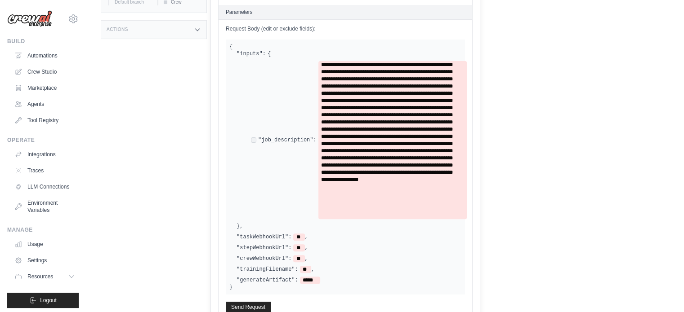
click at [222, 101] on div "Request Body (edit or exclude fields): { "inputs": { "job_description": } , "ta…" at bounding box center [344, 169] width 253 height 298
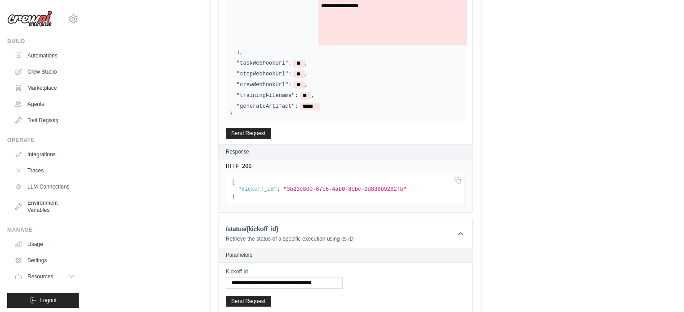
scroll to position [478, 0]
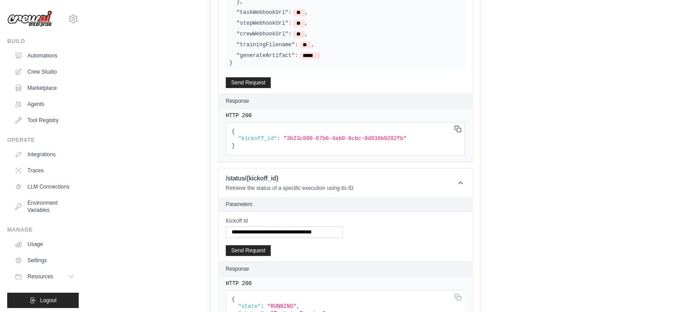
click at [458, 129] on icon at bounding box center [457, 128] width 7 height 7
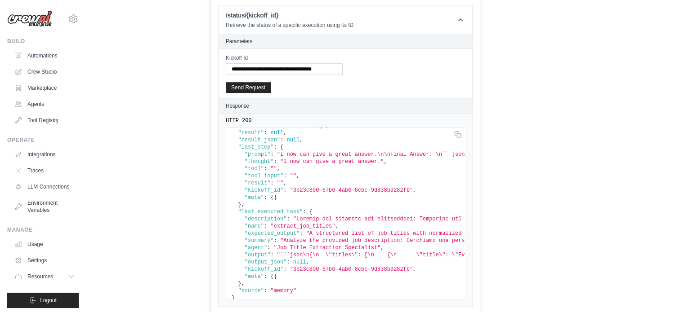
scroll to position [40, 0]
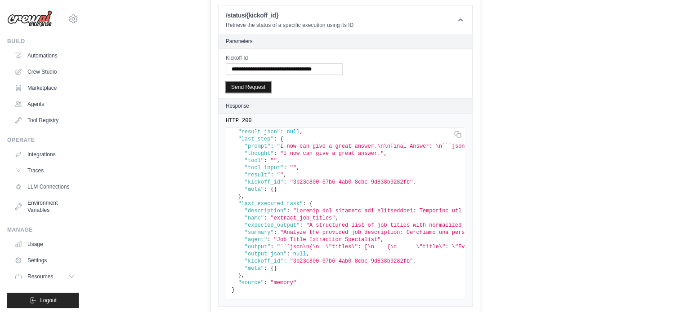
click at [255, 86] on button "Send Request" at bounding box center [248, 87] width 45 height 11
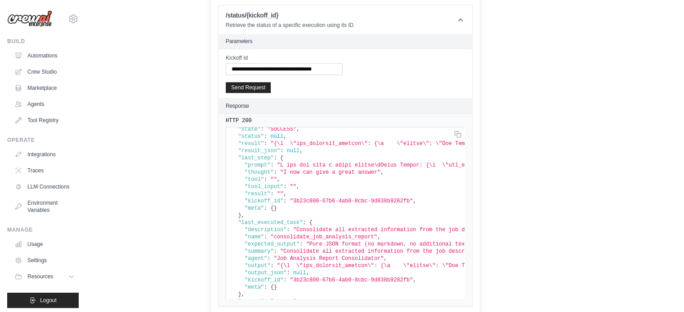
scroll to position [0, 0]
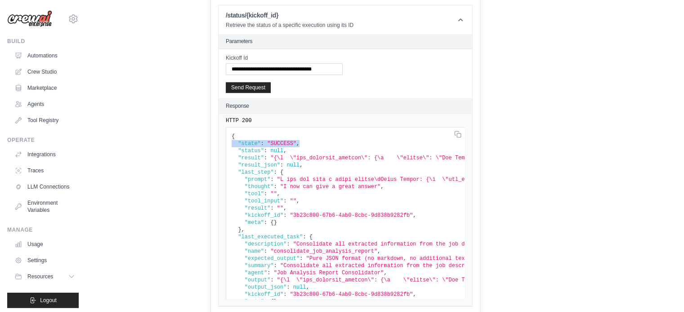
drag, startPoint x: 231, startPoint y: 138, endPoint x: 302, endPoint y: 141, distance: 71.5
click at [302, 141] on pre "{ "state" : "SUCCESS" , "status" : null , "result" : , "result_json" : null , "…" at bounding box center [345, 213] width 239 height 173
copy code ""state" : "SUCCESS" ,"
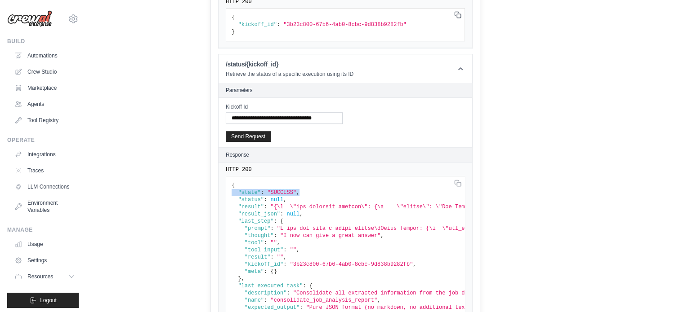
scroll to position [506, 0]
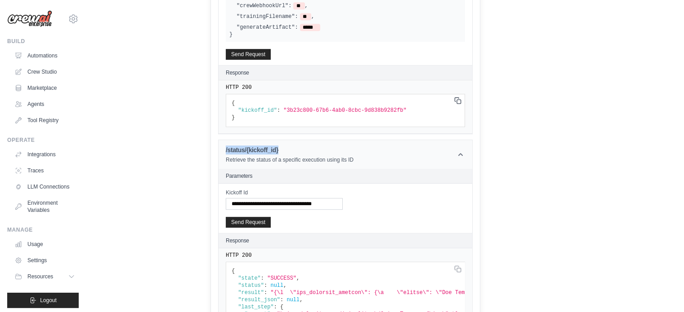
drag, startPoint x: 268, startPoint y: 146, endPoint x: 225, endPoint y: 148, distance: 43.2
click at [225, 148] on header "/status/{kickoff_id} Retrieve the status of a specific execution using its ID" at bounding box center [344, 154] width 253 height 29
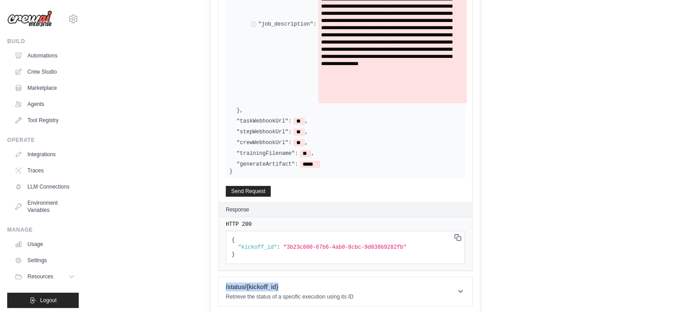
copy h1 "/status/{kickoff_id}"
click at [339, 289] on h1 "/status/{kickoff_id}" at bounding box center [290, 287] width 128 height 9
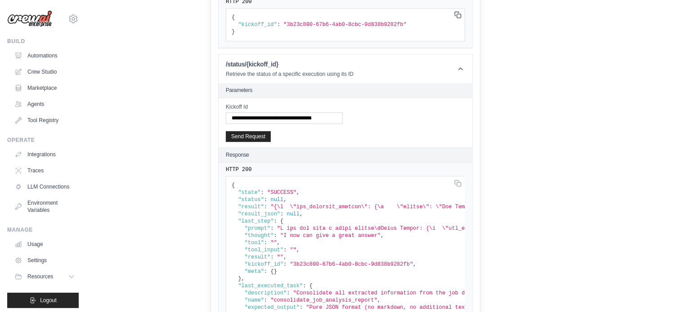
scroll to position [641, 0]
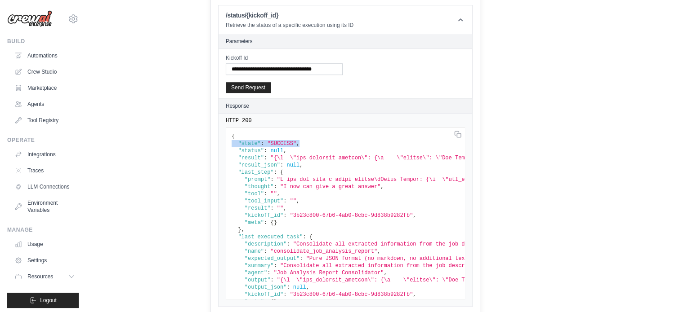
drag, startPoint x: 306, startPoint y: 142, endPoint x: 229, endPoint y: 140, distance: 76.9
click at [229, 140] on pre "{ "state" : "SUCCESS" , "status" : null , "result" : , "result_json" : null , "…" at bounding box center [345, 213] width 239 height 173
copy code ""state" : "SUCCESS" ,"
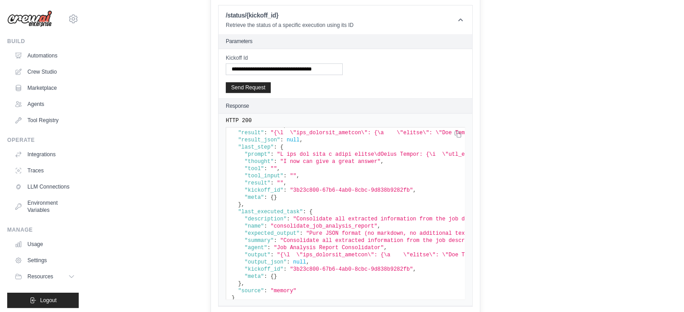
scroll to position [40, 0]
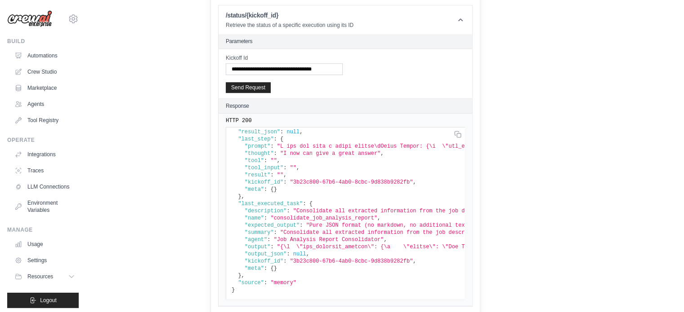
click at [257, 201] on span ""last_executed_task"" at bounding box center [270, 204] width 65 height 6
copy span "last_executed_task"
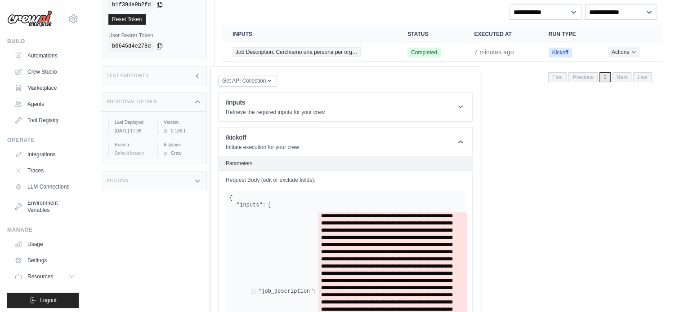
scroll to position [0, 0]
